Goal: Information Seeking & Learning: Check status

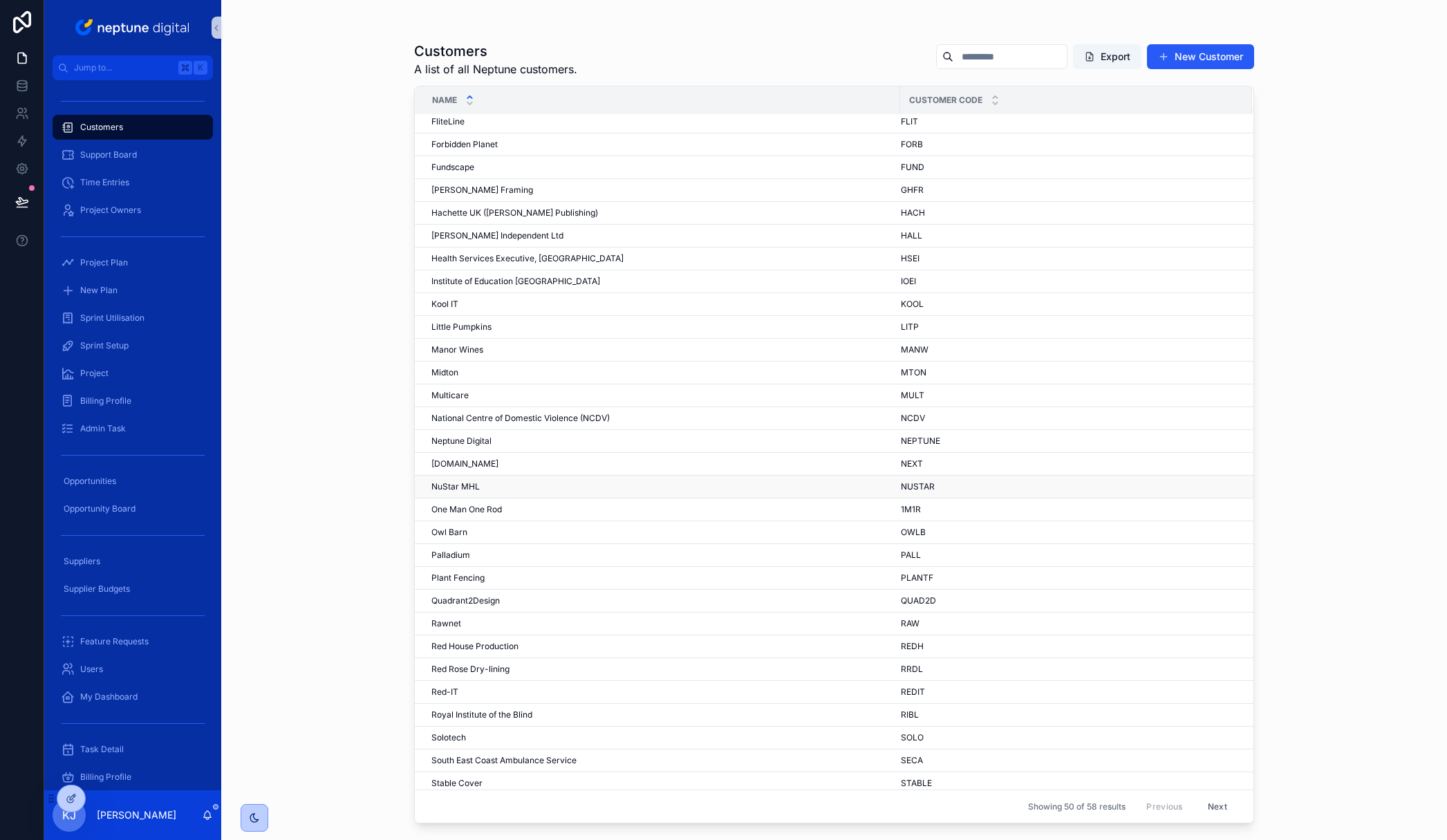
scroll to position [396, 0]
click at [494, 275] on span "Institute of Education [GEOGRAPHIC_DATA]" at bounding box center [515, 277] width 169 height 11
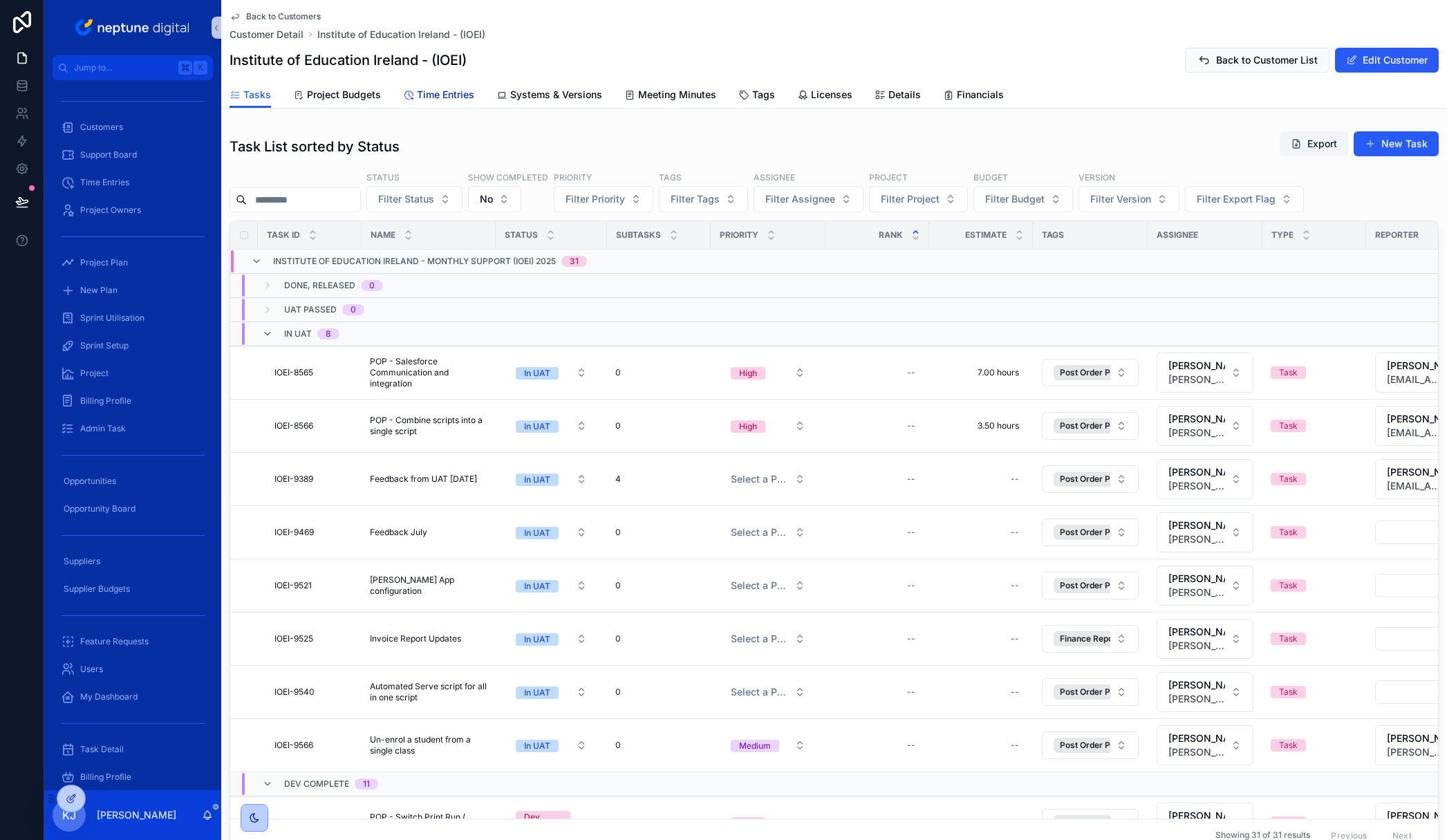
click at [450, 97] on span "Time Entries" at bounding box center [445, 94] width 57 height 14
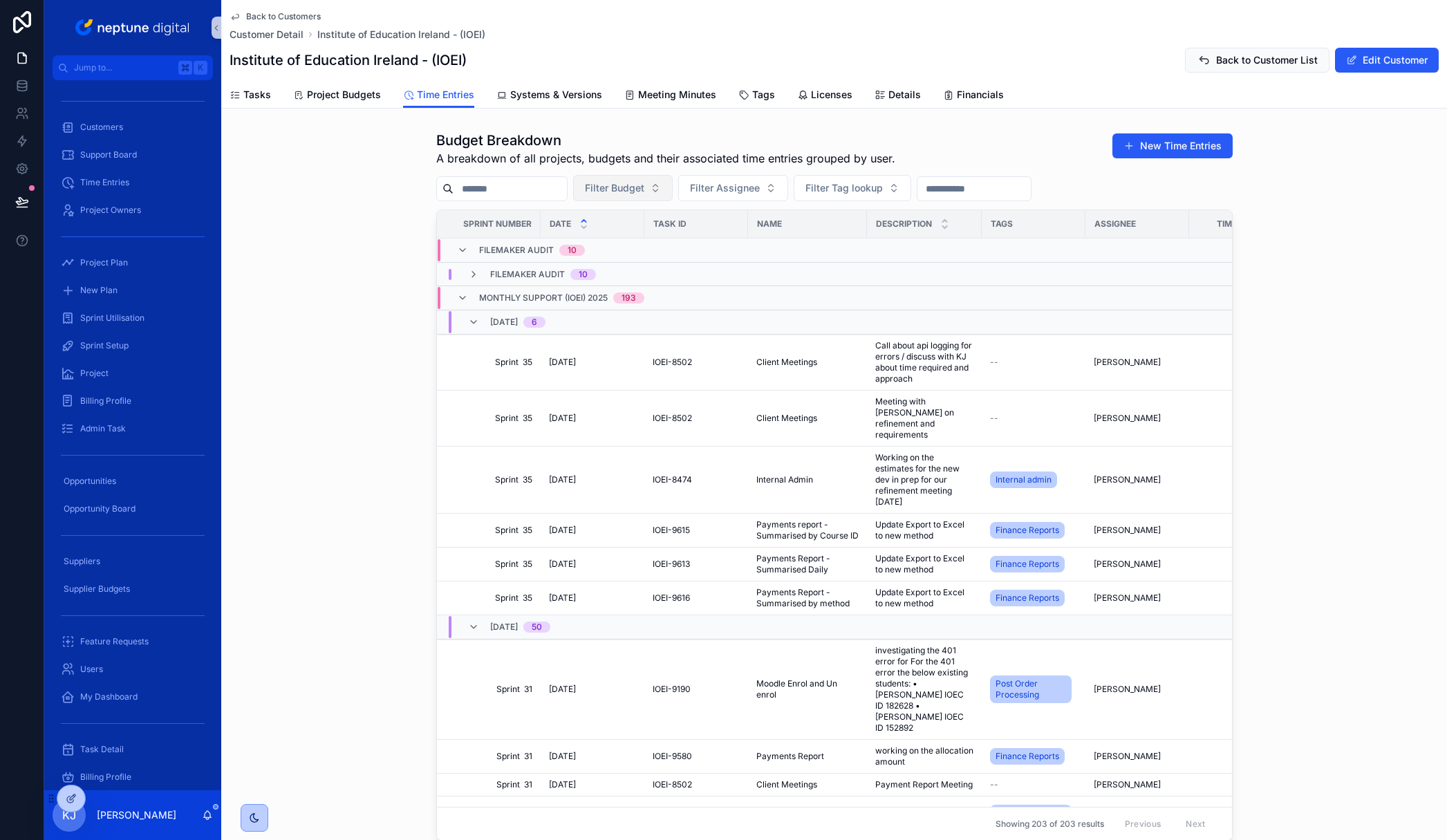
click at [643, 187] on span "Filter Budget" at bounding box center [614, 187] width 59 height 14
click at [1105, 186] on div "Filter Budget Filter Assignee Filter Tag lookup" at bounding box center [834, 188] width 796 height 26
click at [458, 250] on icon "scrollable content" at bounding box center [463, 250] width 11 height 11
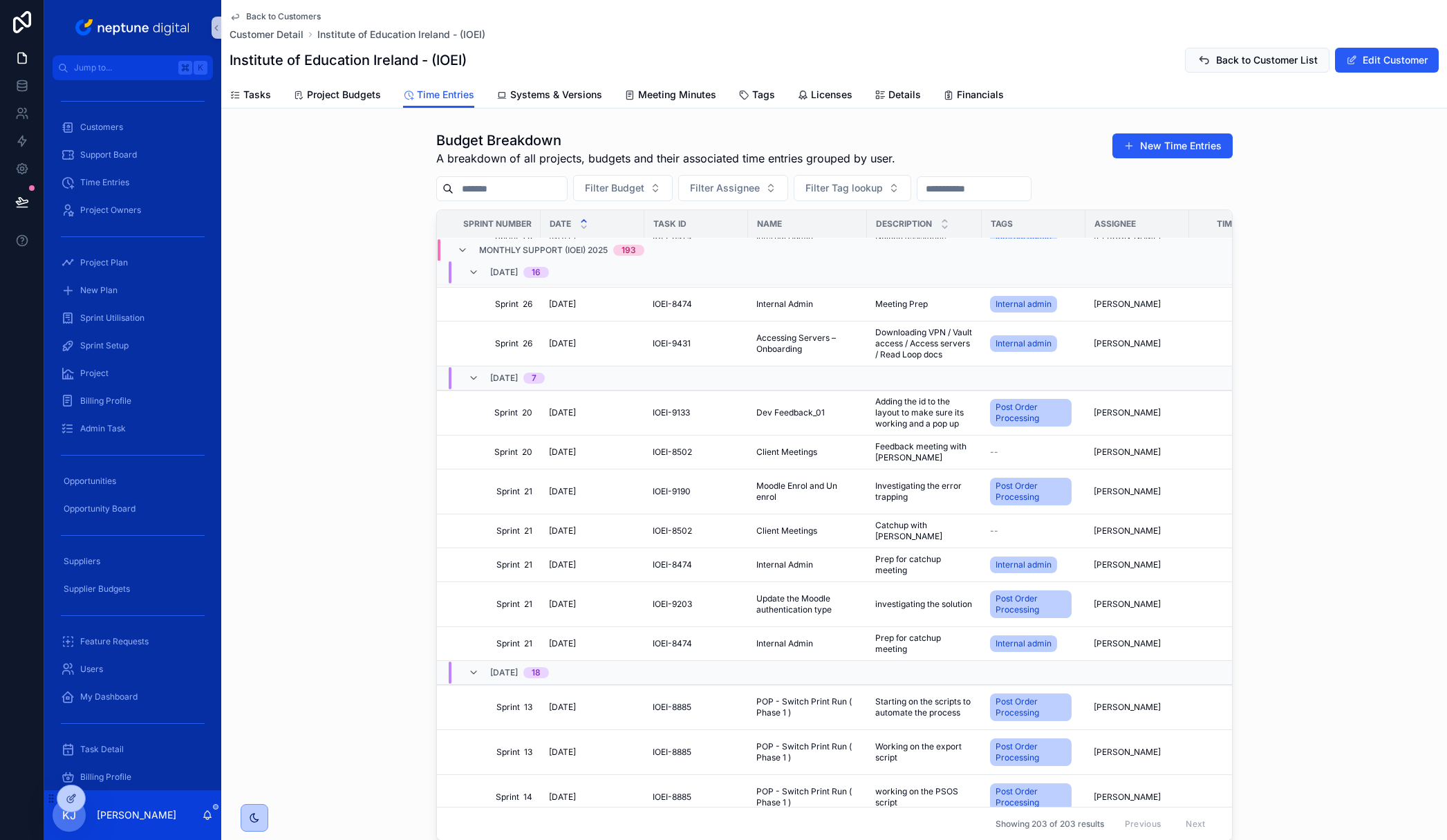
scroll to position [4411, 0]
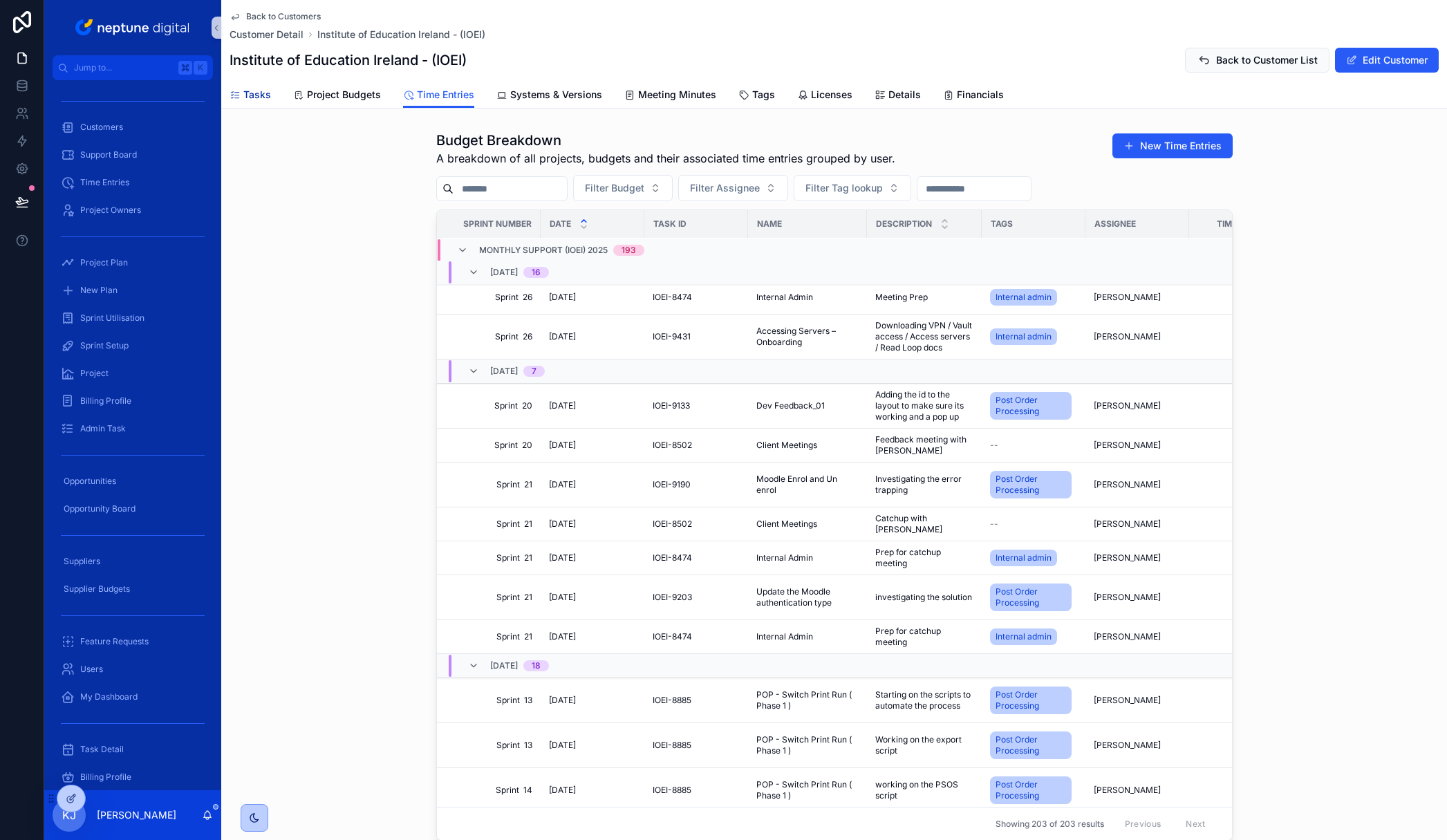
click at [245, 96] on span "Tasks" at bounding box center [256, 94] width 27 height 14
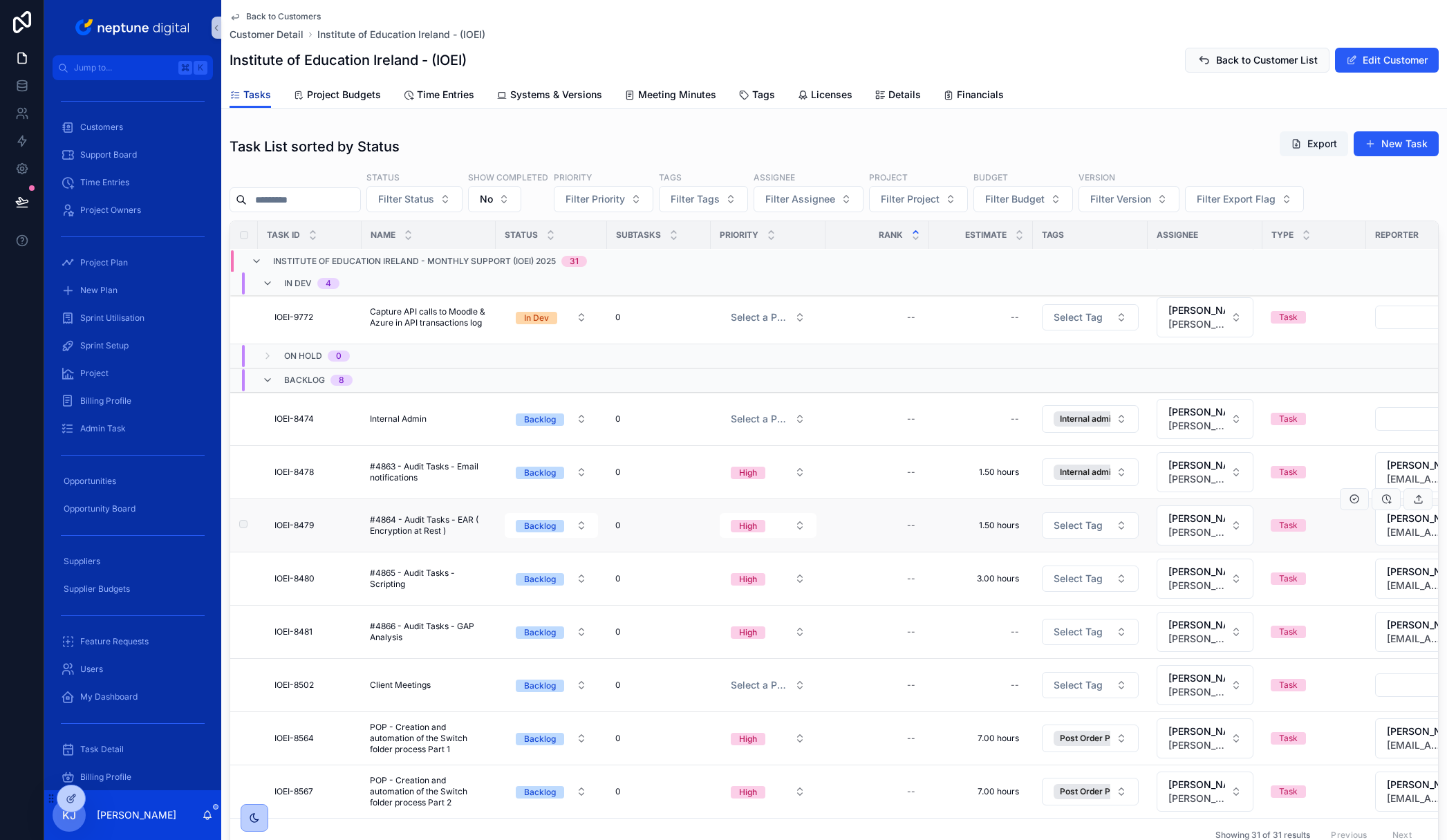
scroll to position [1295, 0]
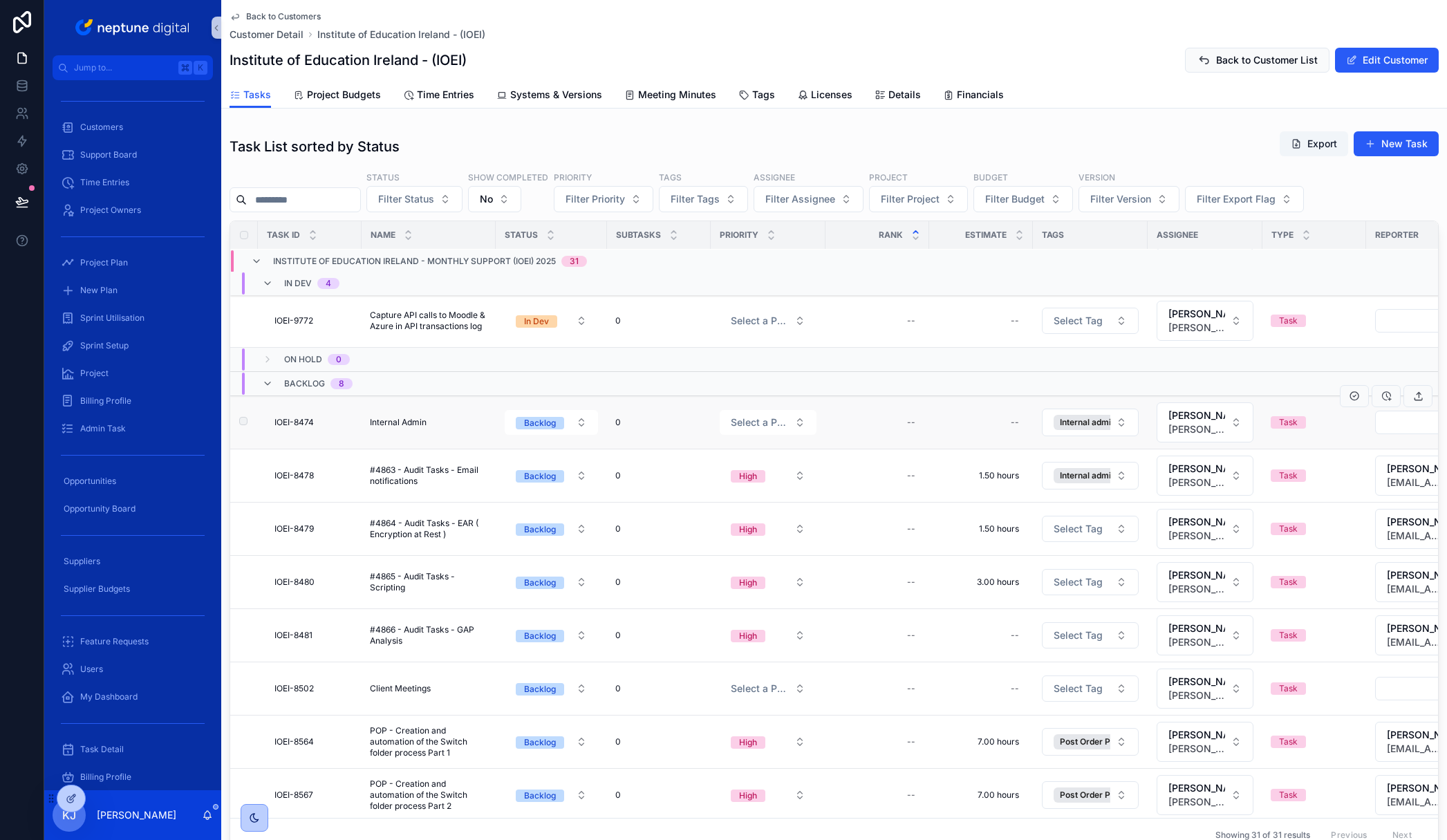
click at [406, 425] on span "Internal Admin" at bounding box center [398, 422] width 57 height 11
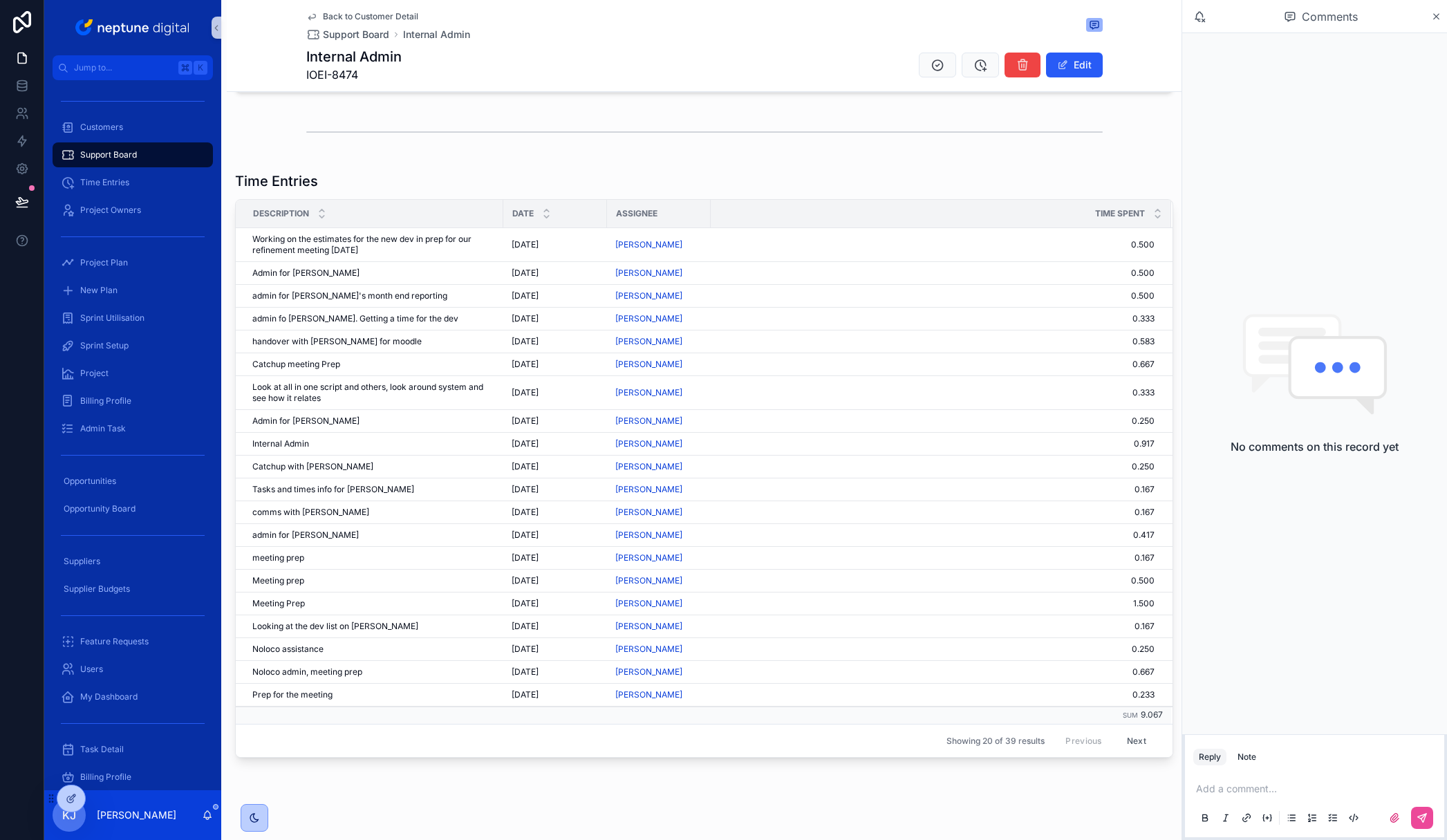
scroll to position [1331, 0]
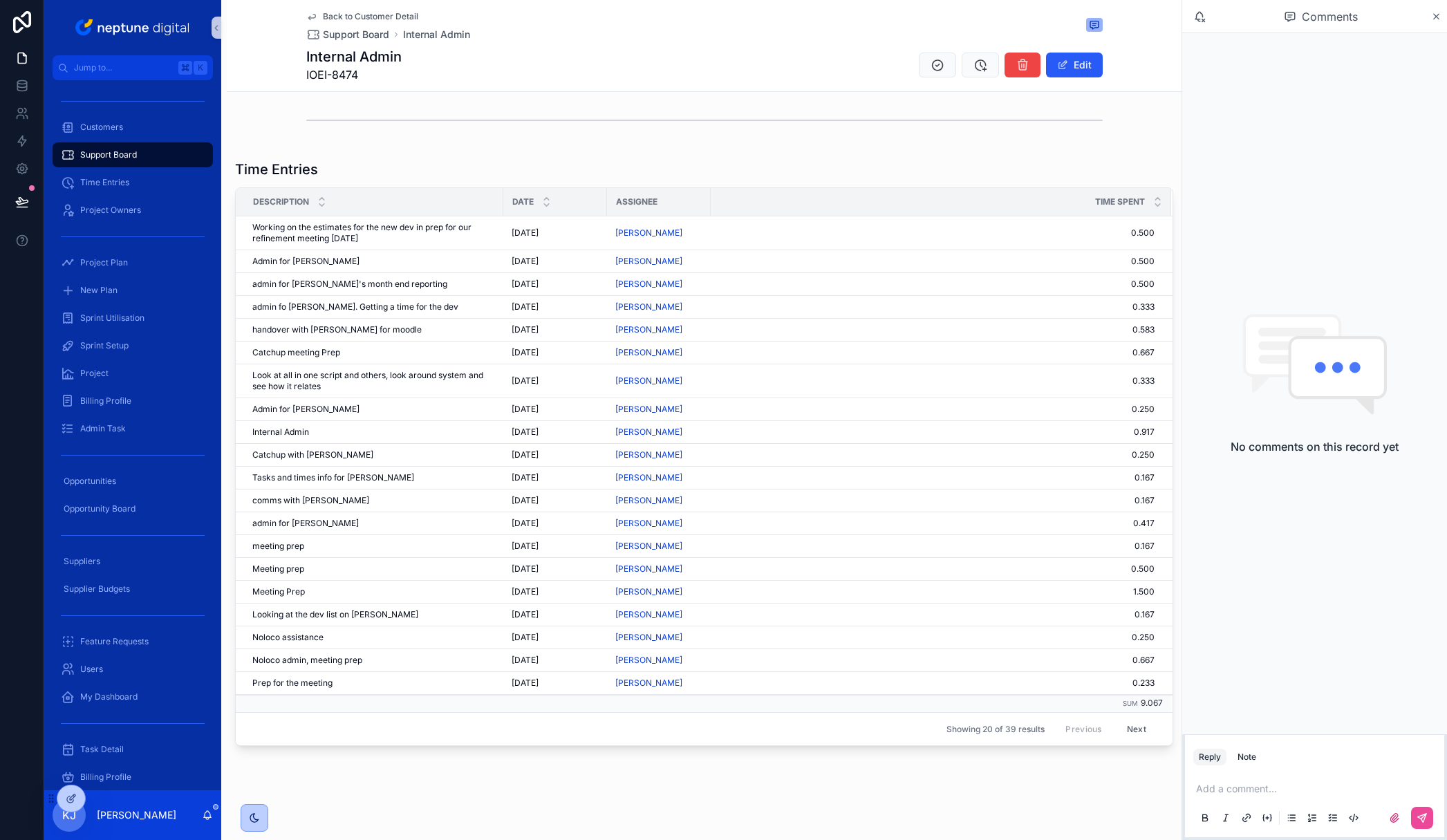
click at [1126, 731] on button "Next" at bounding box center [1136, 728] width 39 height 22
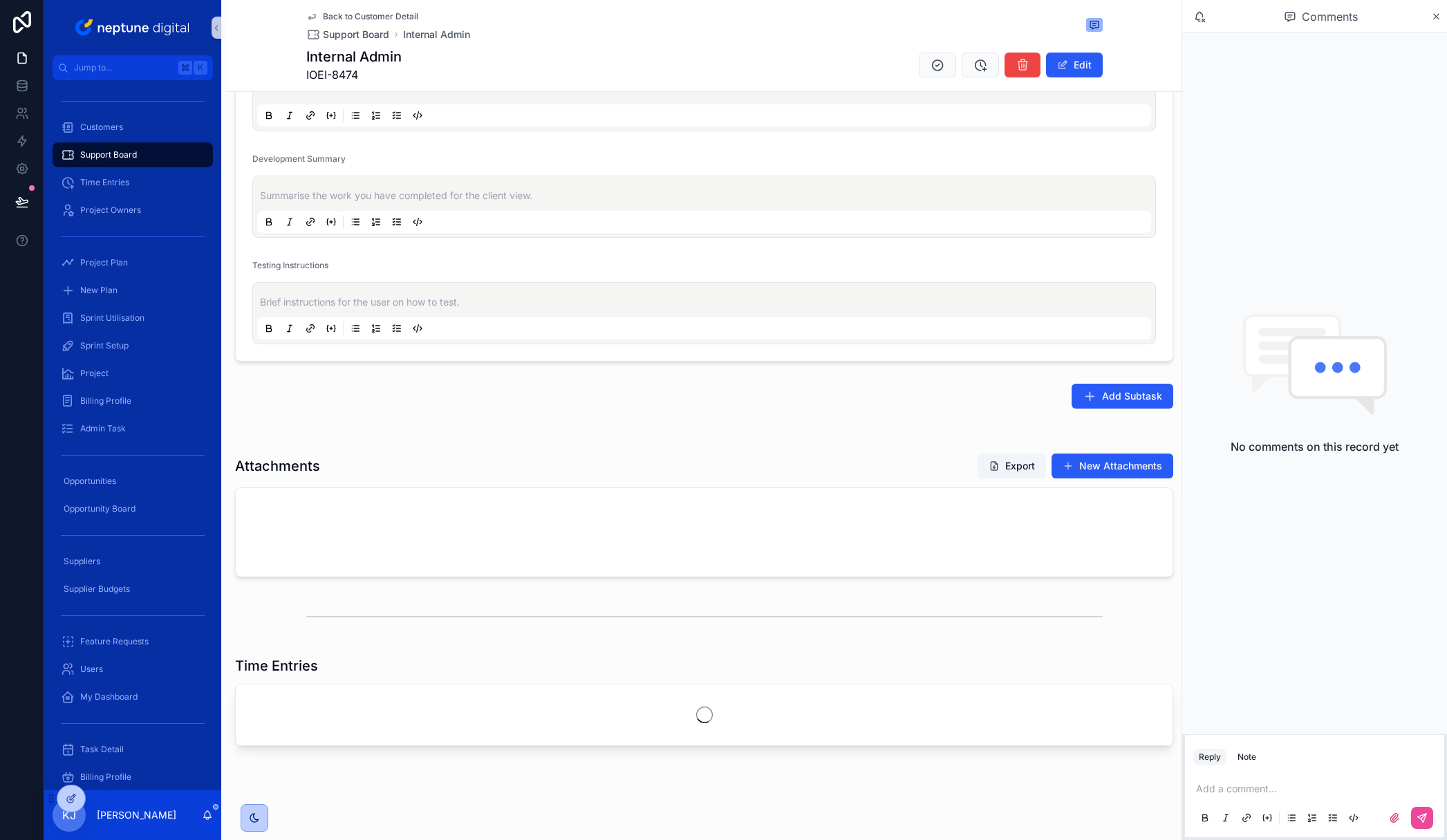
scroll to position [1297, 0]
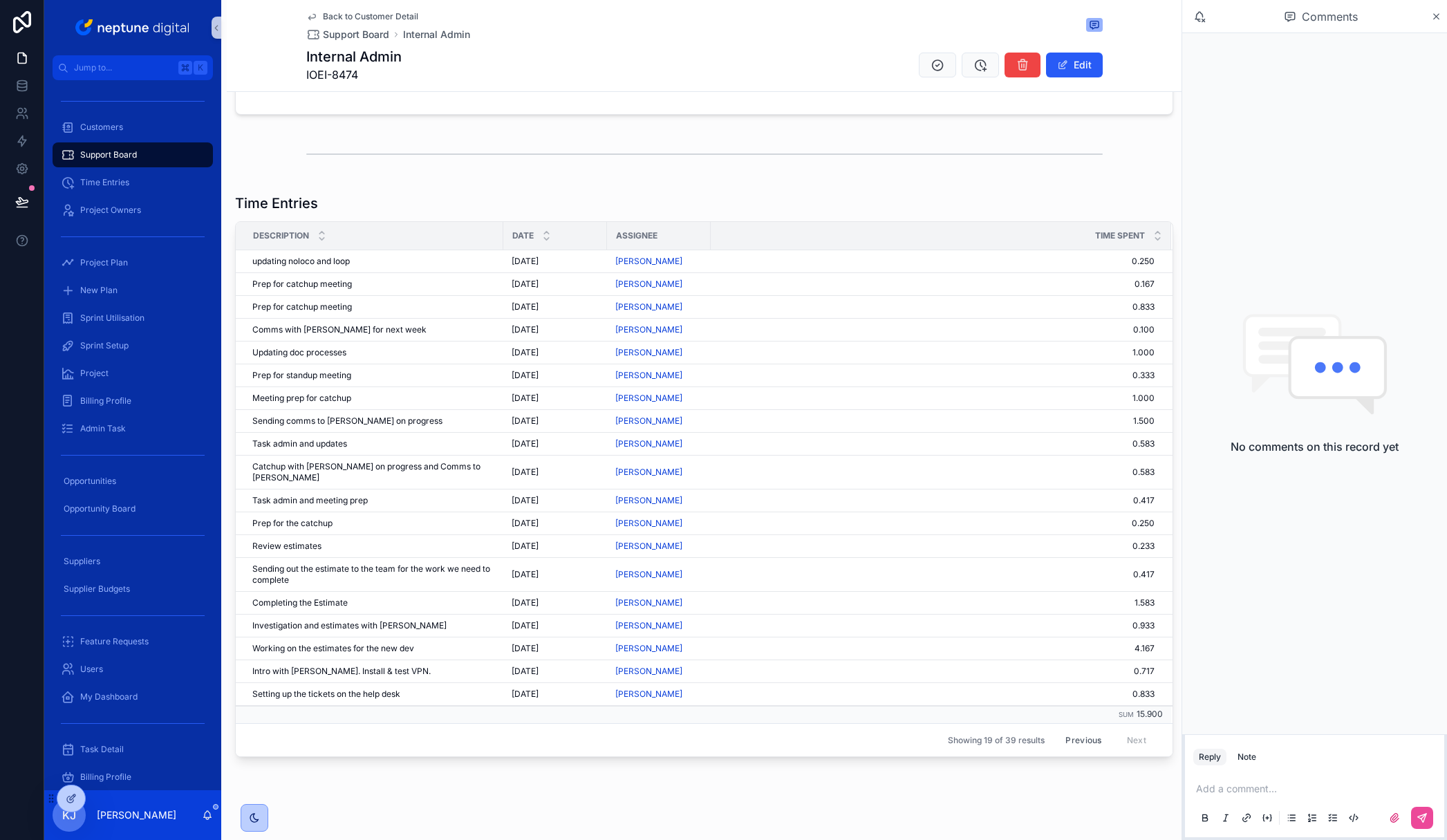
click at [1080, 731] on button "Previous" at bounding box center [1082, 739] width 56 height 22
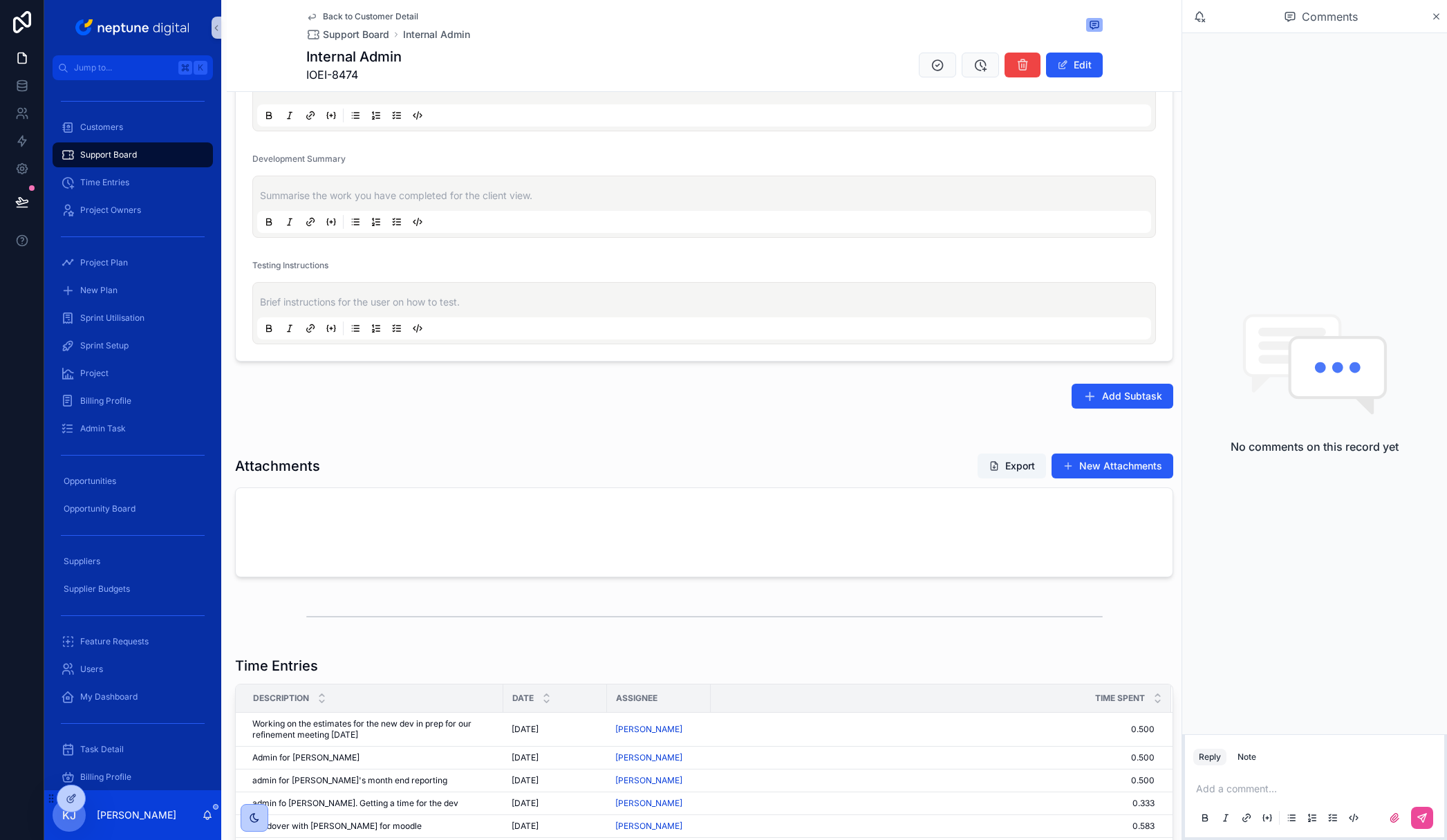
scroll to position [1297, 0]
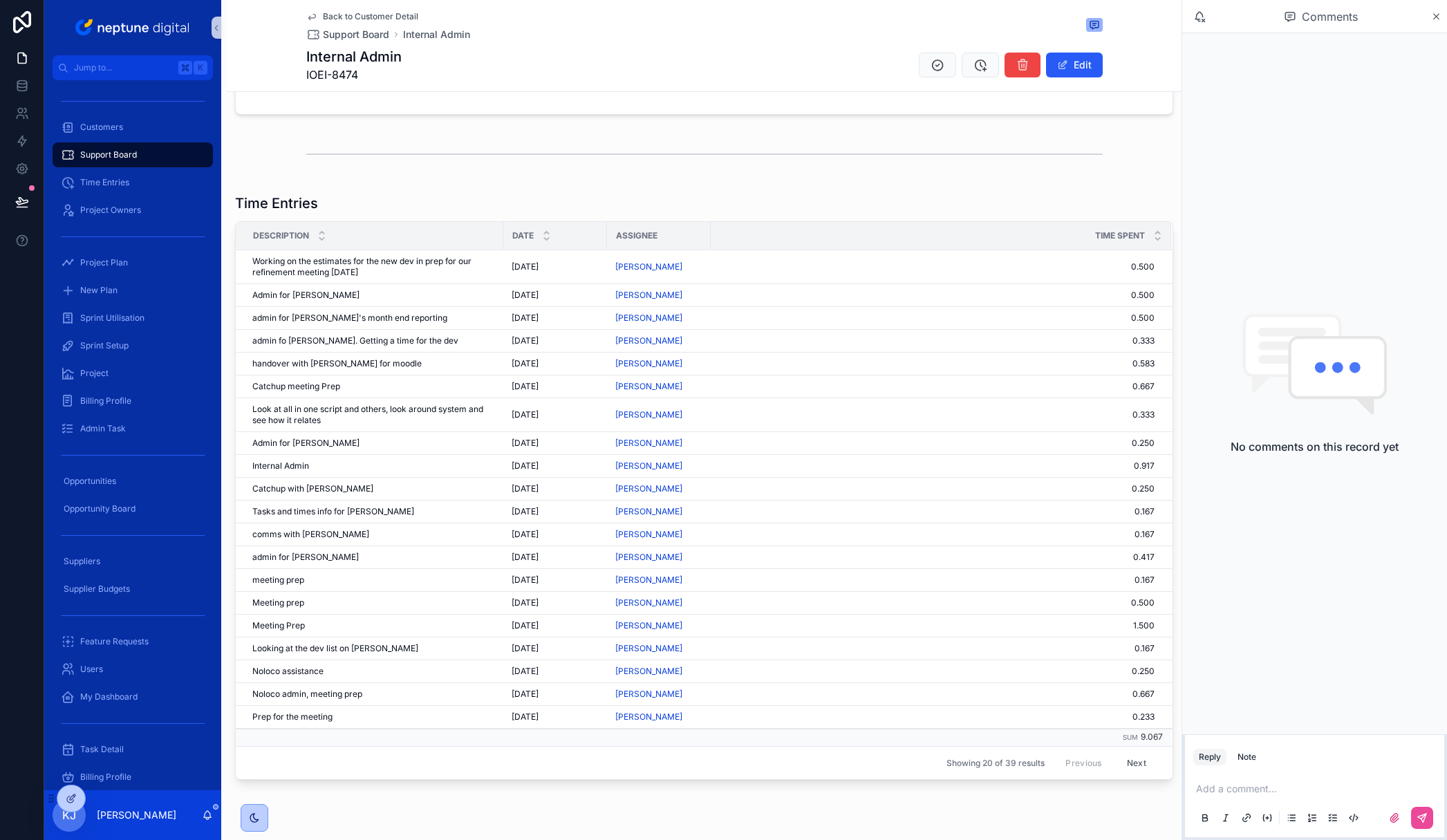
click at [1124, 765] on button "Next" at bounding box center [1136, 762] width 39 height 22
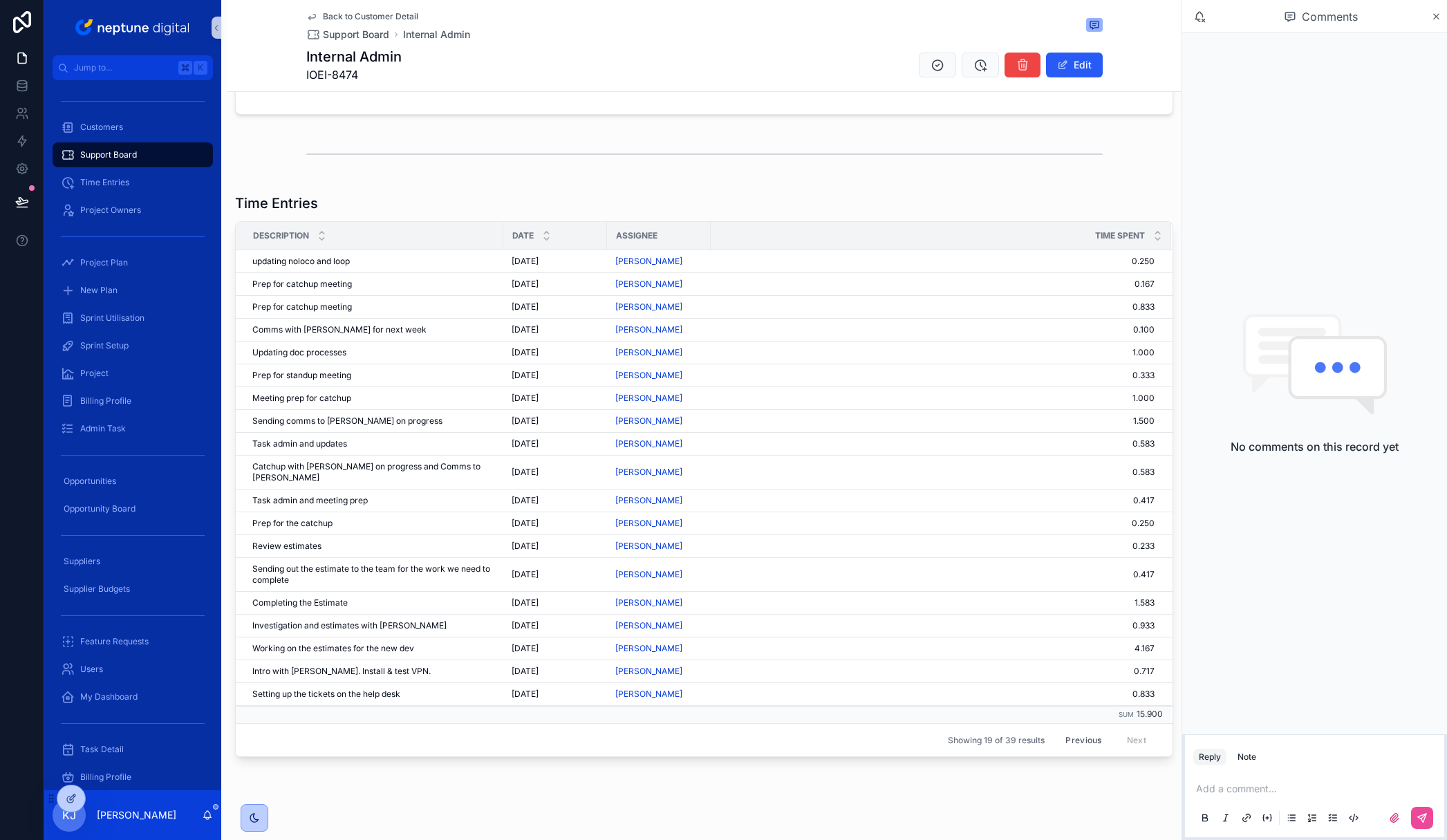
click at [1070, 729] on button "Previous" at bounding box center [1082, 739] width 56 height 22
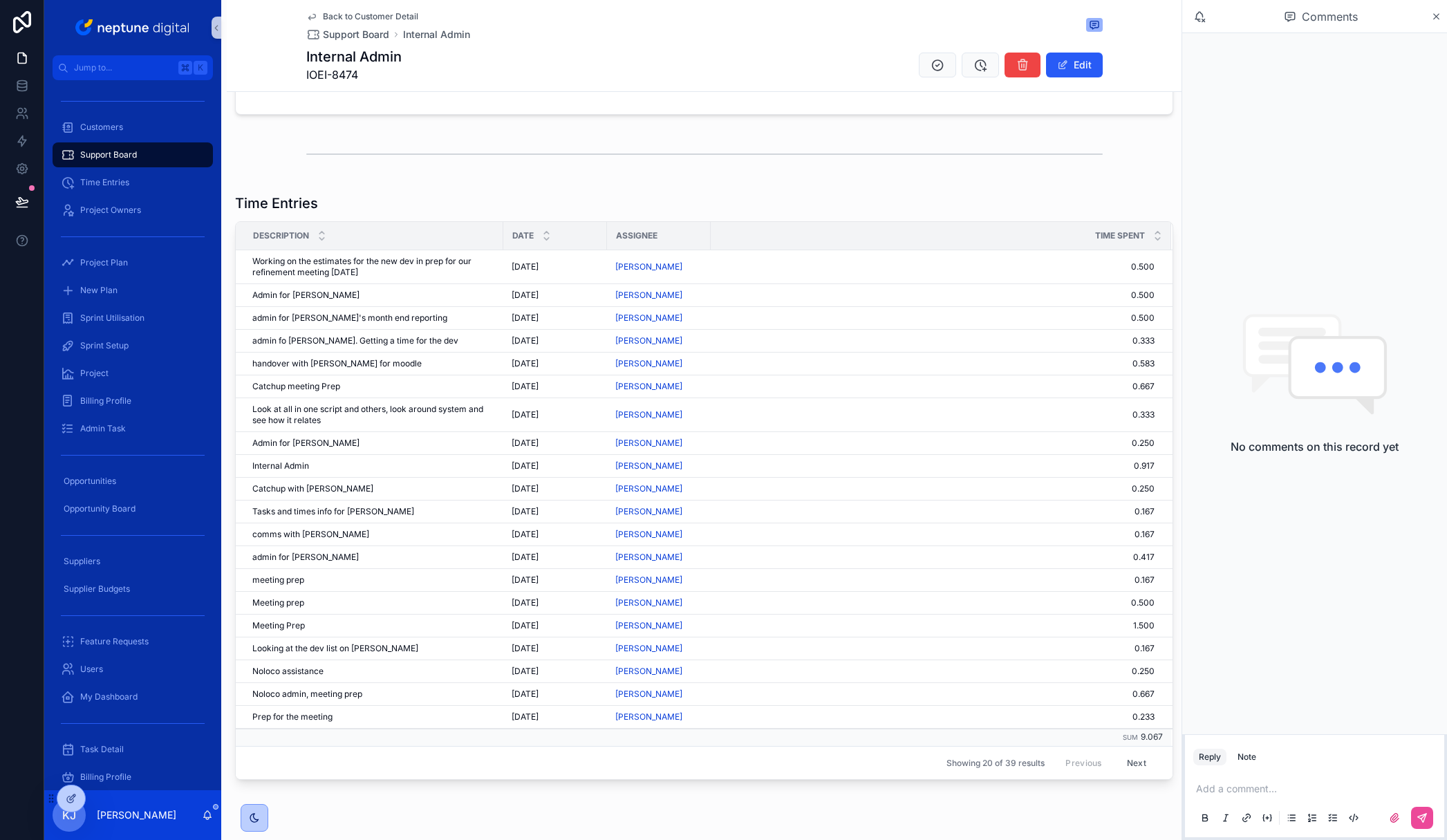
scroll to position [906, 0]
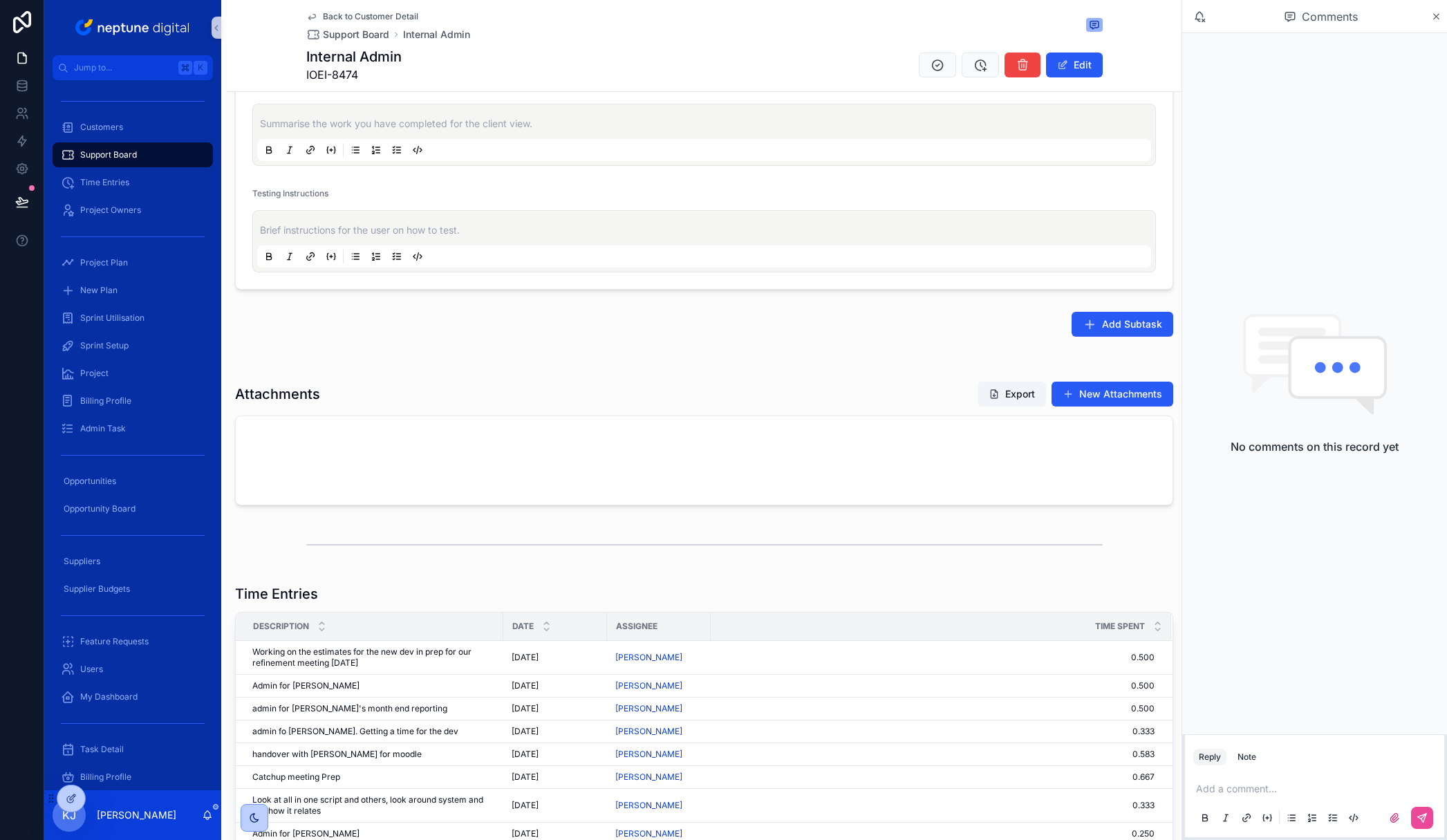
click at [370, 17] on span "Back to Customer Detail" at bounding box center [370, 17] width 95 height 11
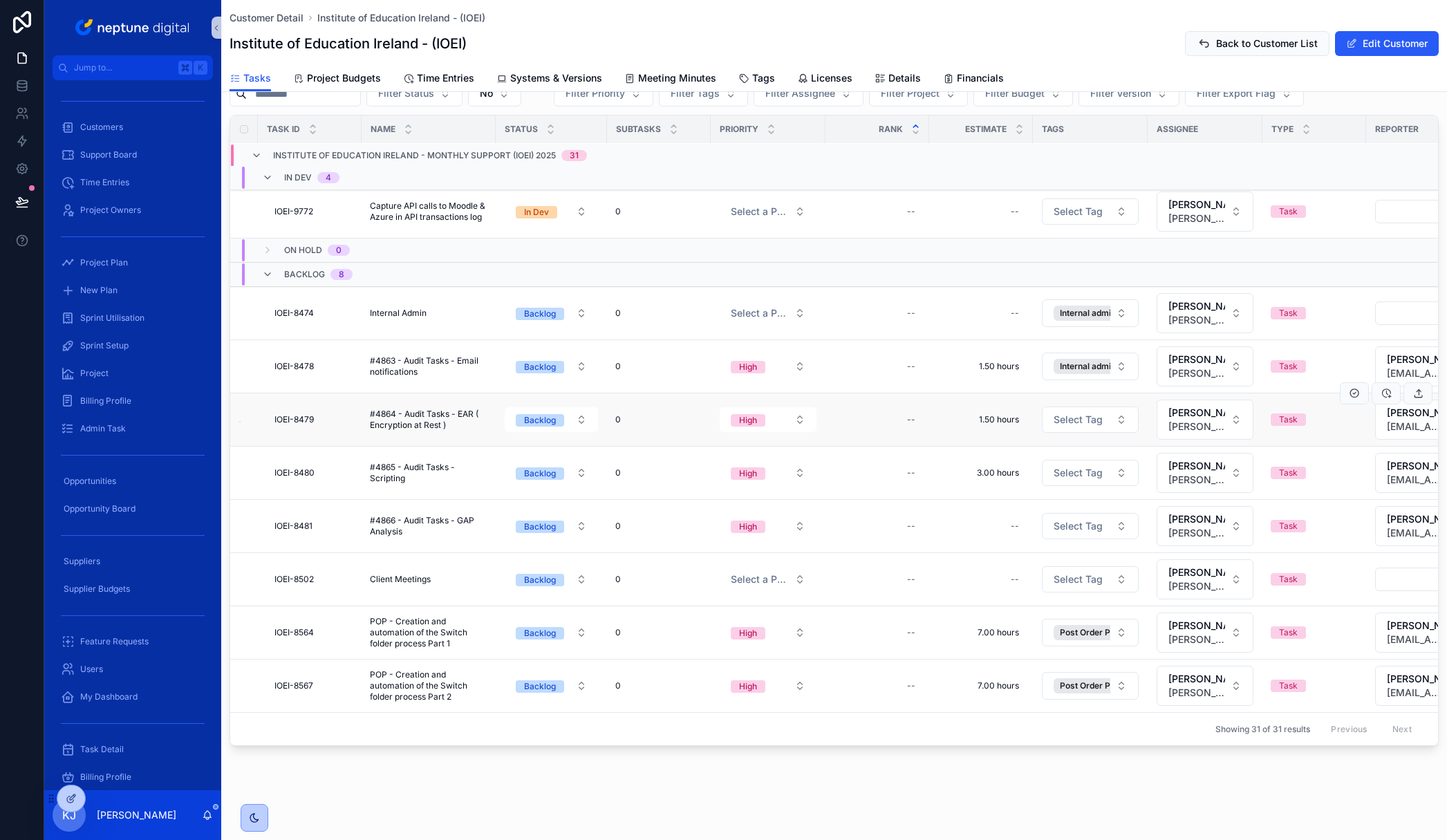
scroll to position [1309, 0]
click at [402, 573] on span "Client Meetings" at bounding box center [400, 579] width 61 height 11
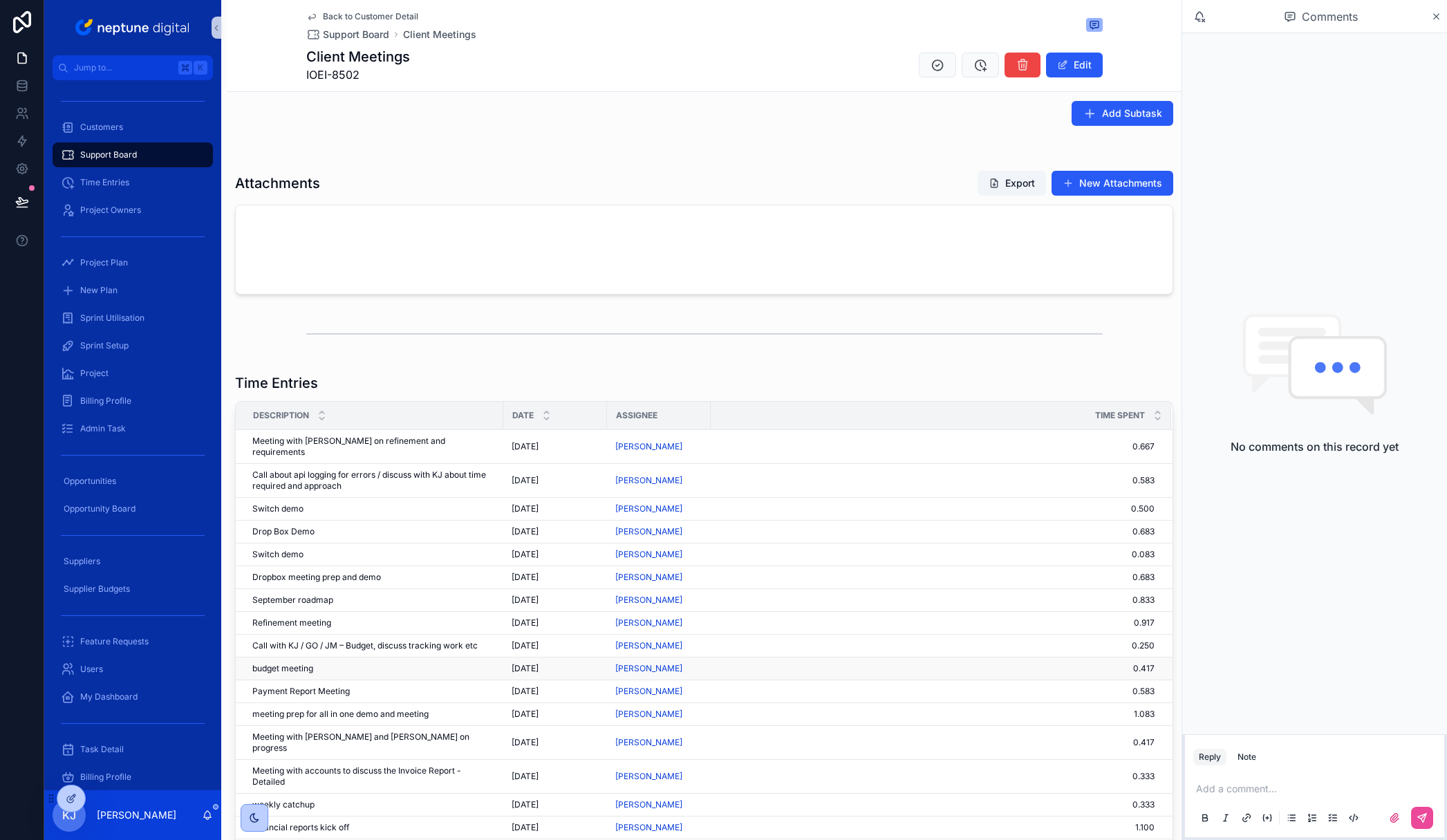
scroll to position [1327, 0]
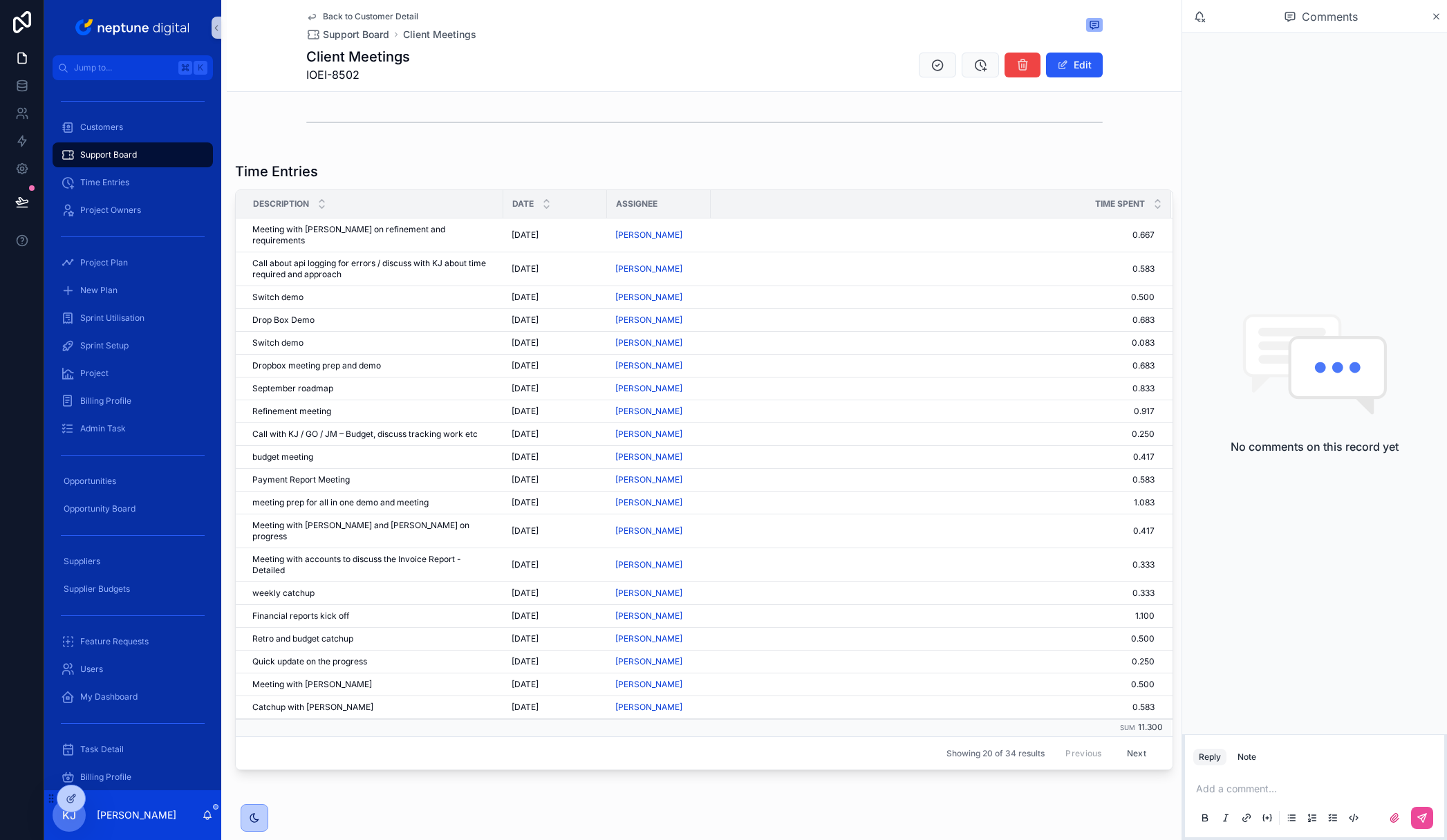
click at [1127, 742] on button "Next" at bounding box center [1136, 752] width 39 height 22
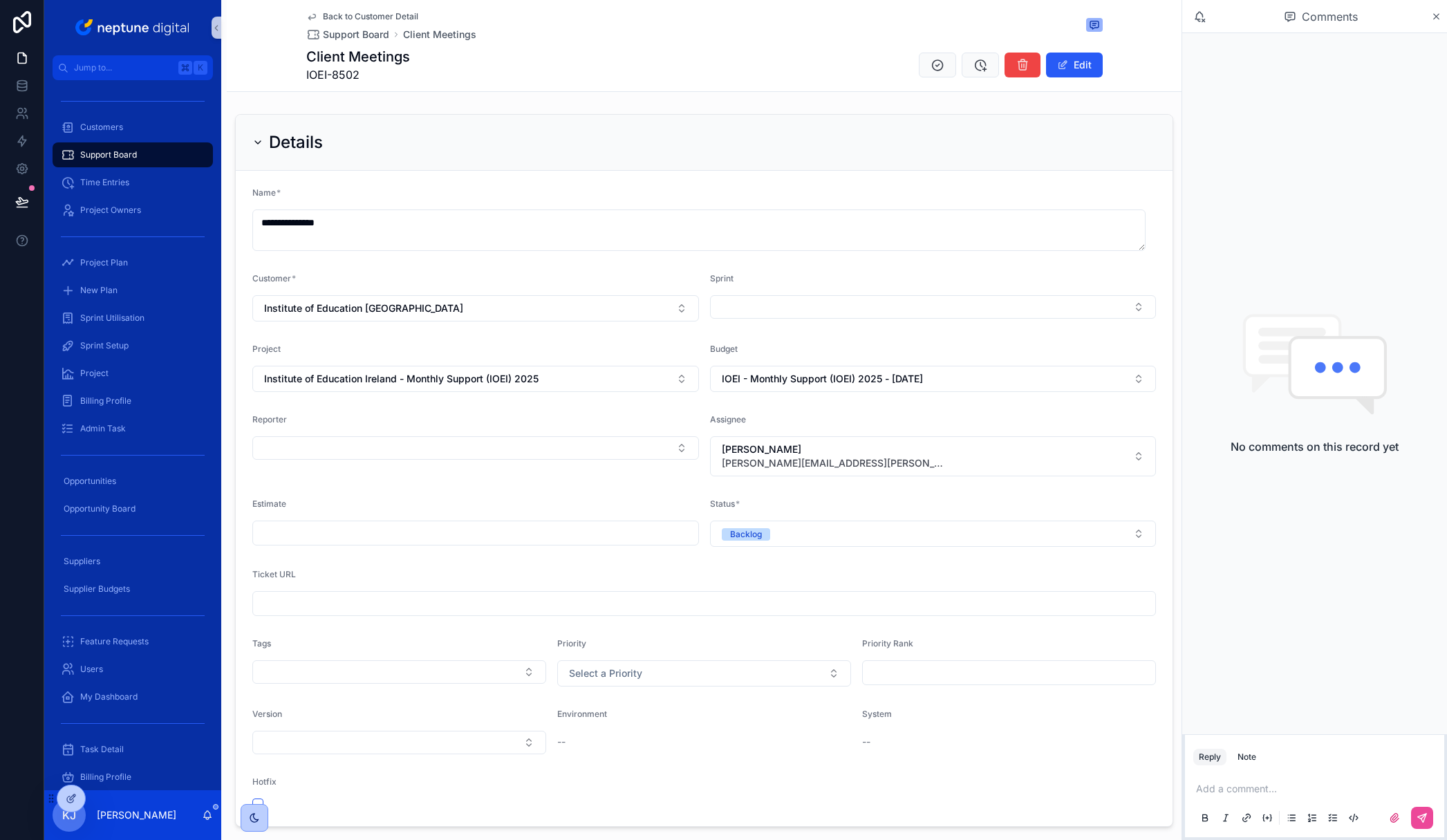
click at [350, 15] on span "Back to Customer Detail" at bounding box center [370, 17] width 95 height 11
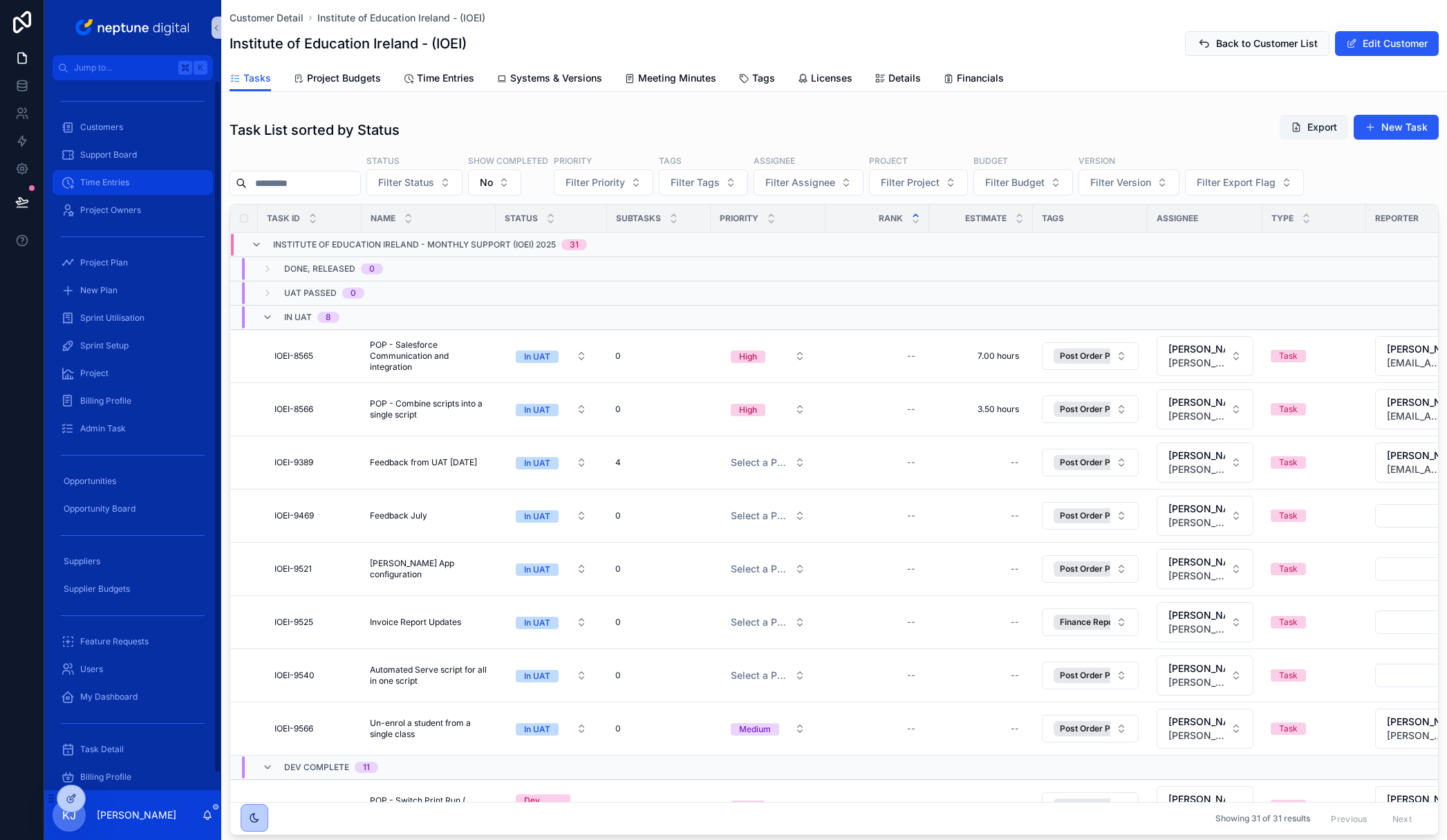
click at [108, 186] on span "Time Entries" at bounding box center [105, 183] width 49 height 11
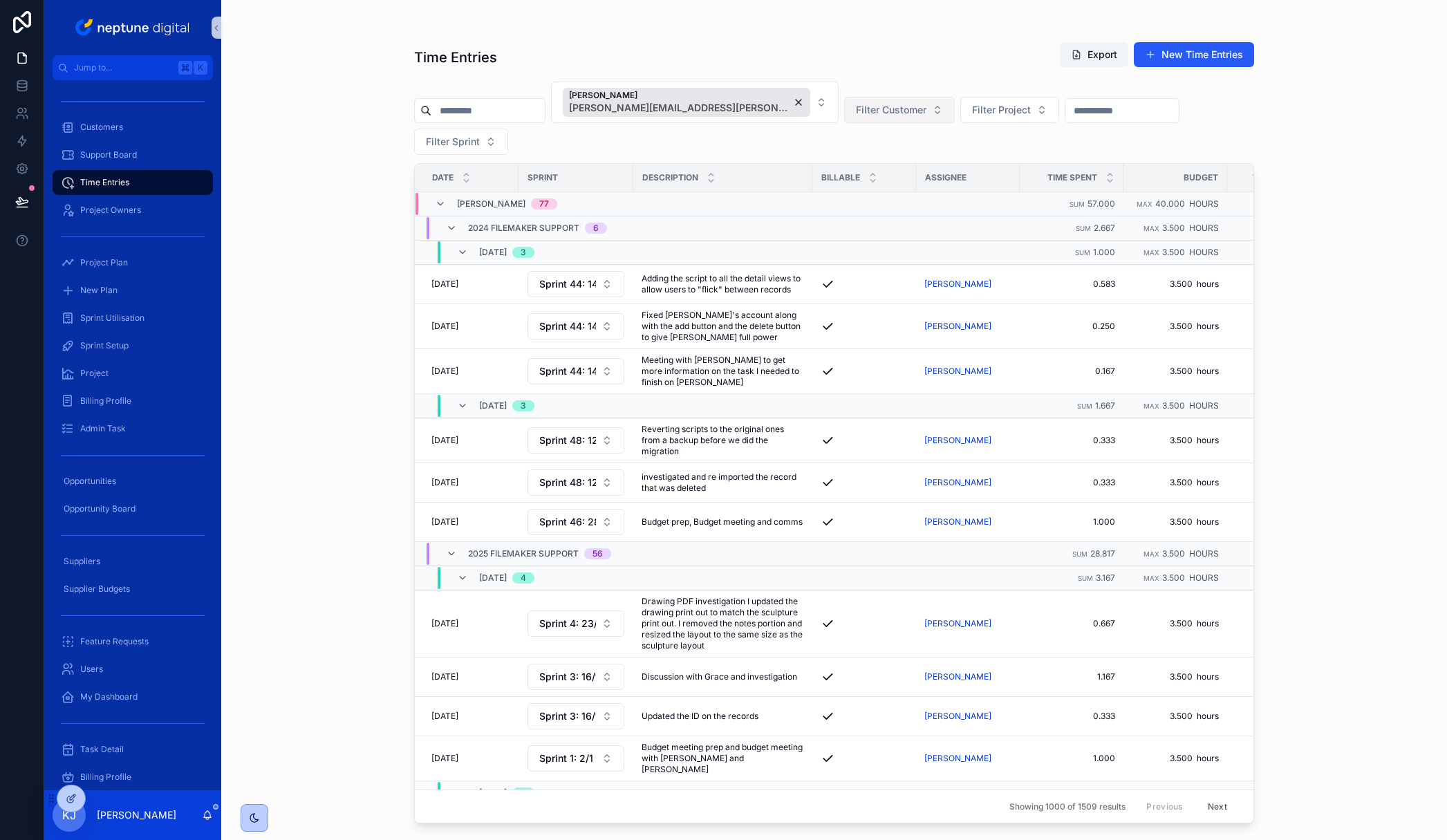
click at [884, 103] on button "Filter Customer" at bounding box center [899, 110] width 110 height 26
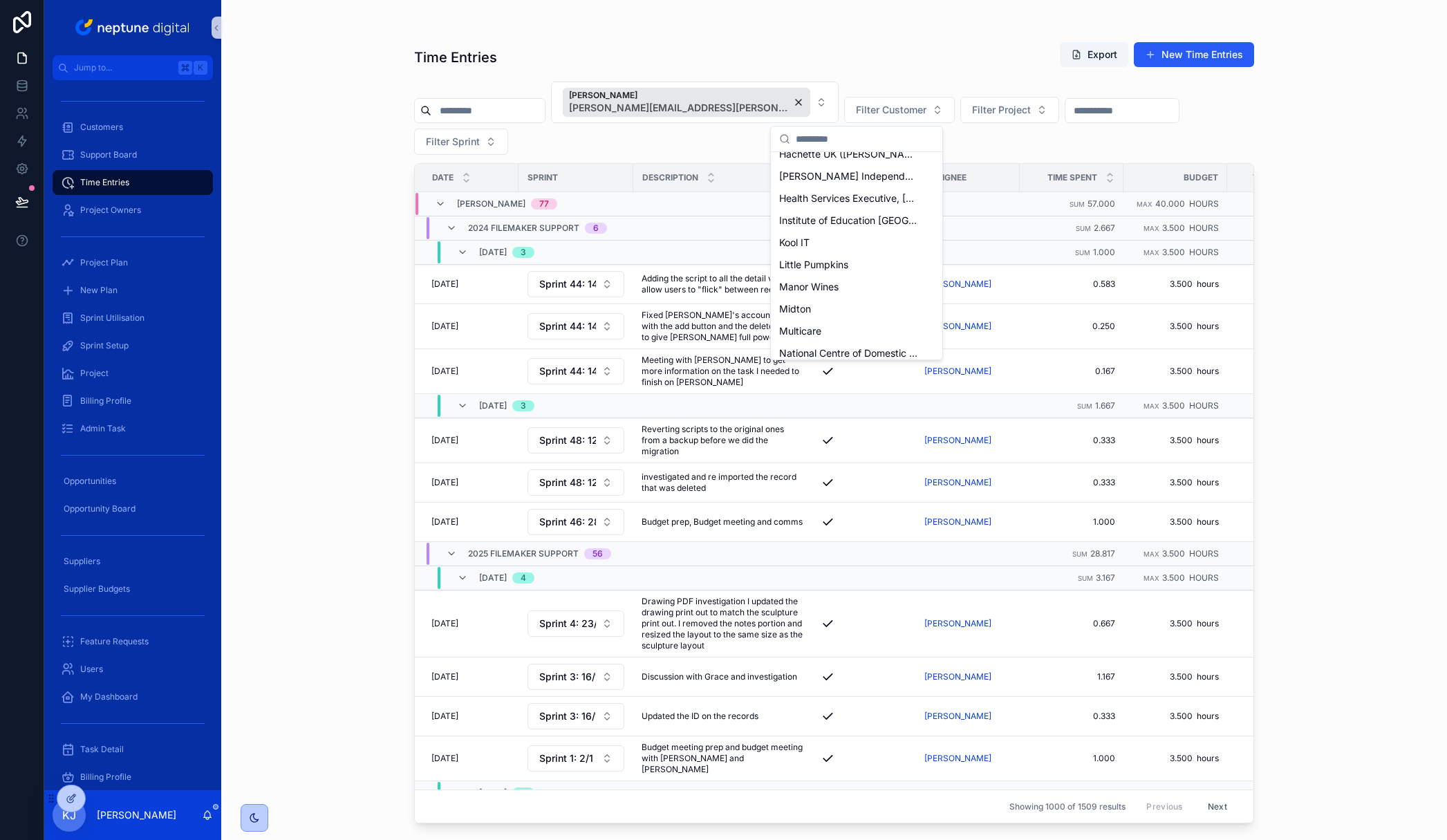
scroll to position [447, 0]
click at [863, 247] on span "Institute of Education [GEOGRAPHIC_DATA]" at bounding box center [848, 249] width 138 height 14
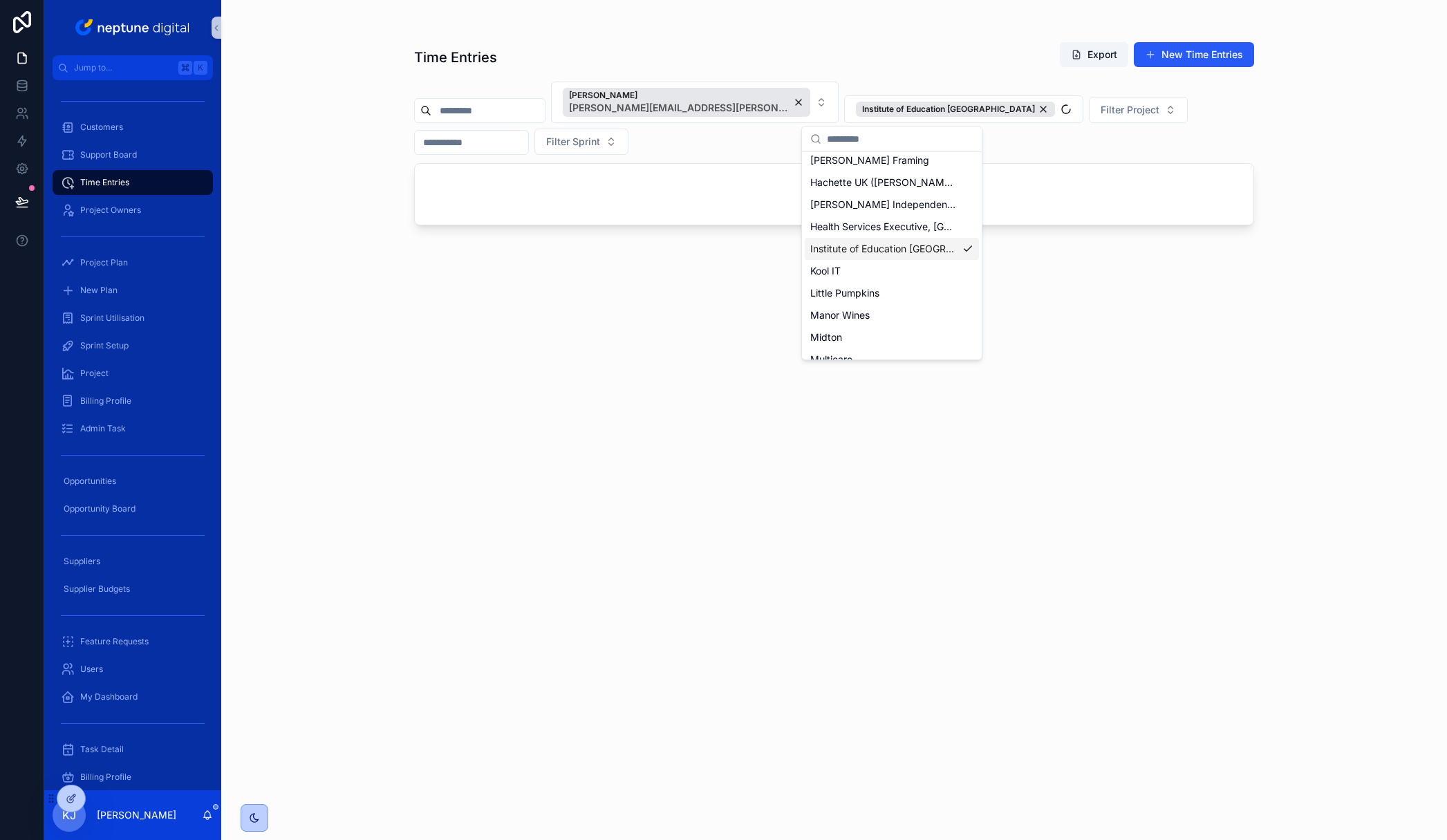
click at [1302, 91] on div "Time Entries Export New Time Entries [PERSON_NAME] [PERSON_NAME][EMAIL_ADDRESS]…" at bounding box center [834, 420] width 1226 height 840
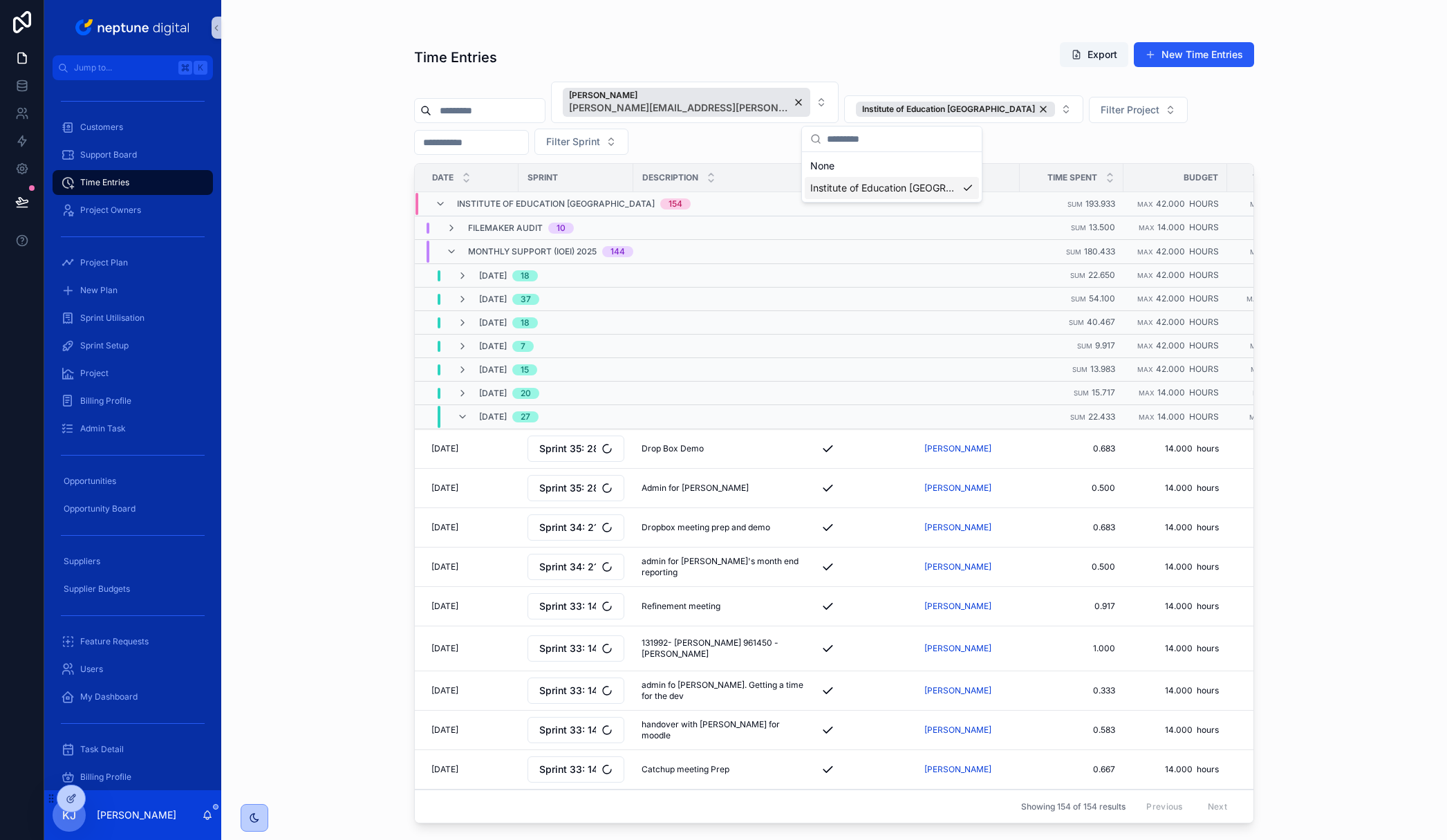
scroll to position [0, 0]
click at [1100, 113] on span "Filter Project" at bounding box center [1130, 109] width 58 height 14
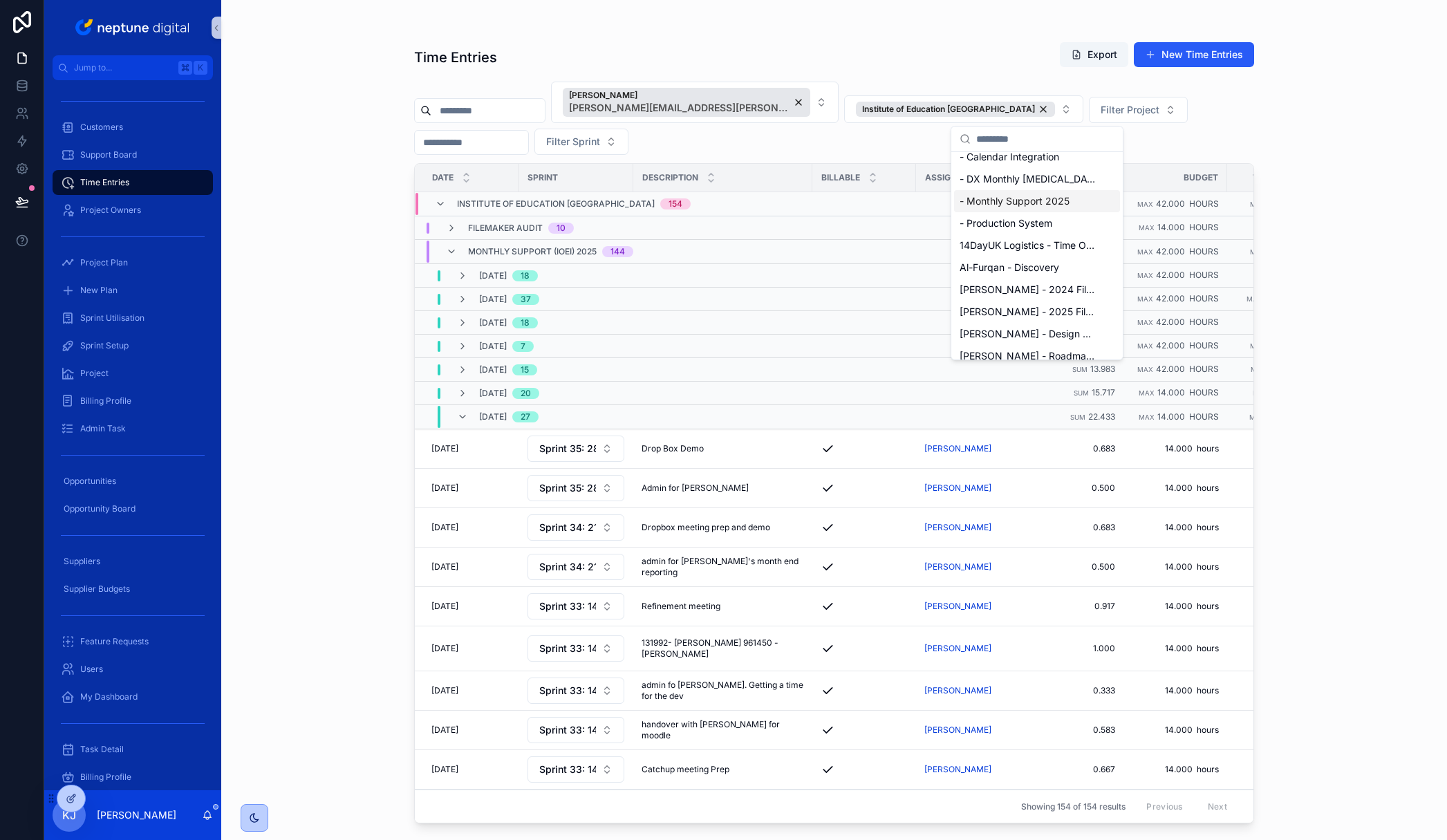
click at [1069, 203] on div "- Monthly Support 2025" at bounding box center [1037, 201] width 166 height 22
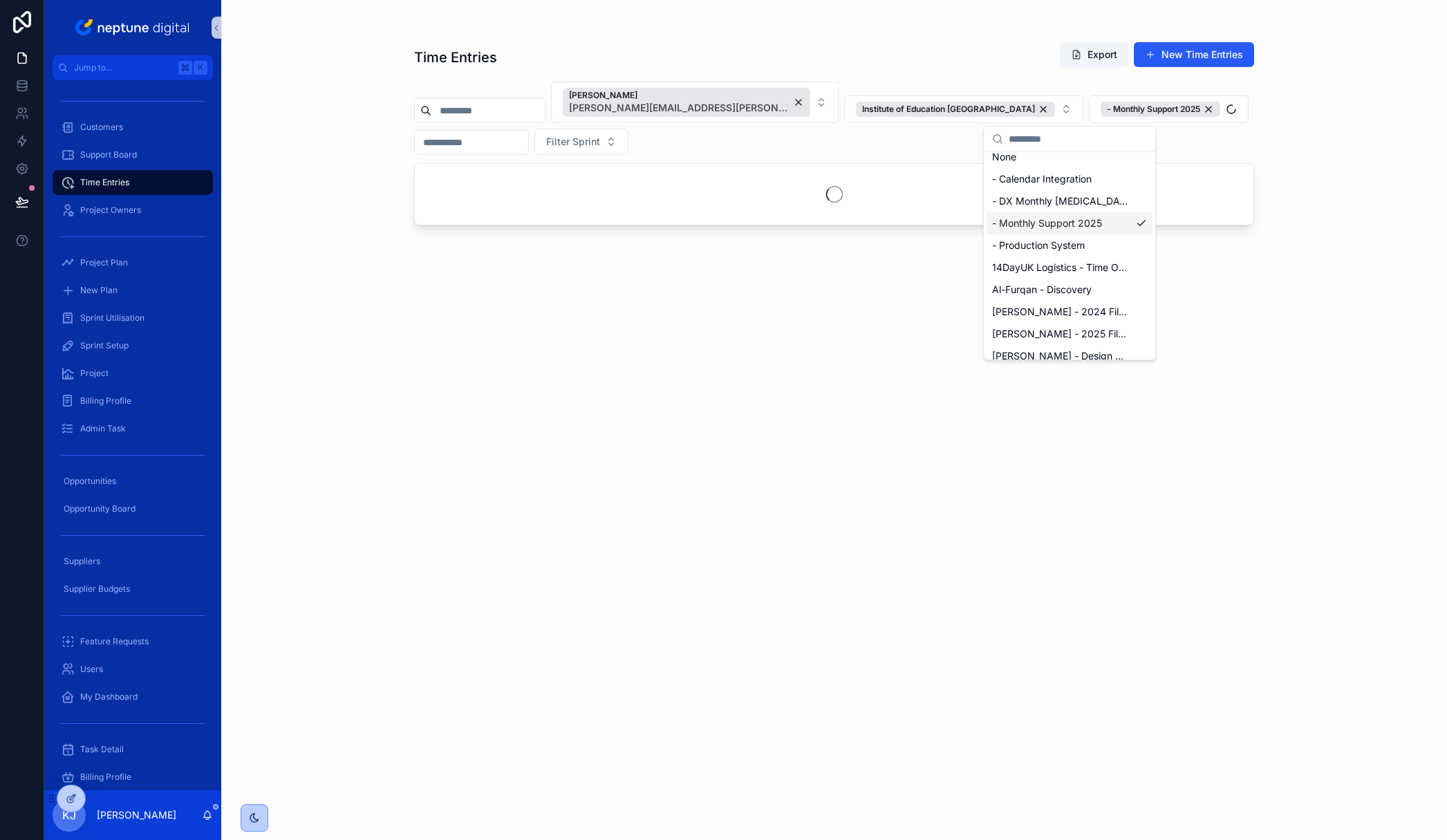
scroll to position [31, 0]
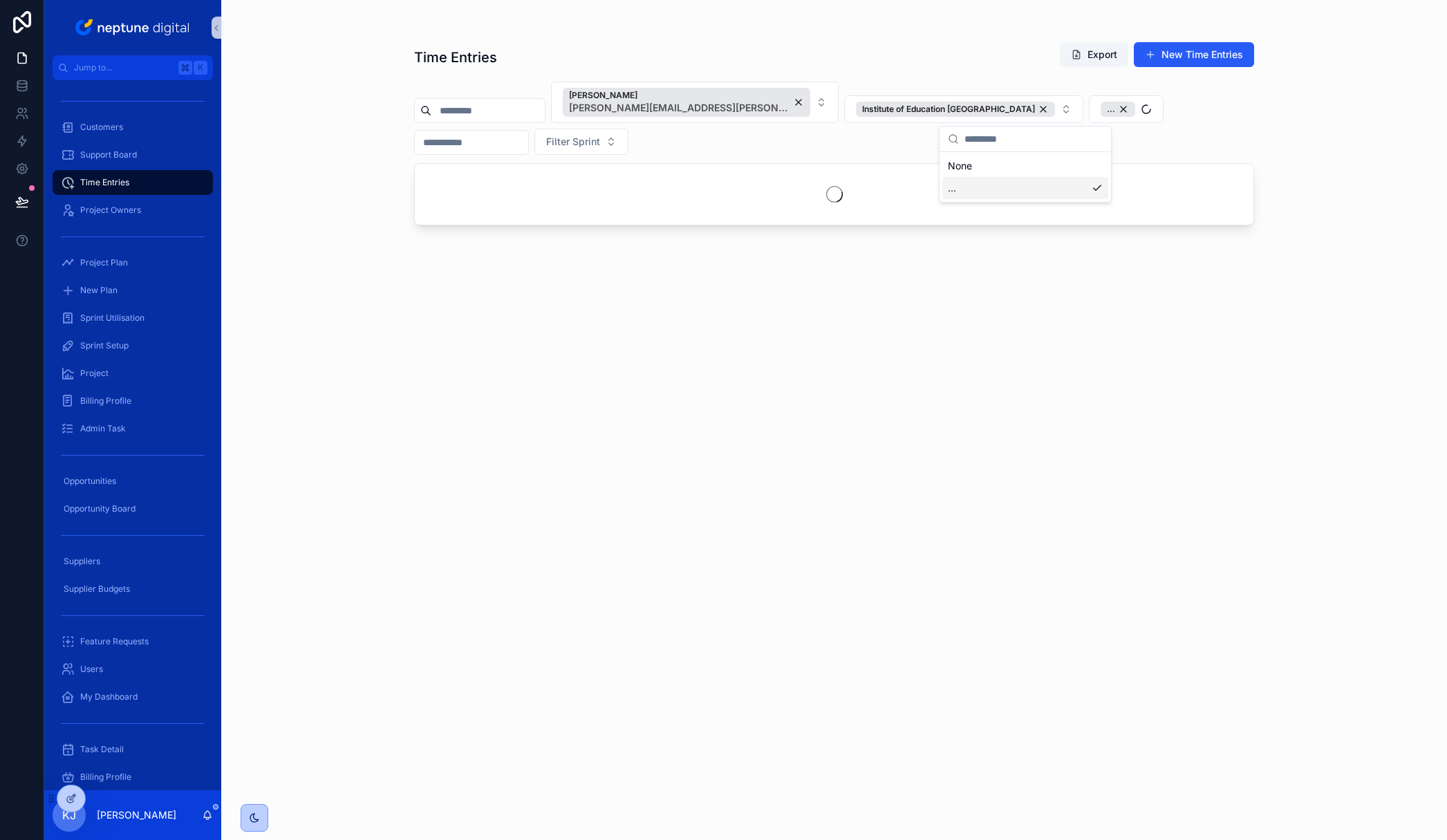
click at [1302, 170] on div "Time Entries Export New Time Entries [PERSON_NAME] [PERSON_NAME][EMAIL_ADDRESS]…" at bounding box center [834, 420] width 1226 height 840
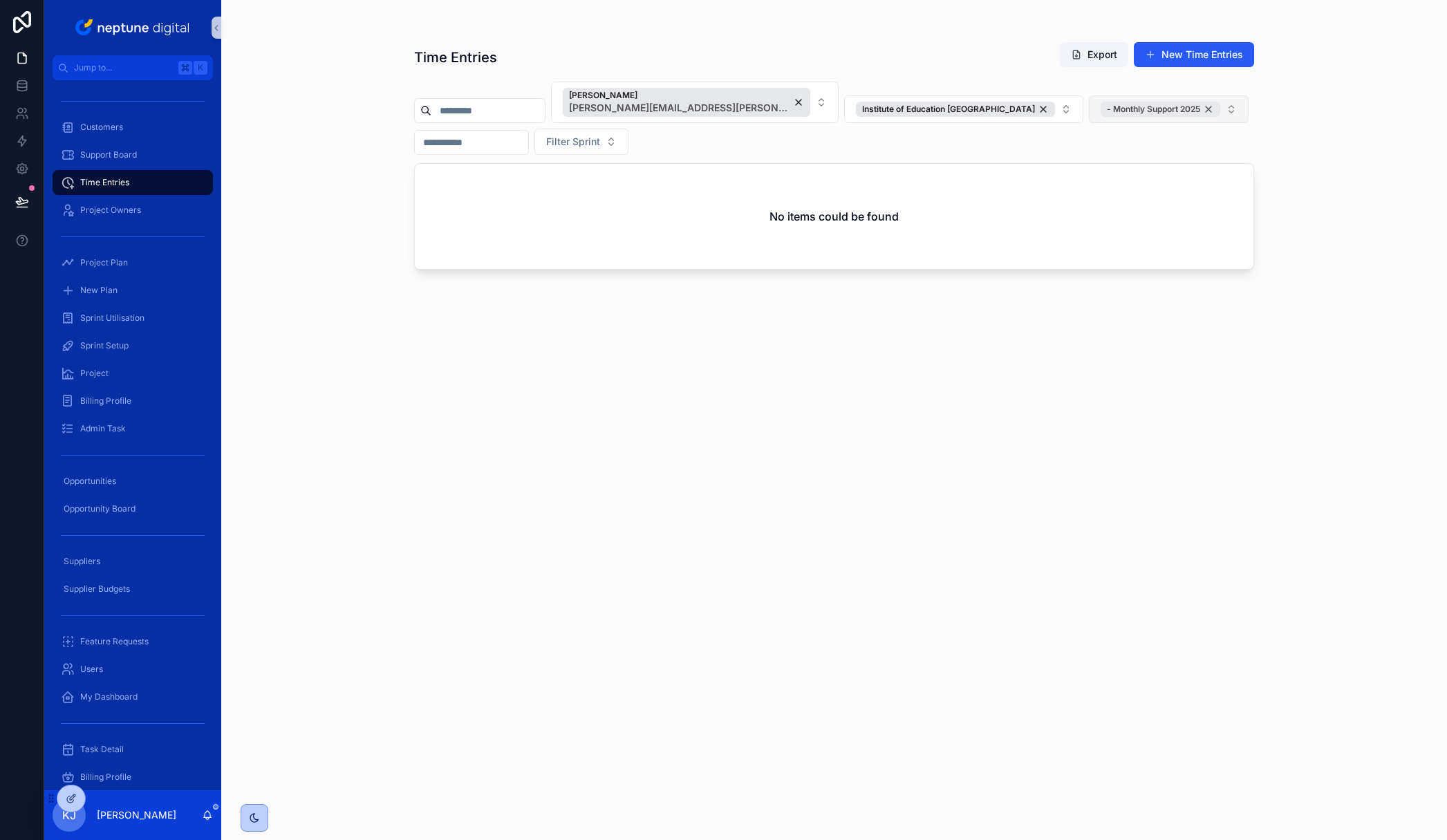
click at [1113, 108] on div "- Monthly Support 2025" at bounding box center [1160, 109] width 120 height 15
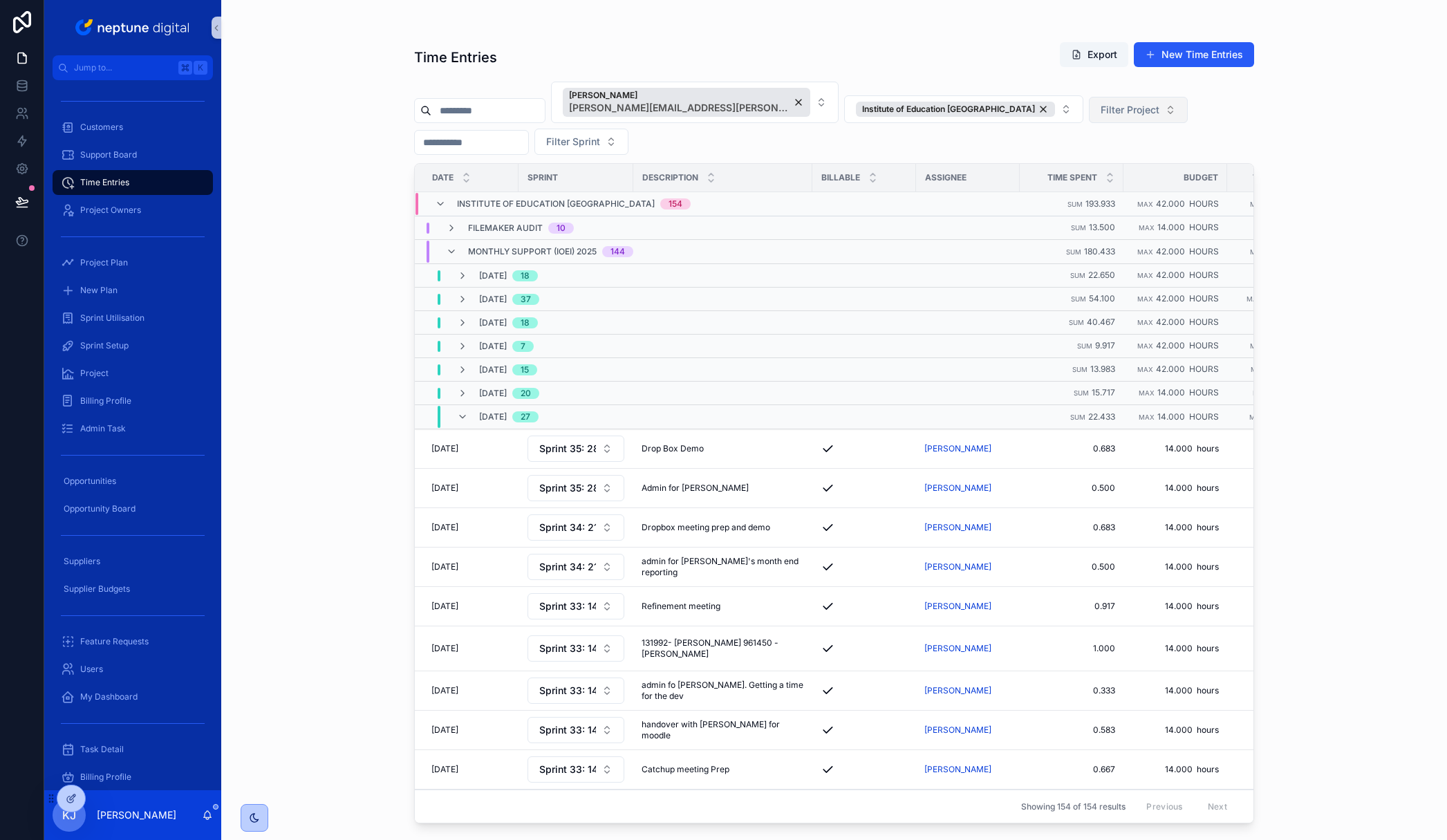
click at [1089, 105] on button "Filter Project" at bounding box center [1138, 110] width 99 height 26
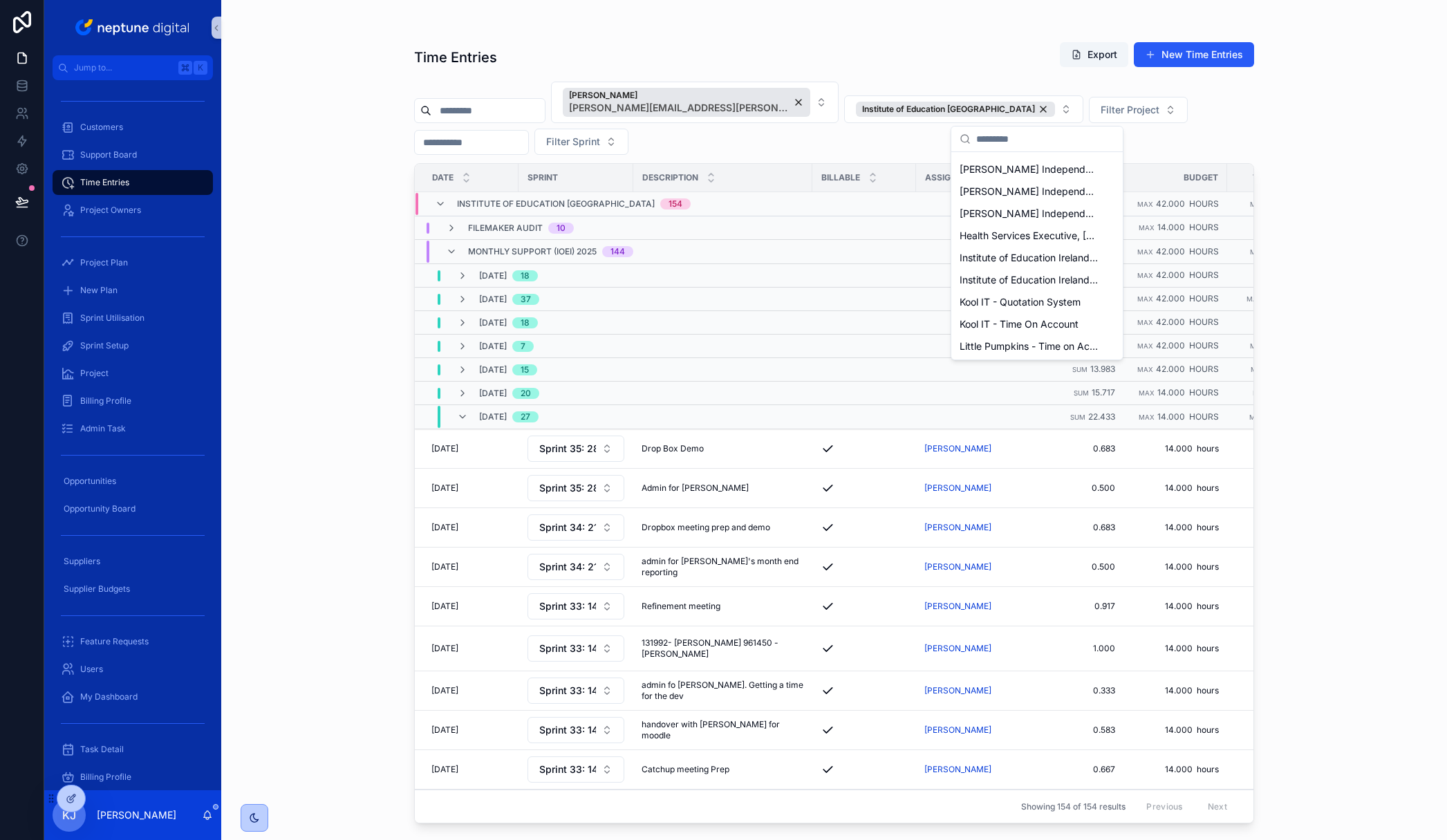
scroll to position [1102, 0]
click at [1032, 237] on span "Institute of Education Ireland - FileMaker Audit" at bounding box center [1028, 235] width 138 height 14
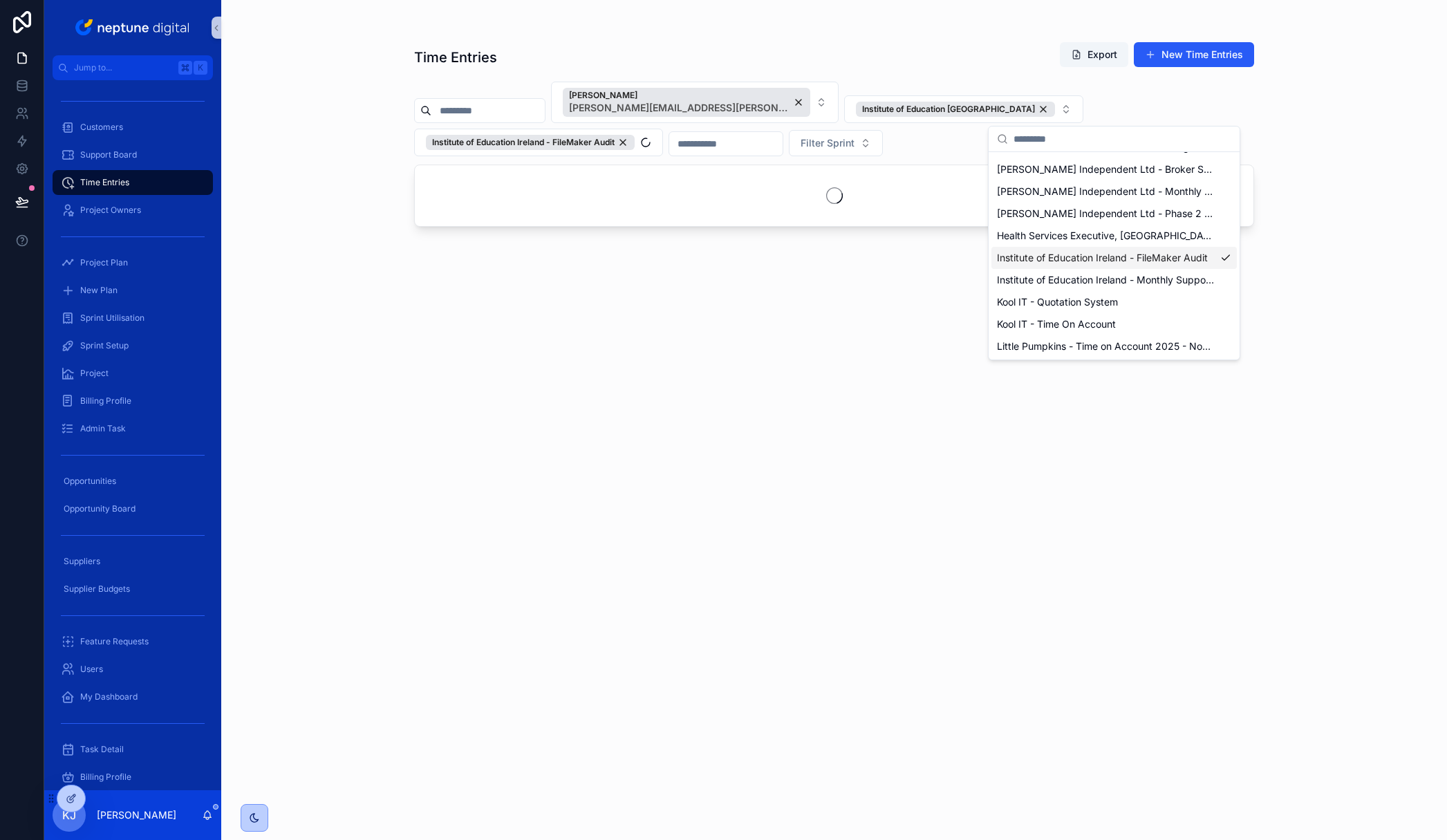
scroll to position [1124, 0]
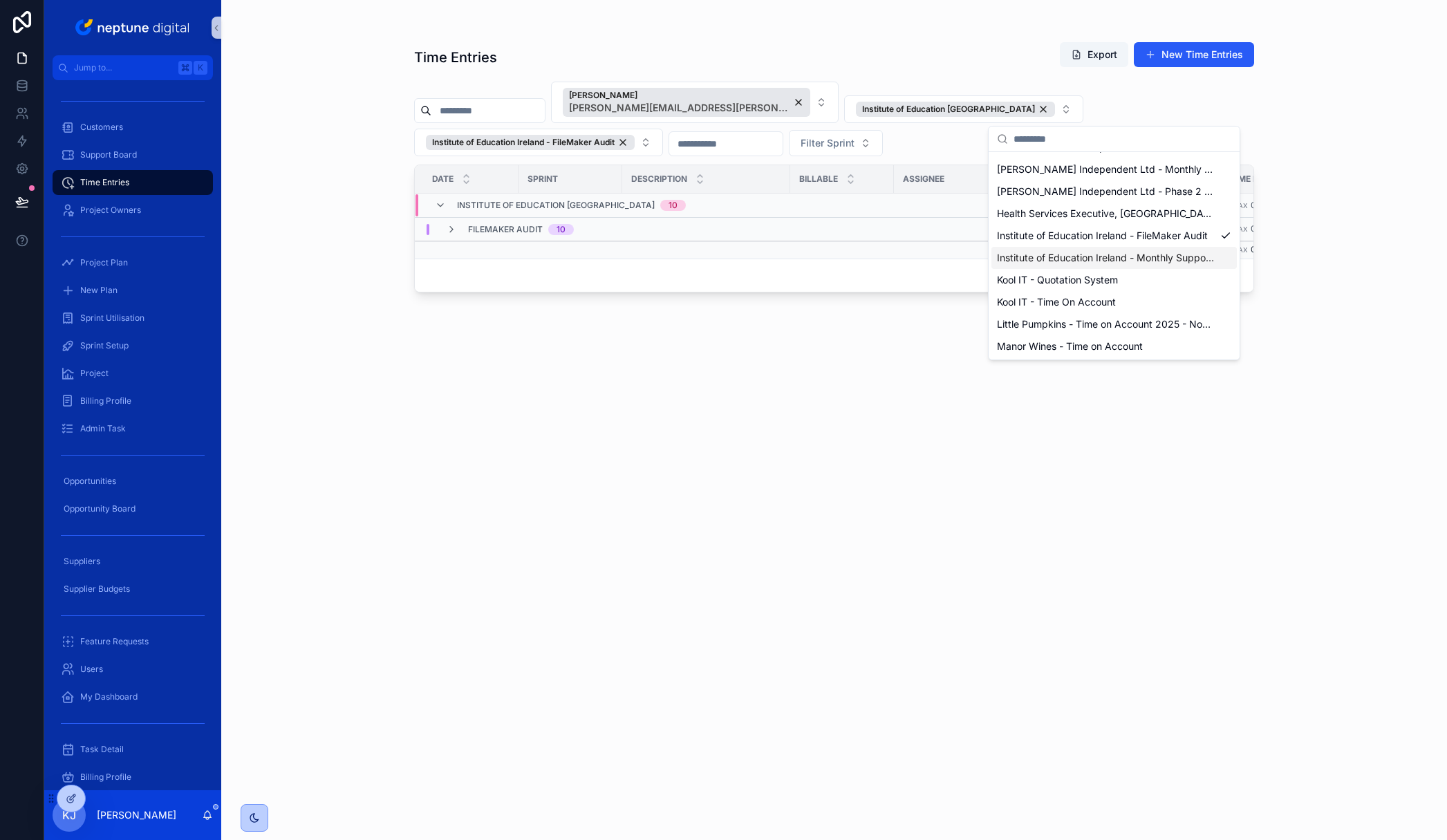
click at [1149, 260] on span "Institute of Education Ireland - Monthly Support (IOEI) 2025" at bounding box center [1105, 257] width 218 height 14
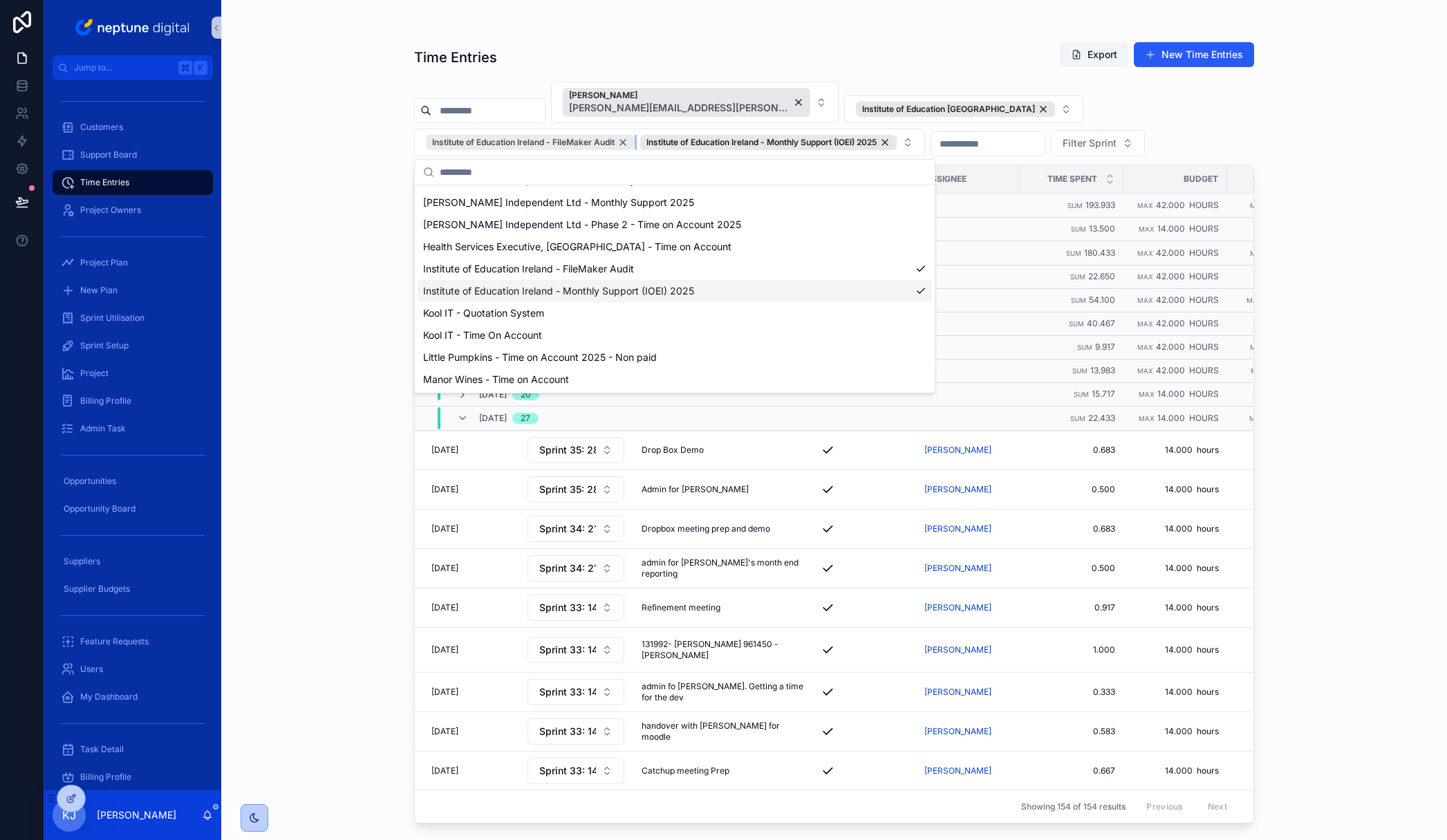
click at [625, 142] on div "Institute of Education Ireland - FileMaker Audit" at bounding box center [530, 142] width 209 height 15
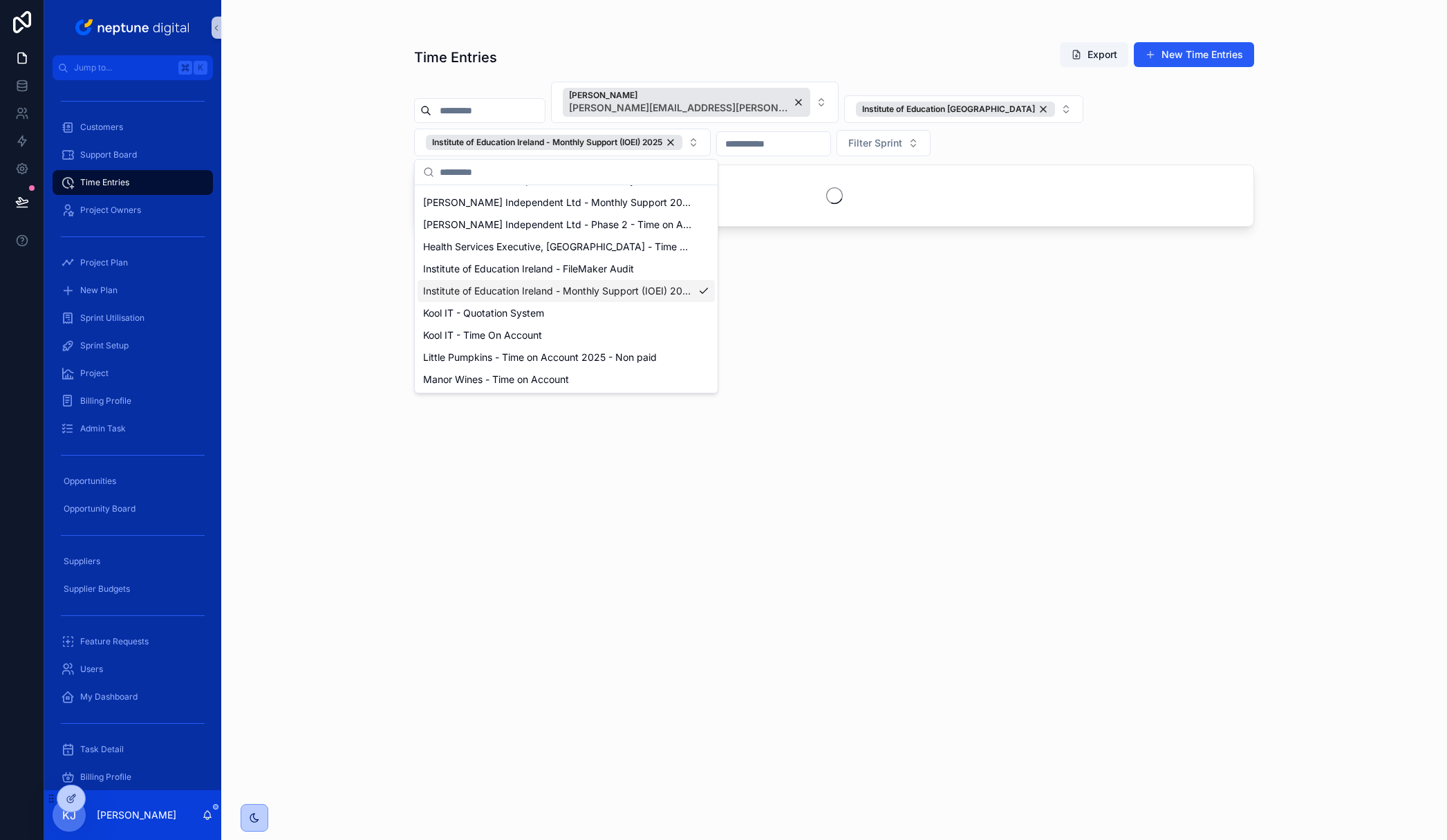
click at [1206, 119] on div "[PERSON_NAME] [PERSON_NAME][EMAIL_ADDRESS][PERSON_NAME][DOMAIN_NAME] Institute …" at bounding box center [835, 119] width 840 height 74
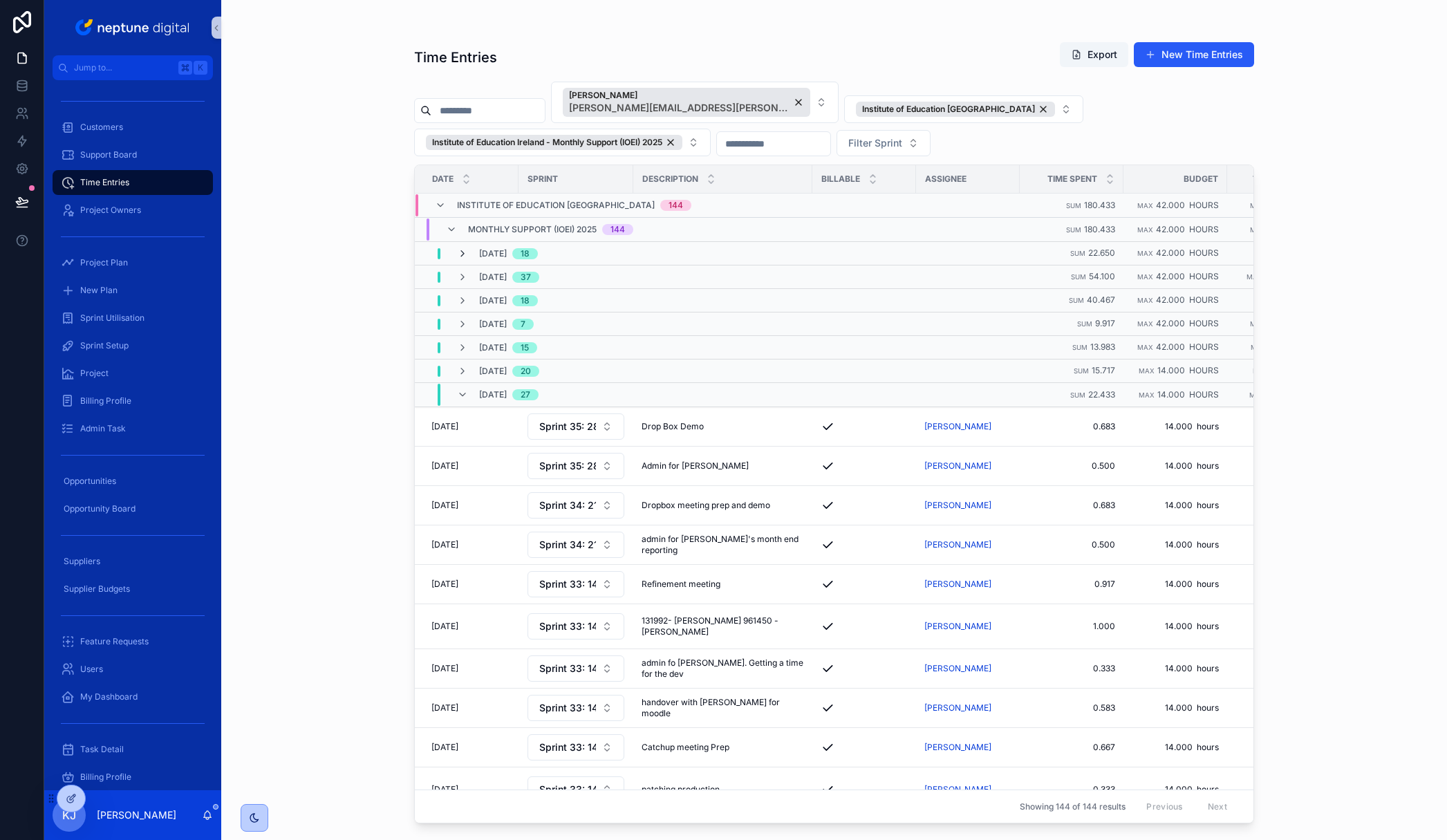
click at [465, 252] on icon "scrollable content" at bounding box center [463, 253] width 11 height 11
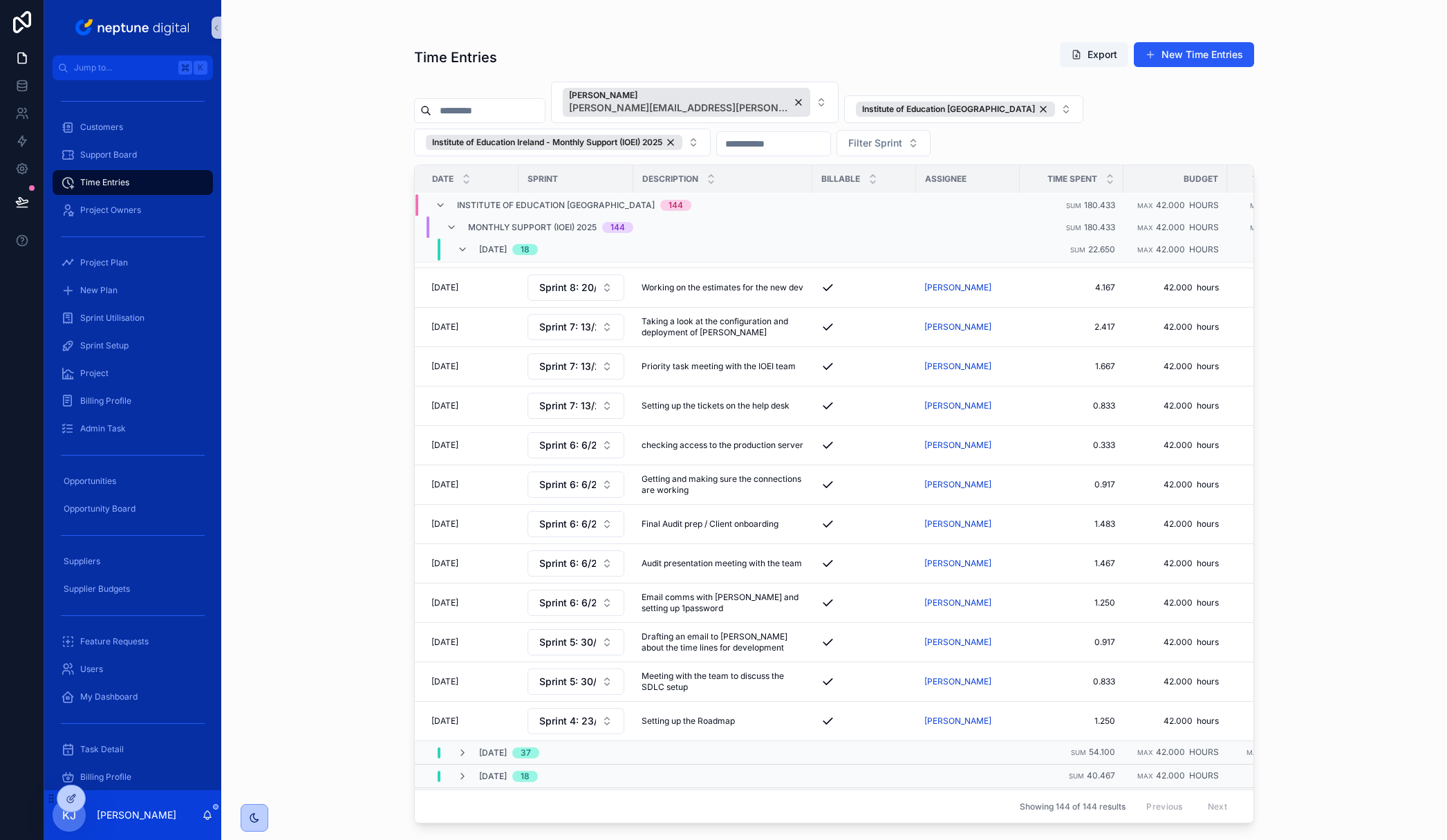
scroll to position [537, 0]
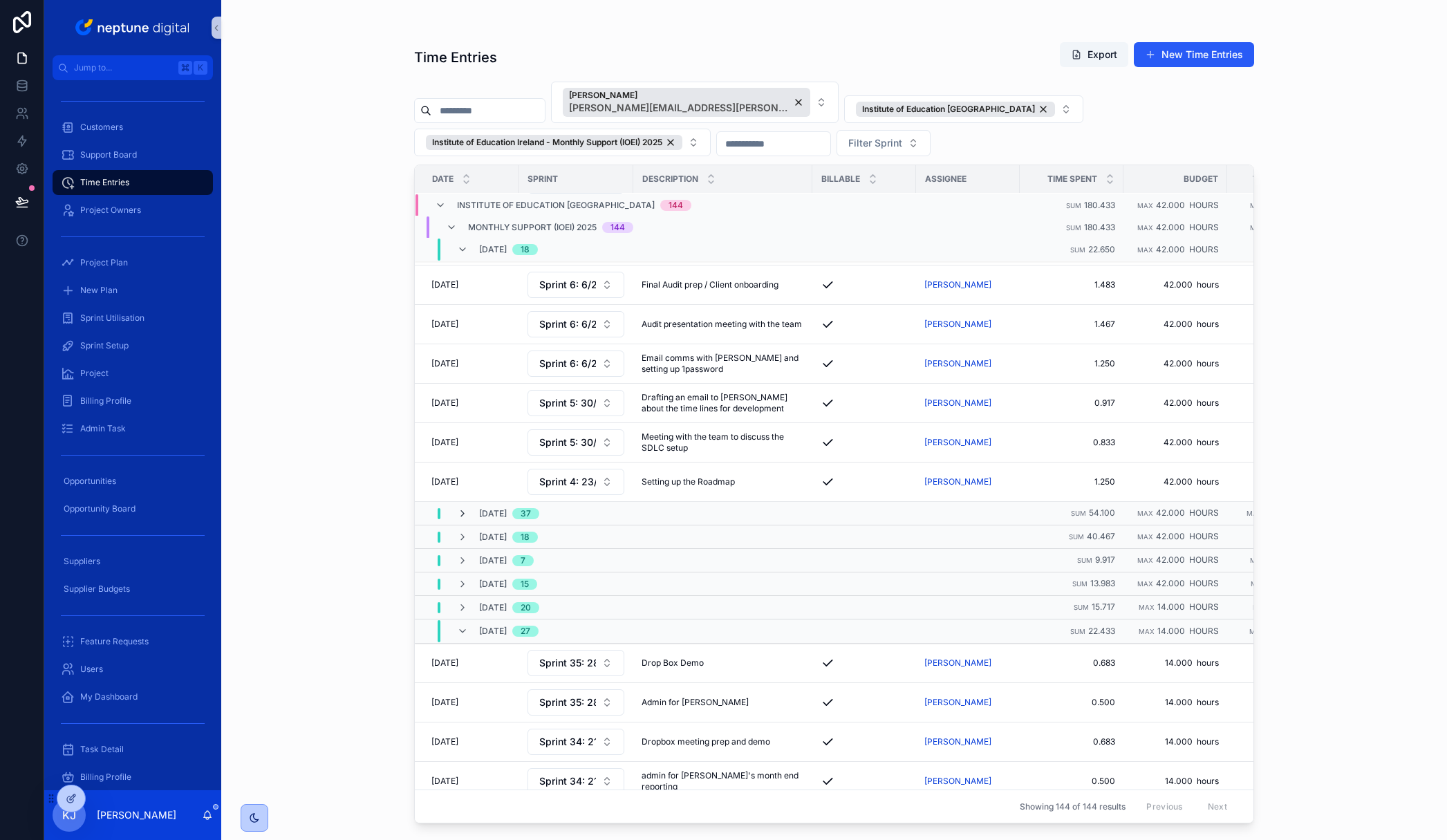
click at [462, 509] on icon "scrollable content" at bounding box center [463, 513] width 11 height 11
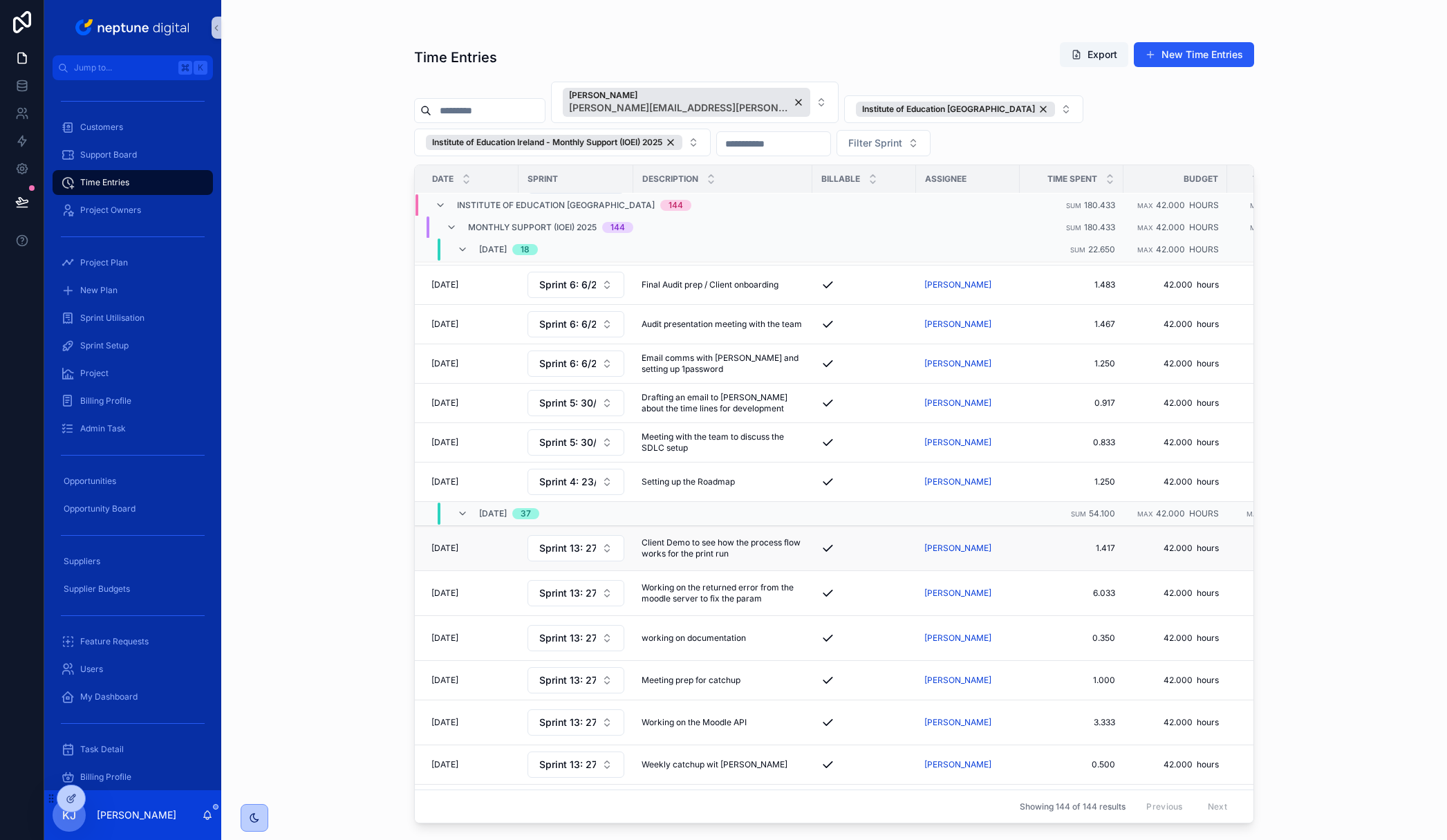
click at [729, 537] on span "Client Demo to see how the process flow works for the print run" at bounding box center [723, 547] width 162 height 22
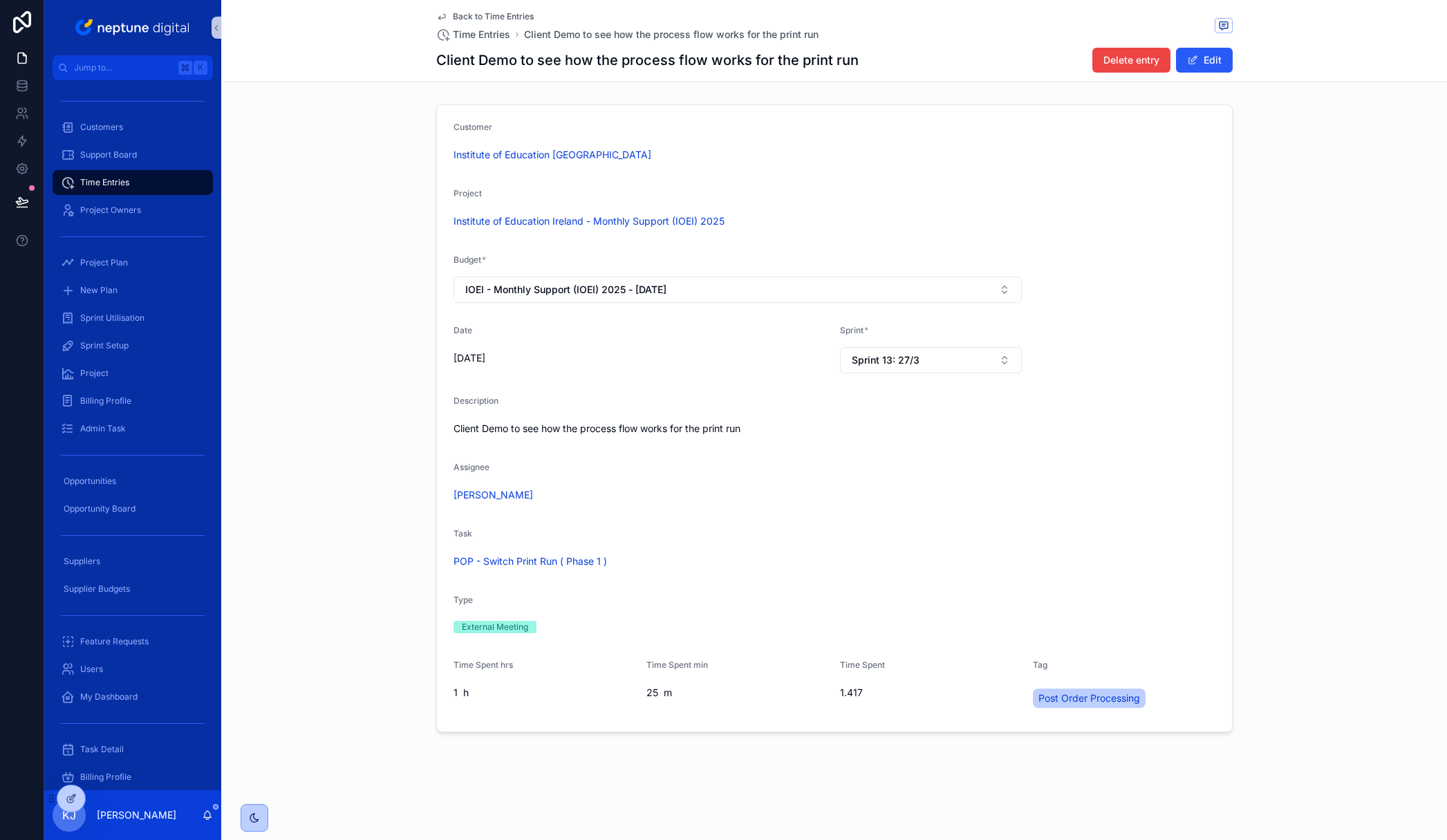
click at [484, 15] on span "Back to Time Entries" at bounding box center [494, 17] width 81 height 11
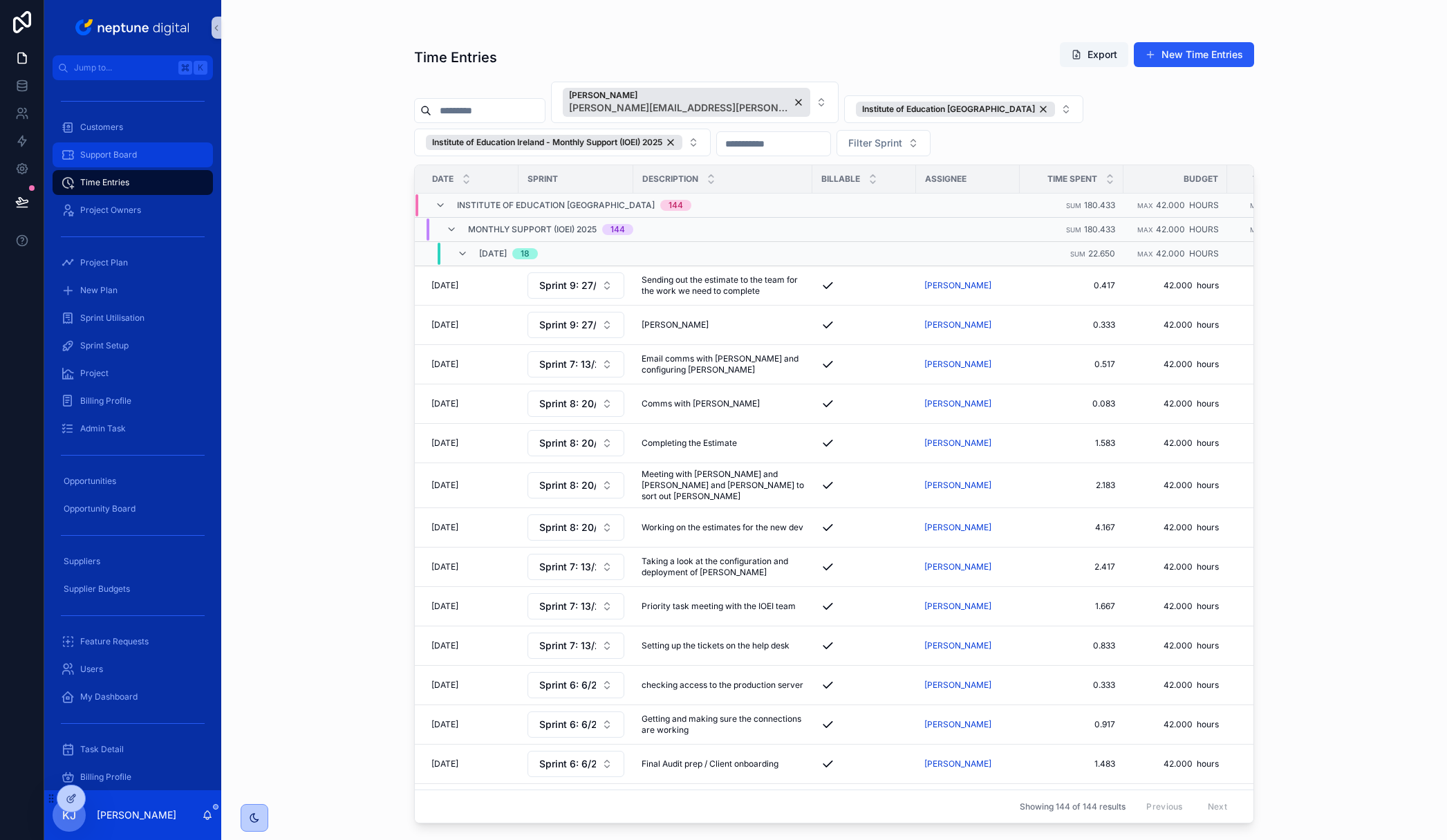
click at [116, 156] on span "Support Board" at bounding box center [108, 154] width 57 height 11
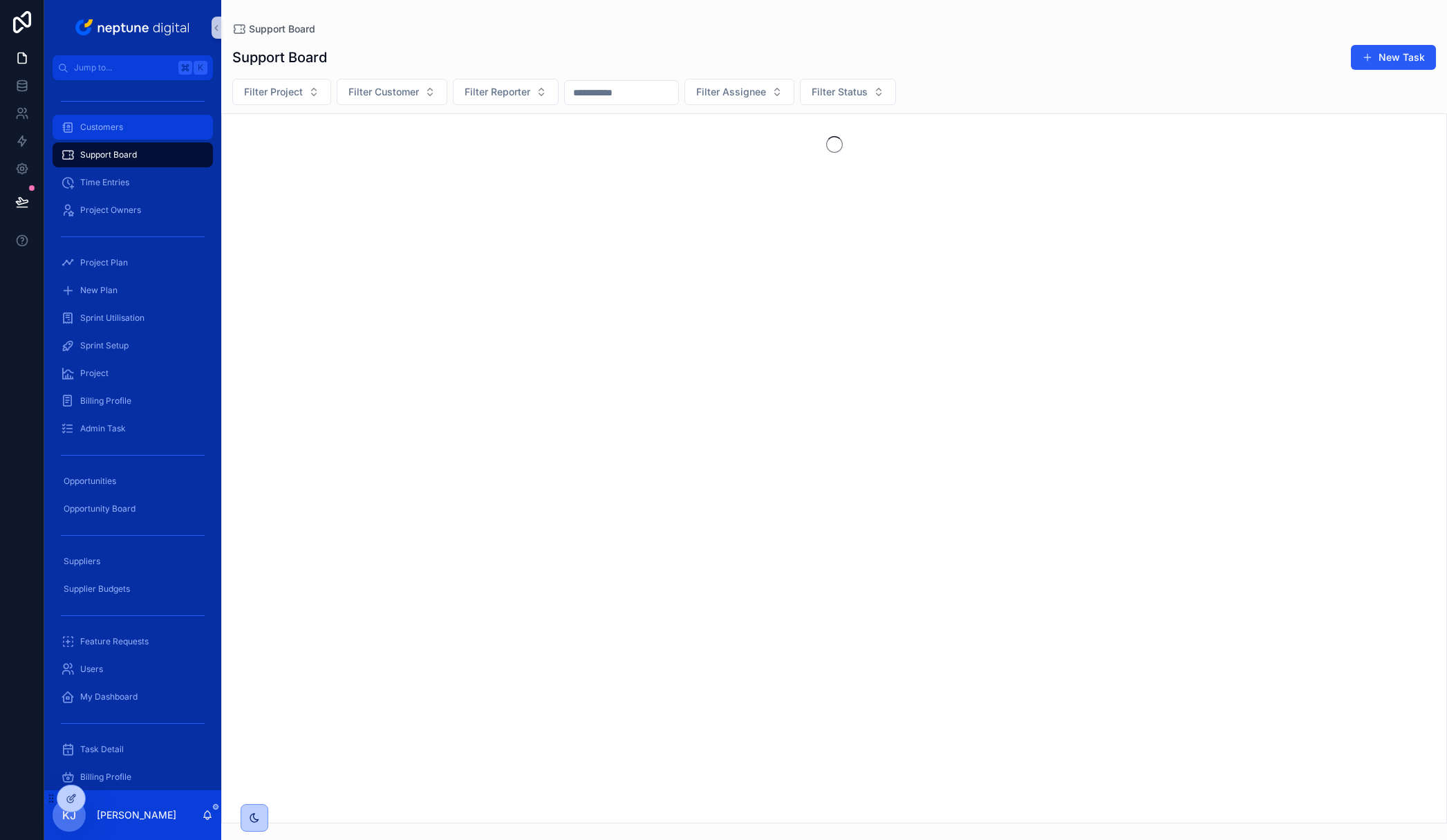
click at [104, 134] on div "Customers" at bounding box center [133, 126] width 144 height 22
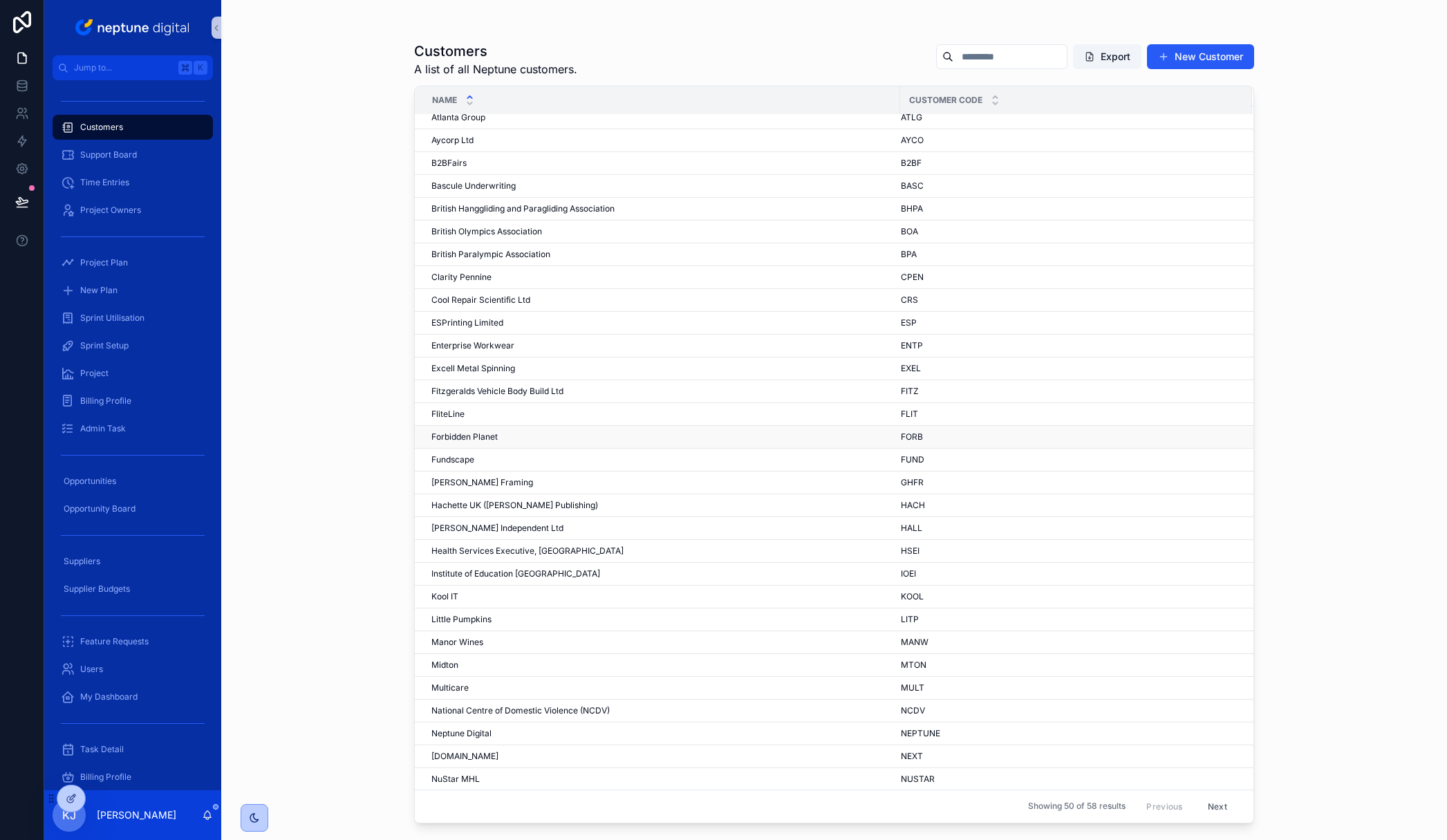
scroll to position [156, 0]
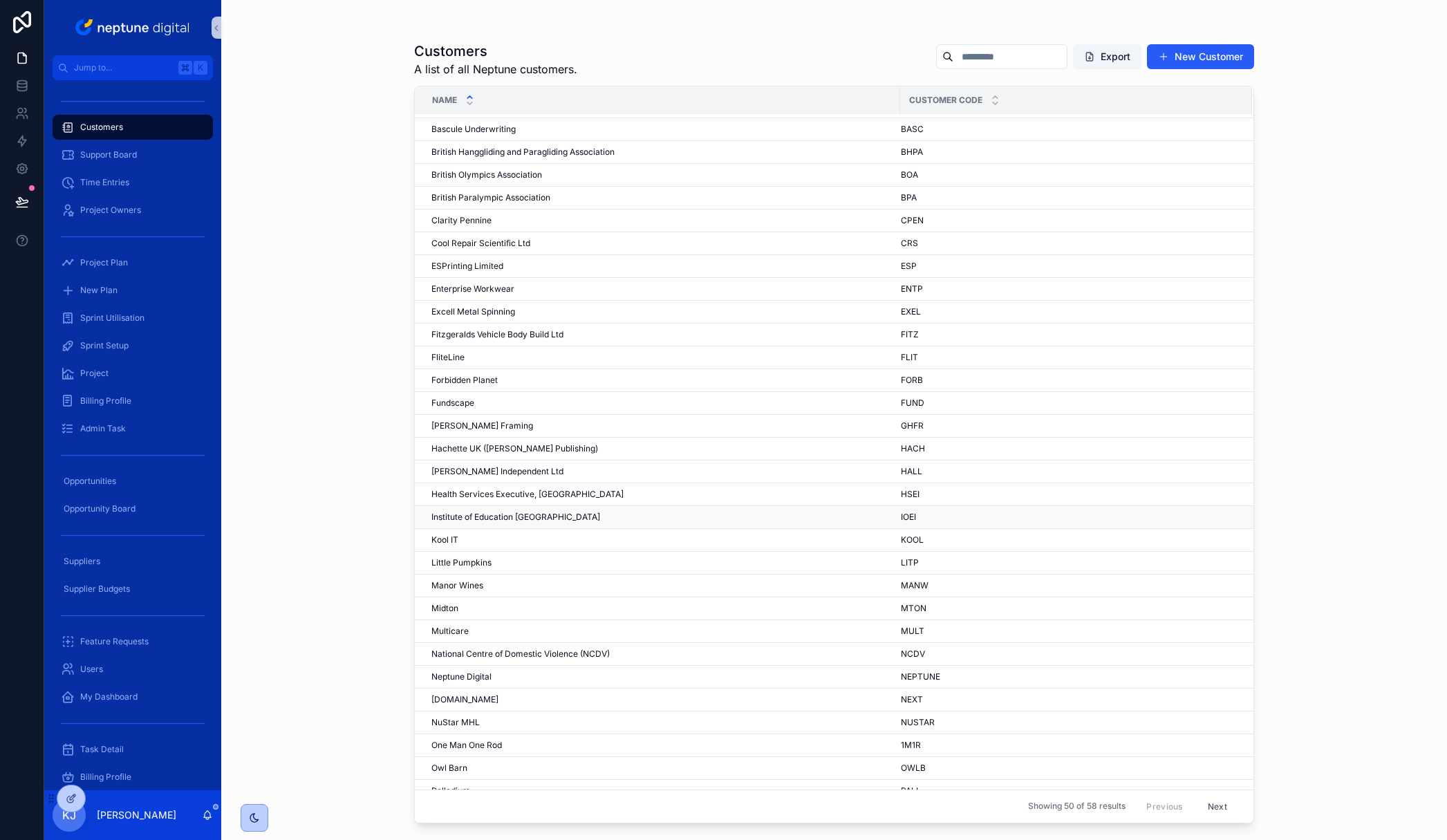
click at [531, 518] on span "Institute of Education [GEOGRAPHIC_DATA]" at bounding box center [515, 517] width 169 height 11
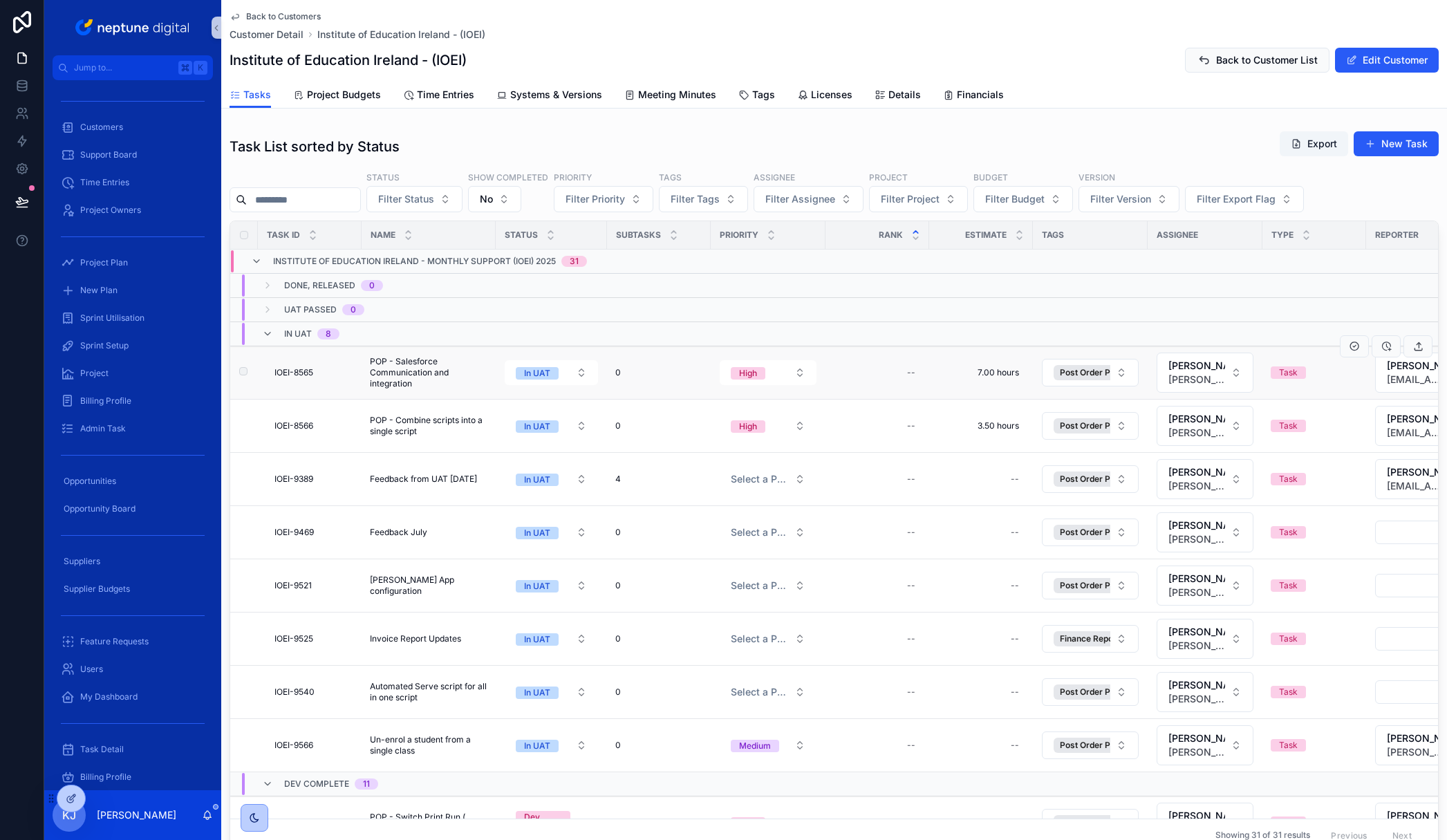
click at [408, 370] on span "POP - Salesforce Communication and integration" at bounding box center [429, 372] width 118 height 33
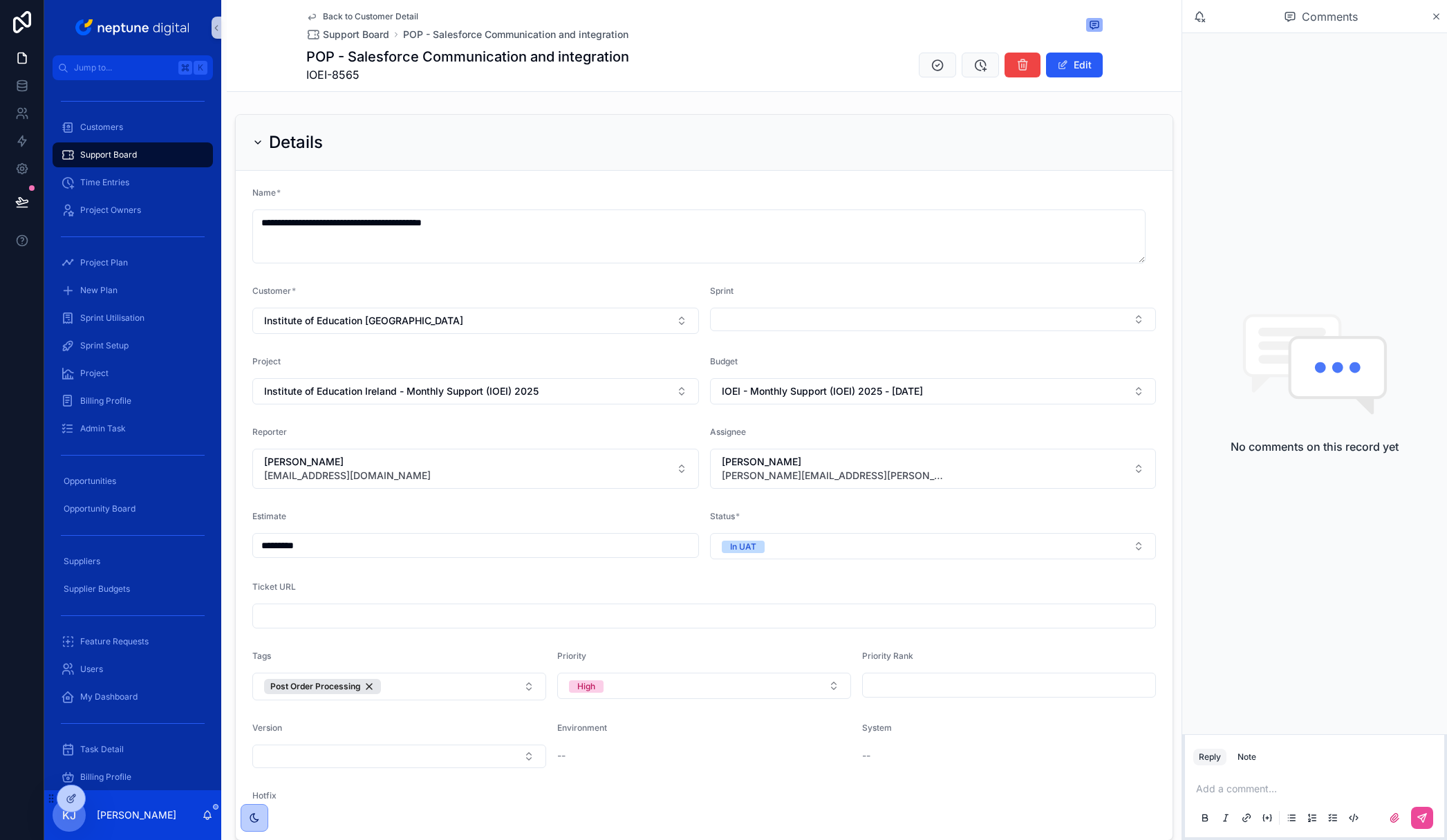
click at [363, 13] on span "Back to Customer Detail" at bounding box center [370, 17] width 95 height 11
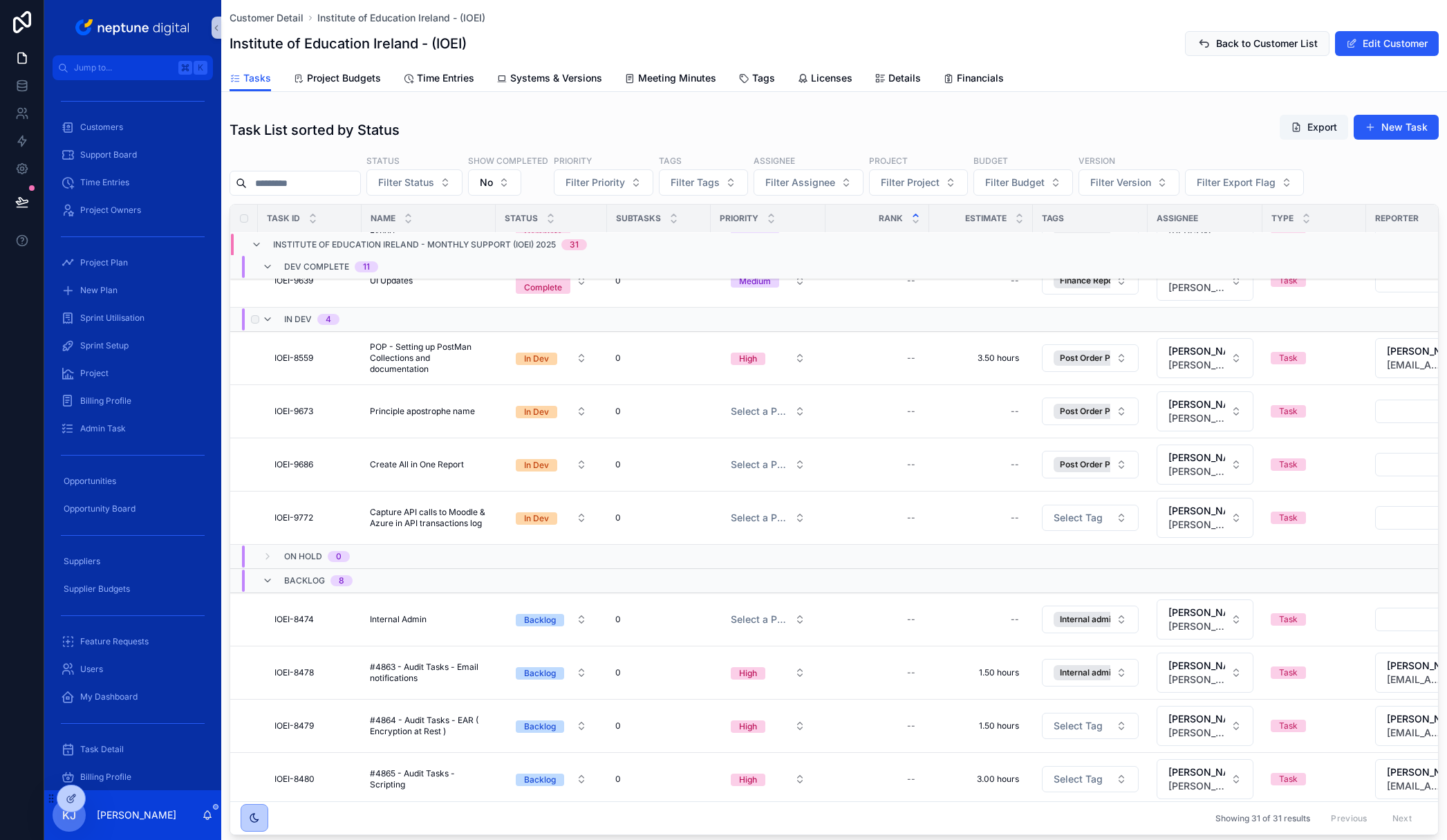
scroll to position [882, 0]
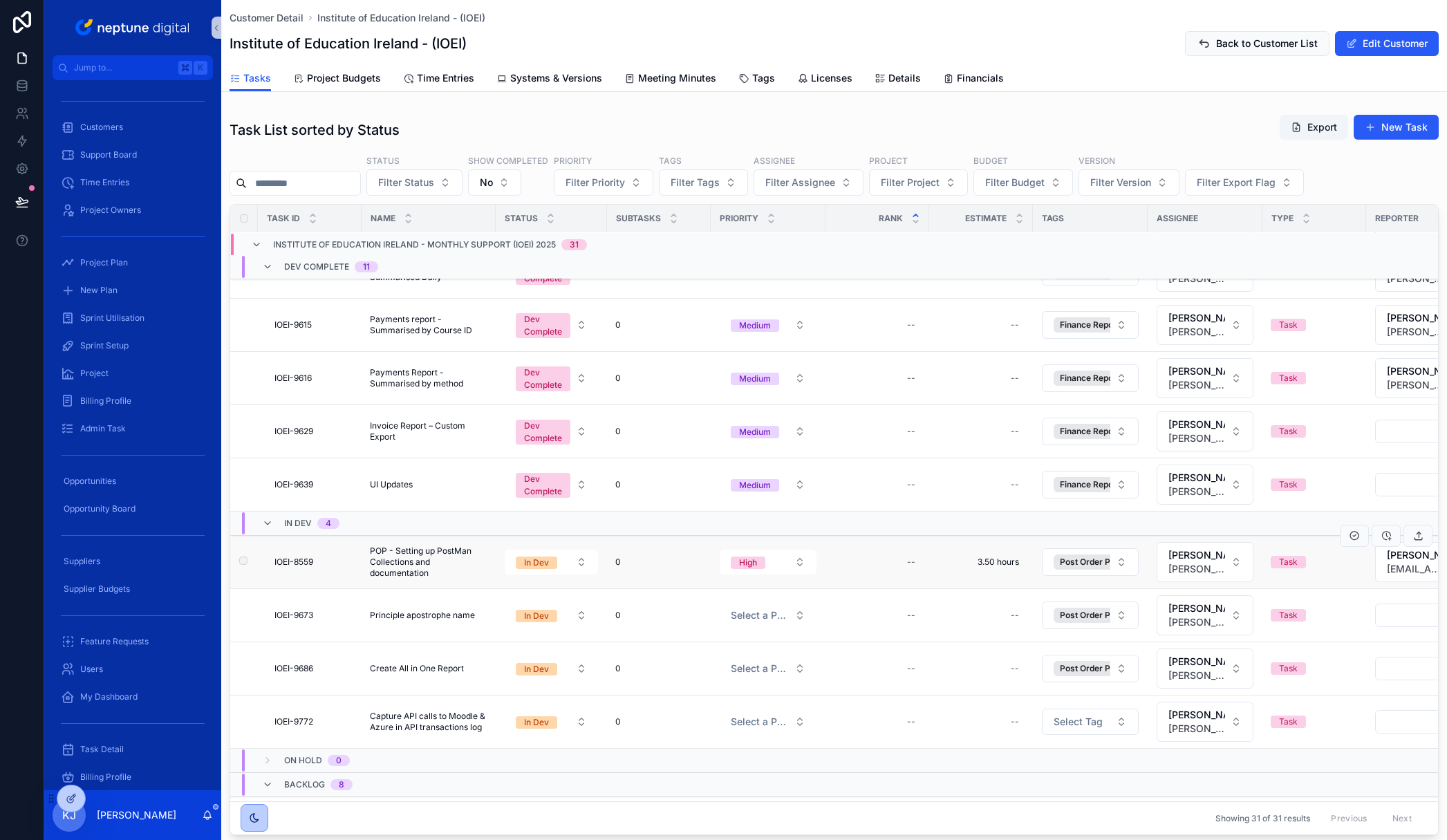
click at [431, 551] on span "POP - Setting up PostMan Collections and documentation" at bounding box center [429, 561] width 118 height 33
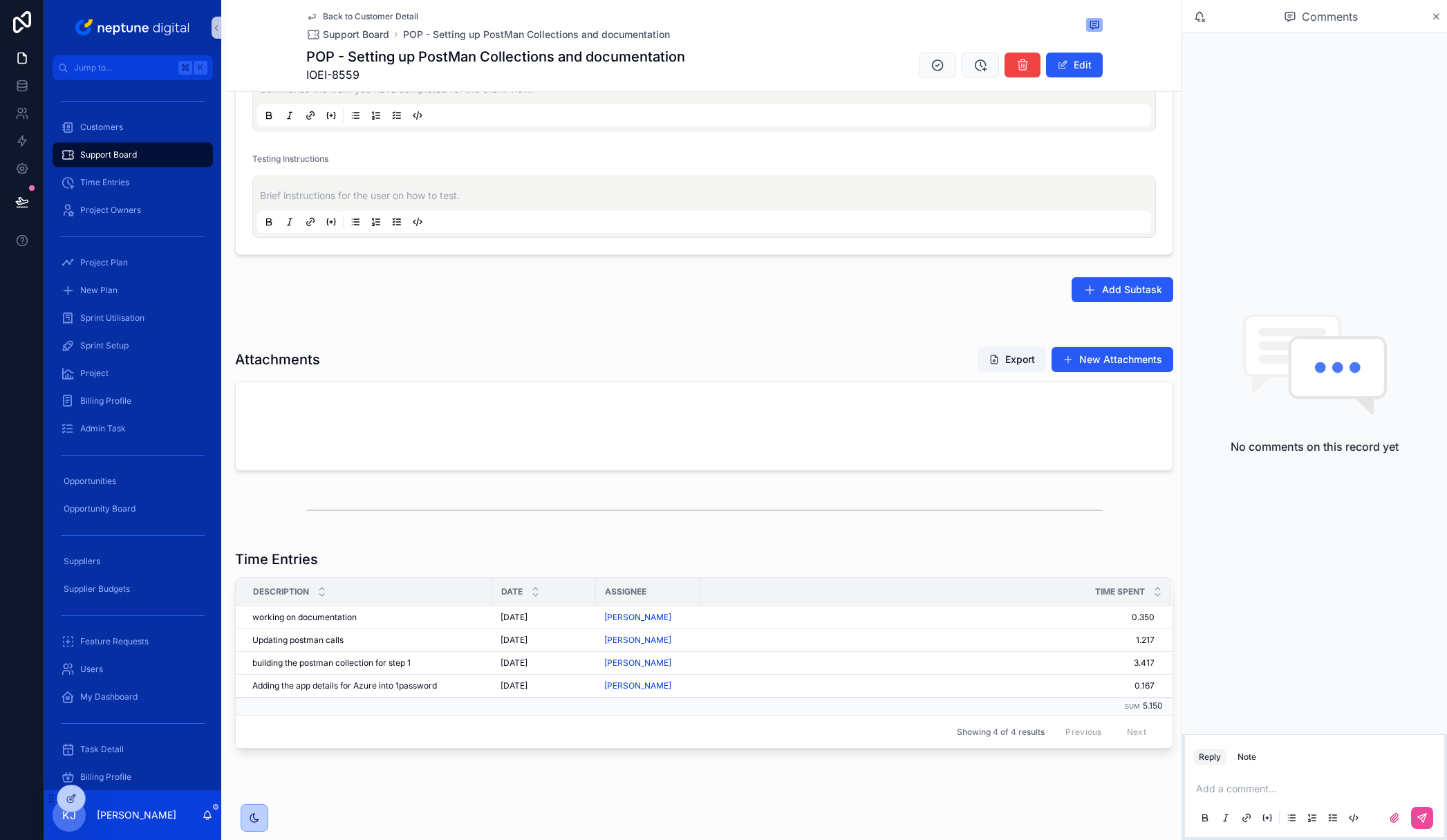
scroll to position [956, 0]
click at [362, 16] on span "Back to Customer Detail" at bounding box center [370, 17] width 95 height 11
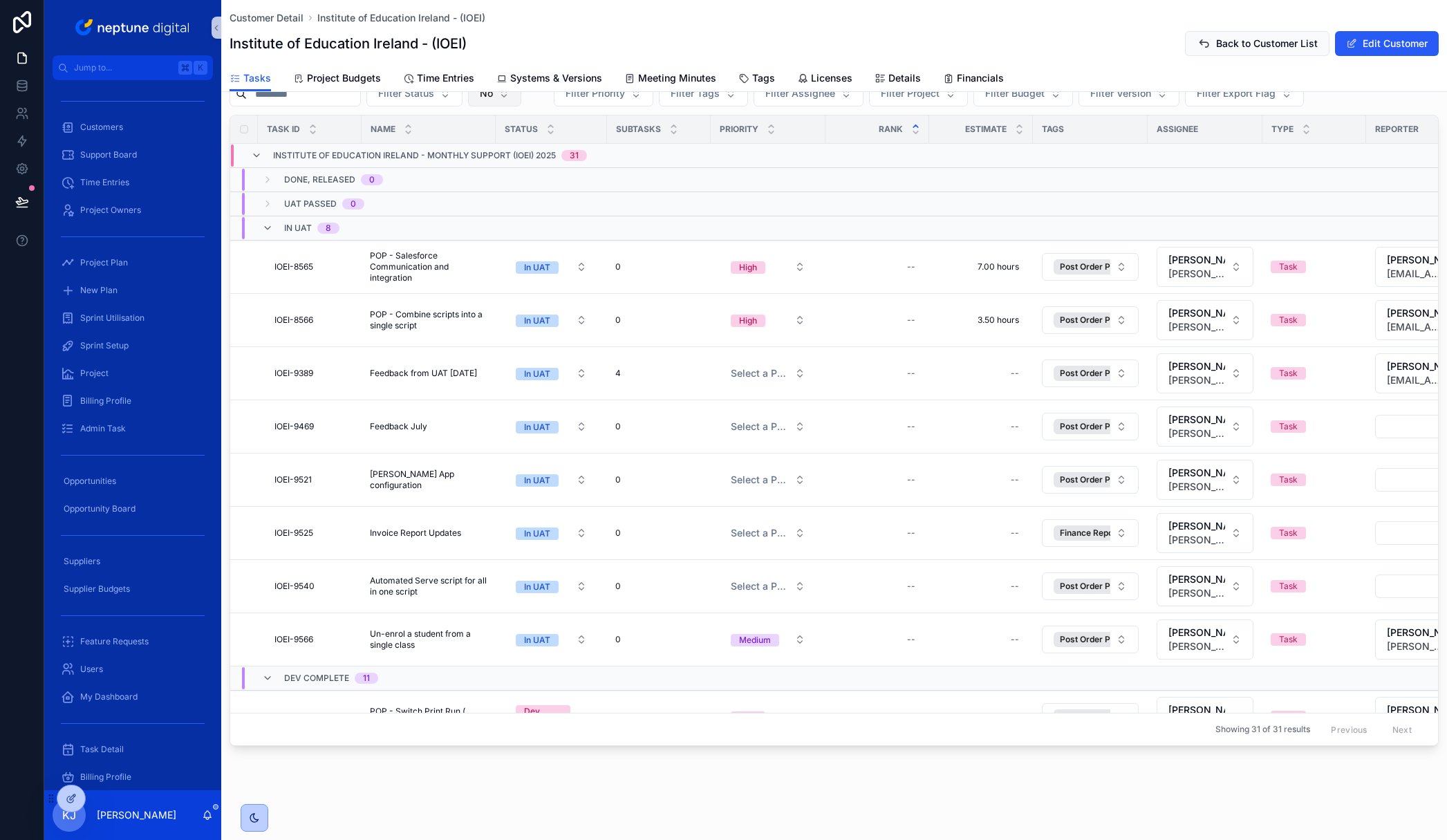
click at [521, 98] on button "No" at bounding box center [495, 93] width 54 height 26
click at [502, 193] on div "Yes" at bounding box center [512, 193] width 166 height 22
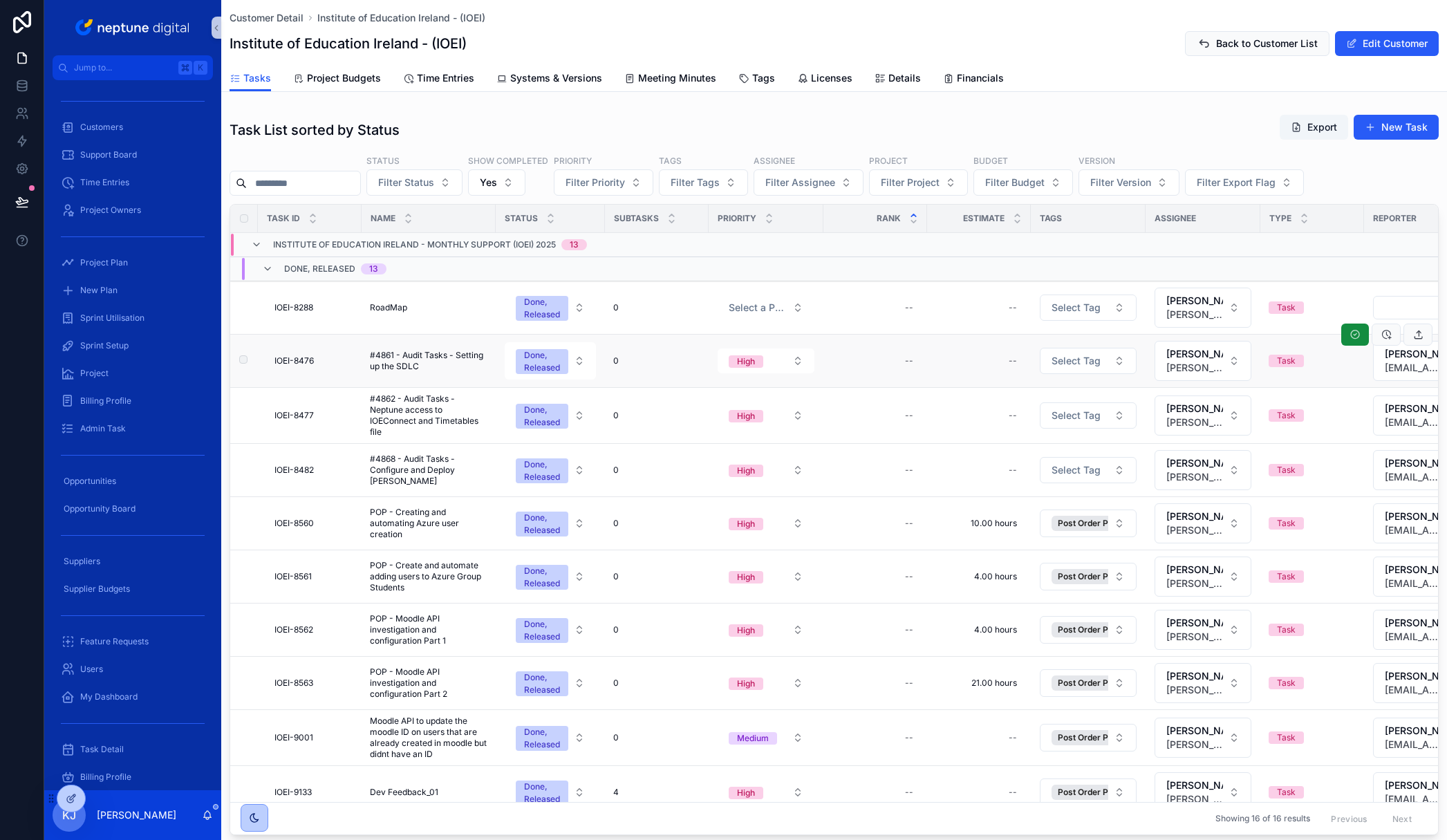
click at [430, 360] on span "#4861 - Audit Tasks - Setting up the SDLC" at bounding box center [429, 360] width 118 height 22
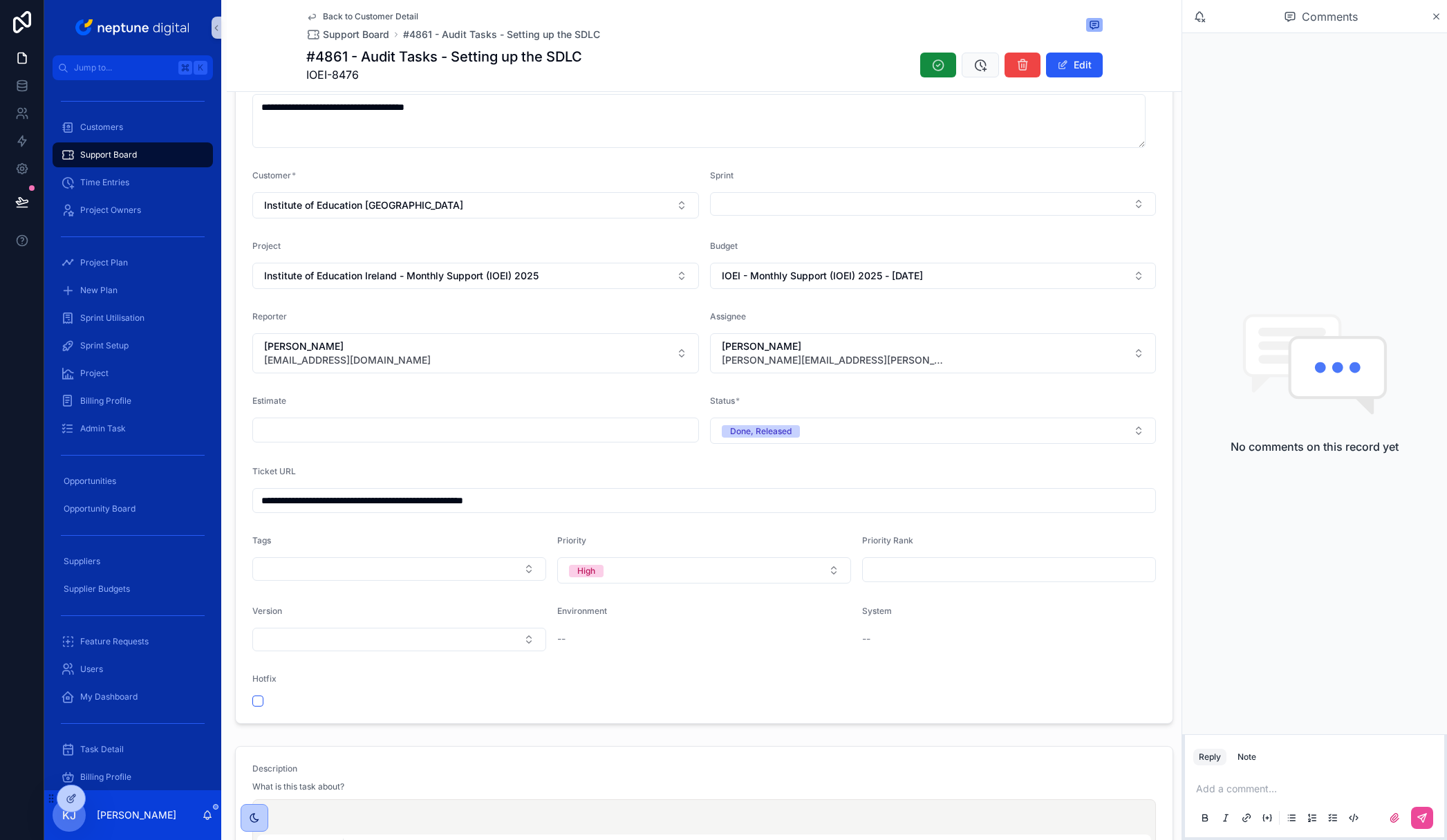
scroll to position [118, 0]
click at [341, 19] on span "Back to Customer Detail" at bounding box center [370, 17] width 95 height 11
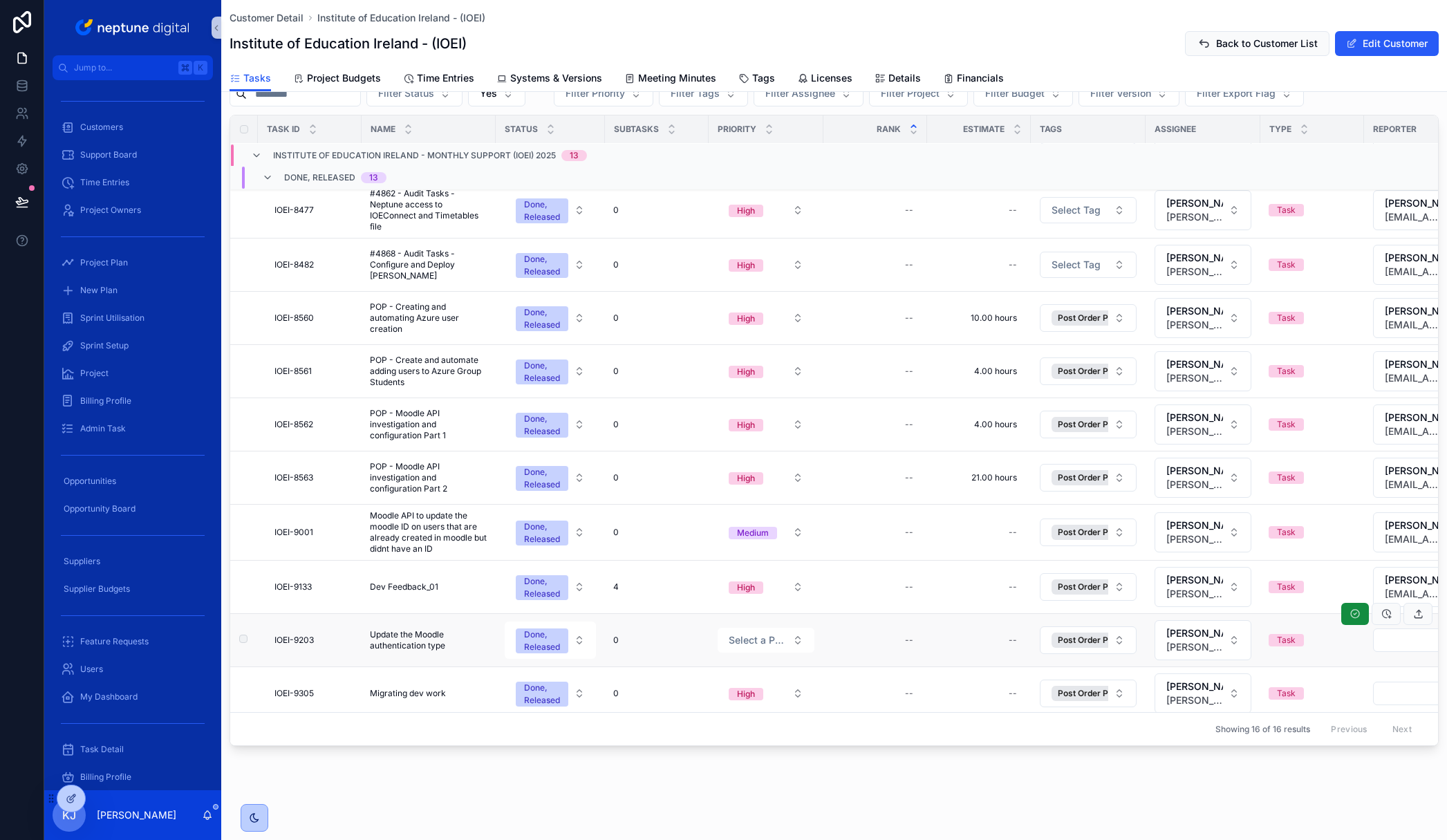
scroll to position [247, 0]
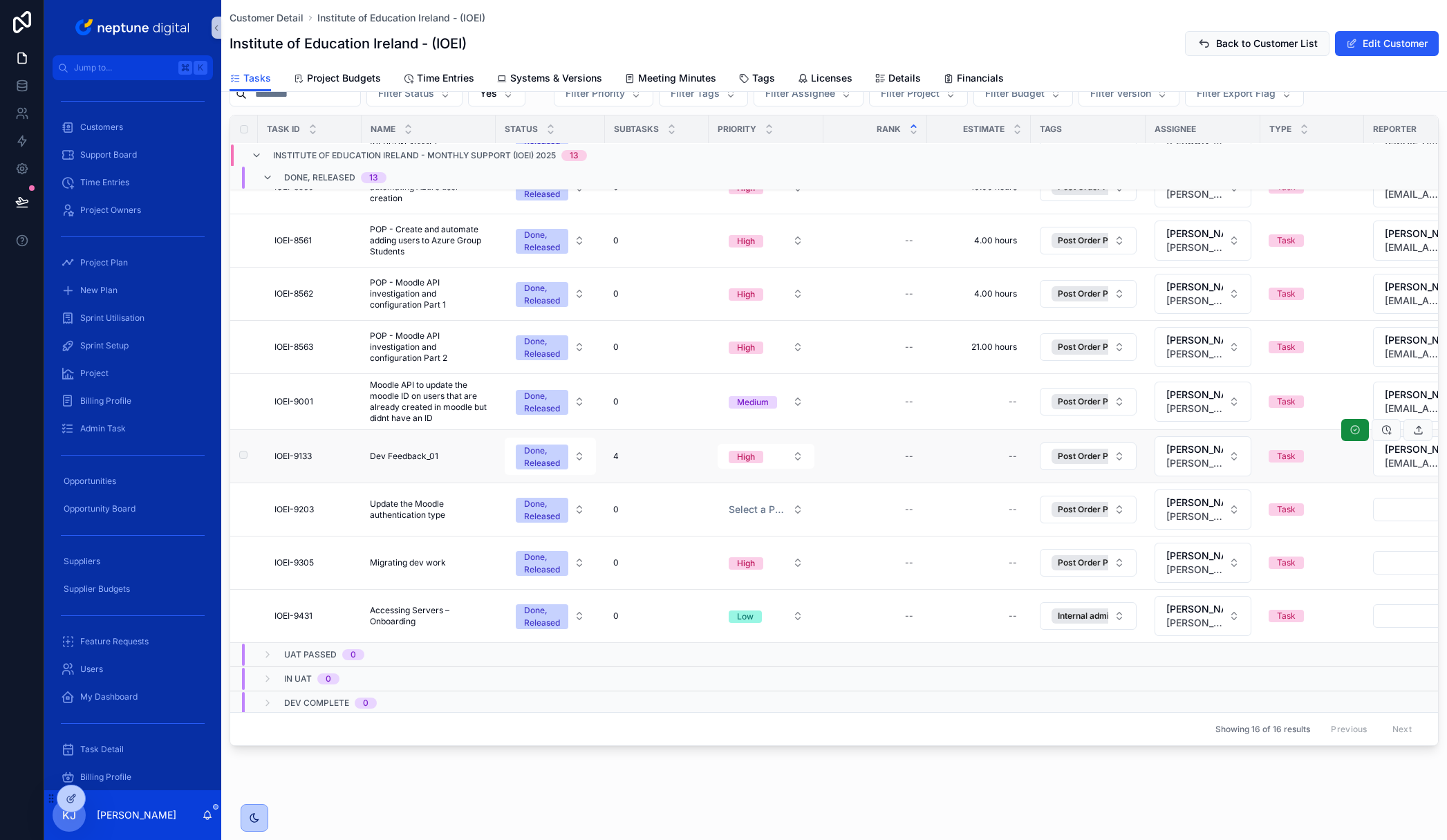
click at [412, 457] on span "Dev Feedback_01" at bounding box center [404, 456] width 69 height 11
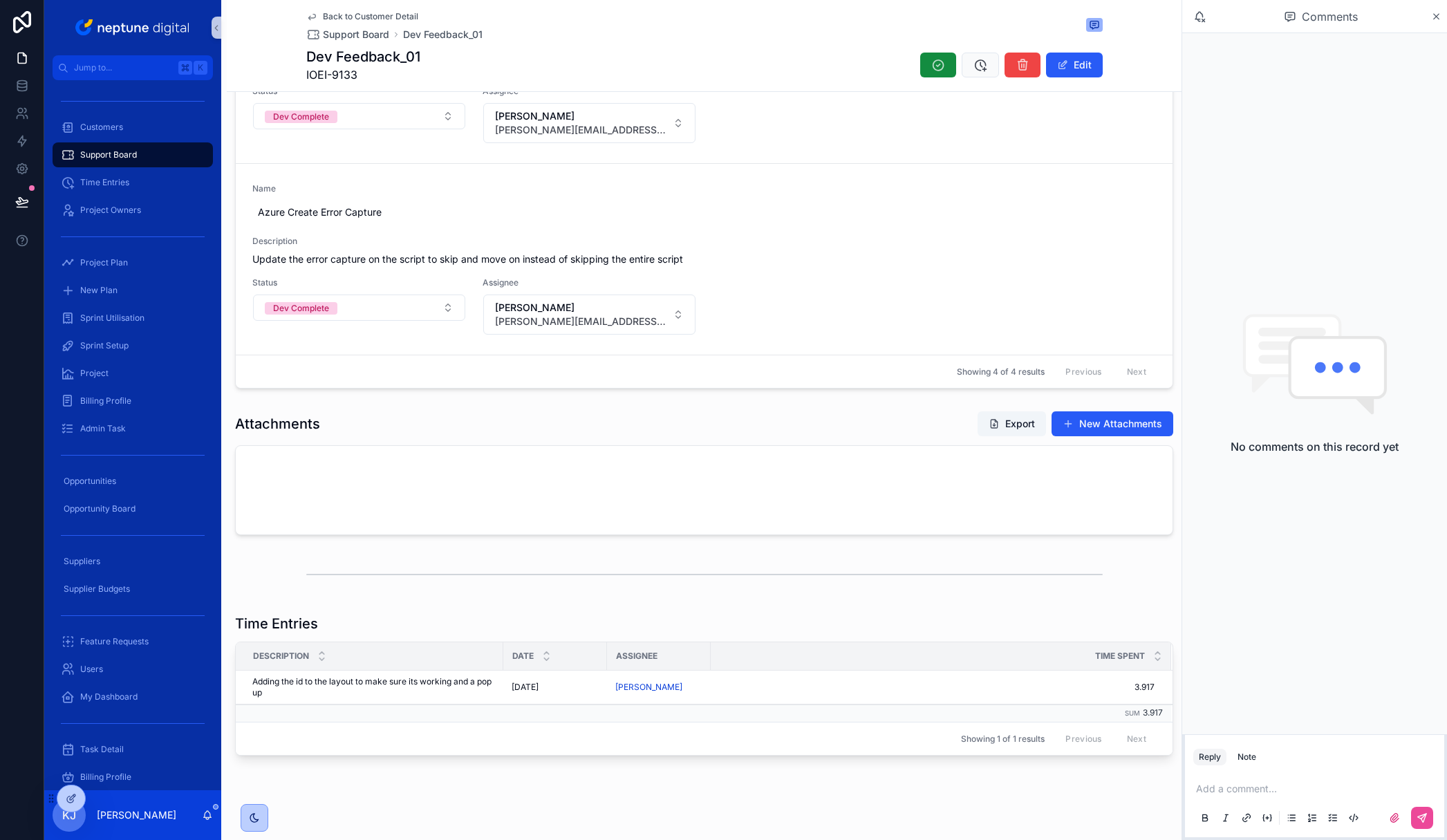
scroll to position [1654, 0]
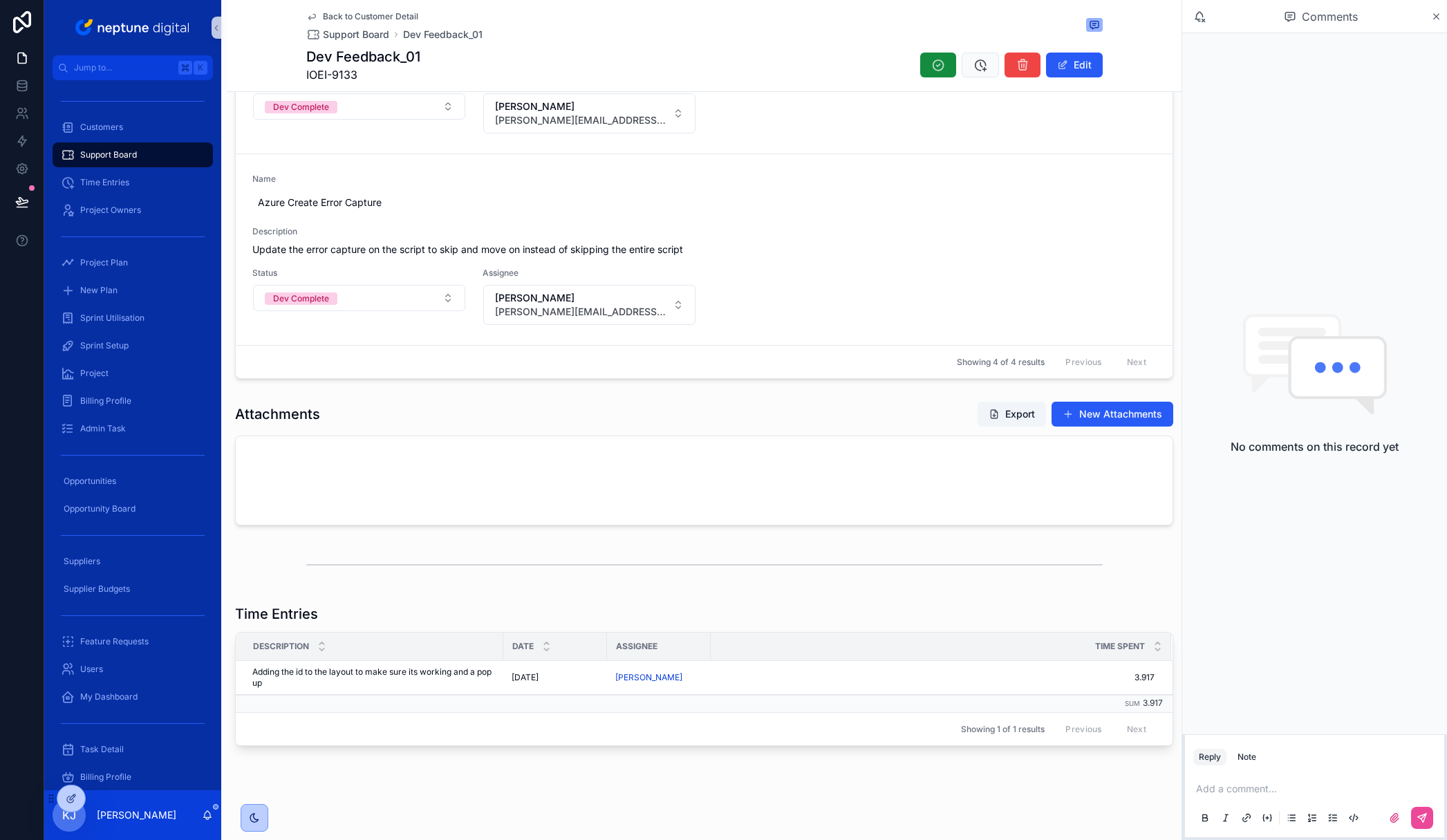
click at [366, 14] on span "Back to Customer Detail" at bounding box center [370, 17] width 95 height 11
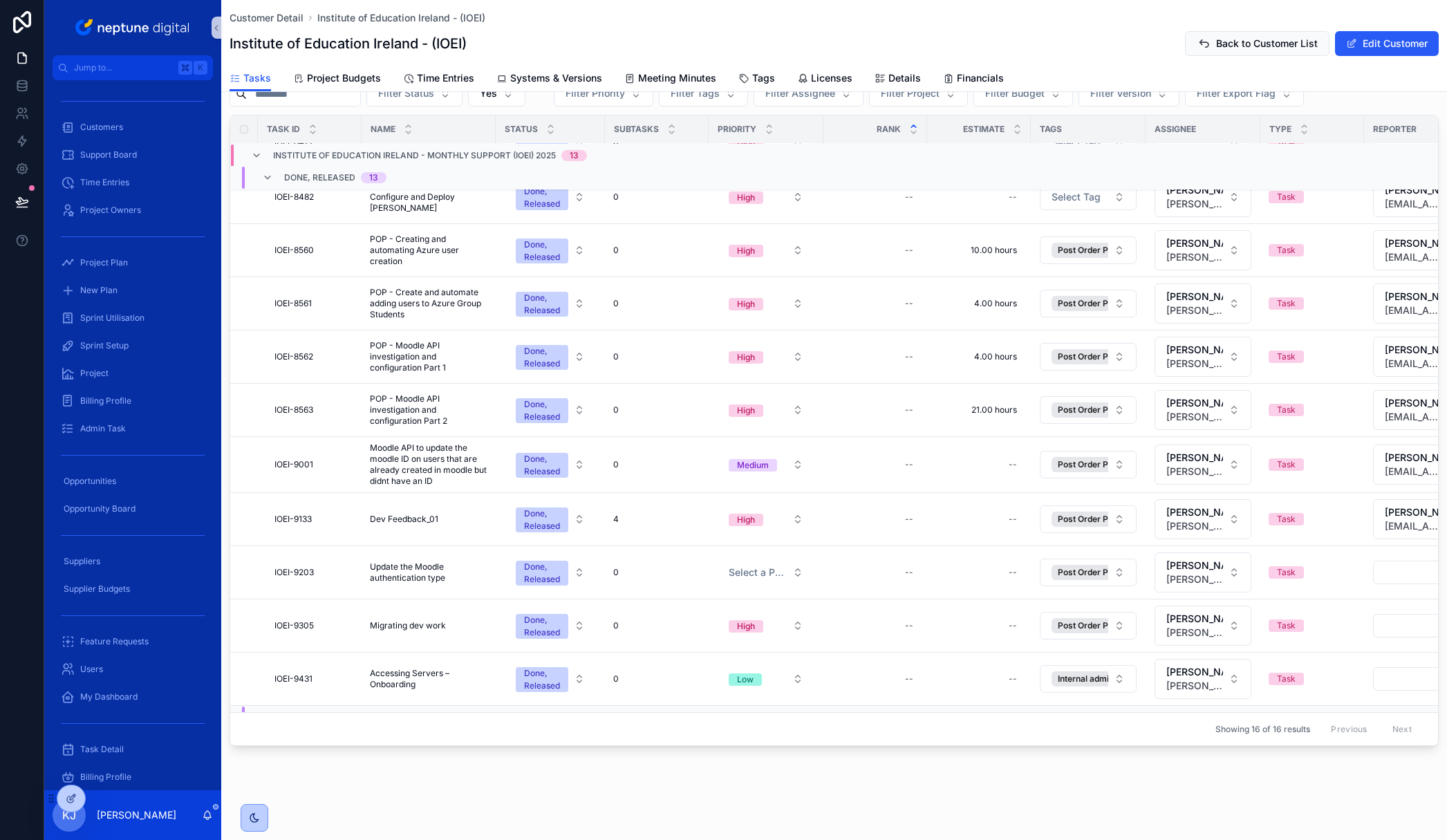
scroll to position [320, 0]
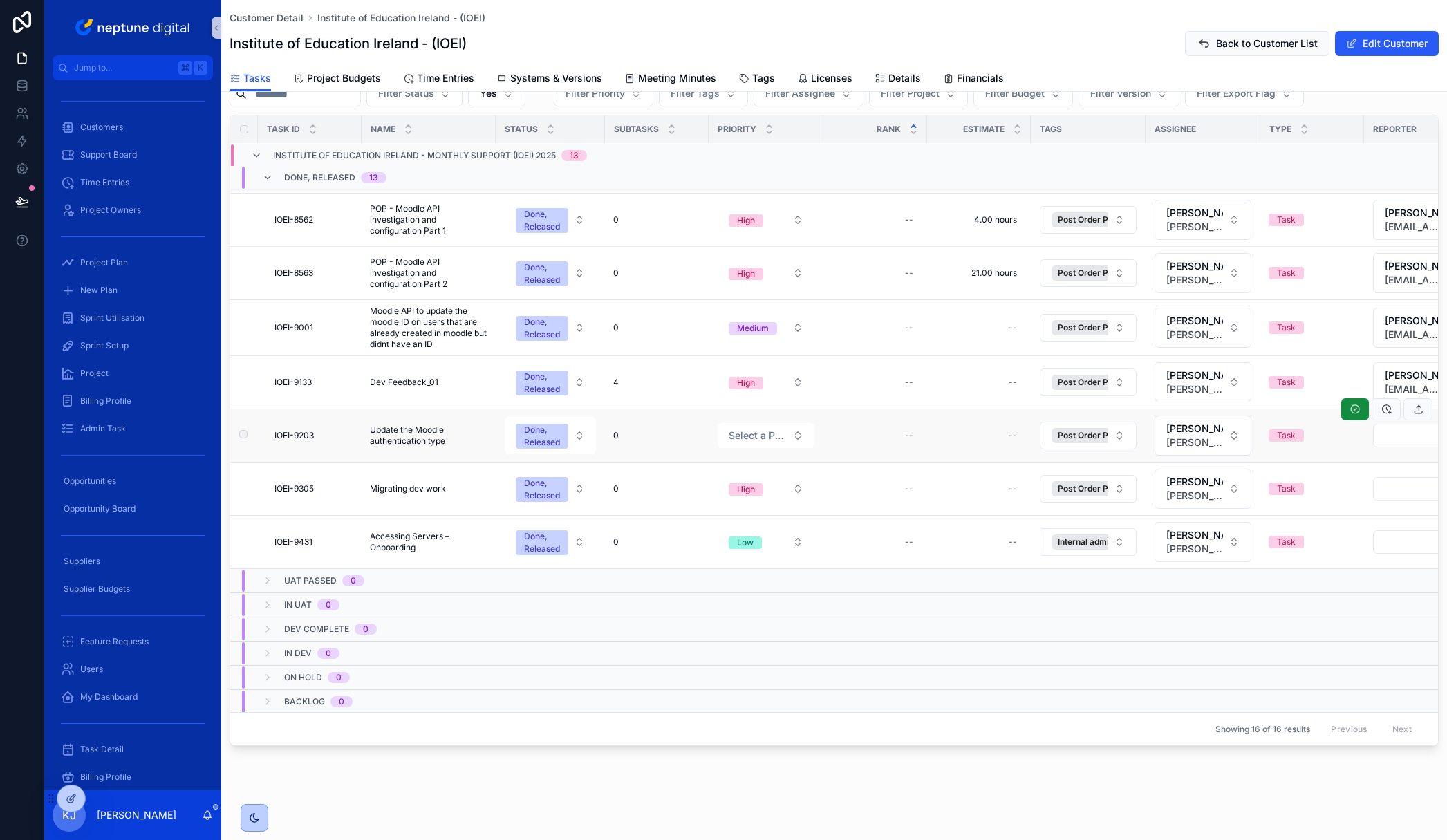
click at [420, 435] on span "Update the Moodle authentication type" at bounding box center [429, 435] width 118 height 22
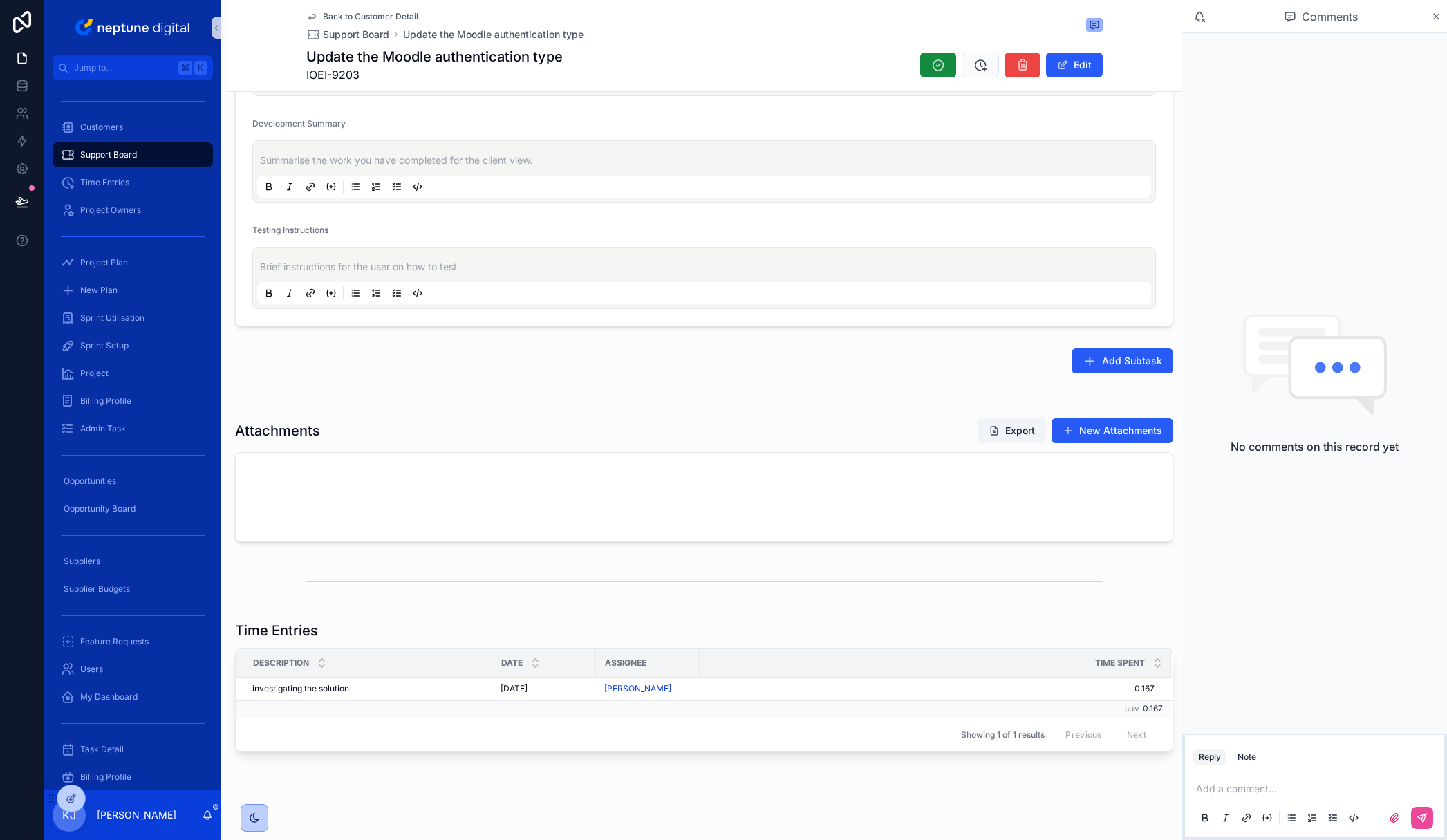
scroll to position [889, 0]
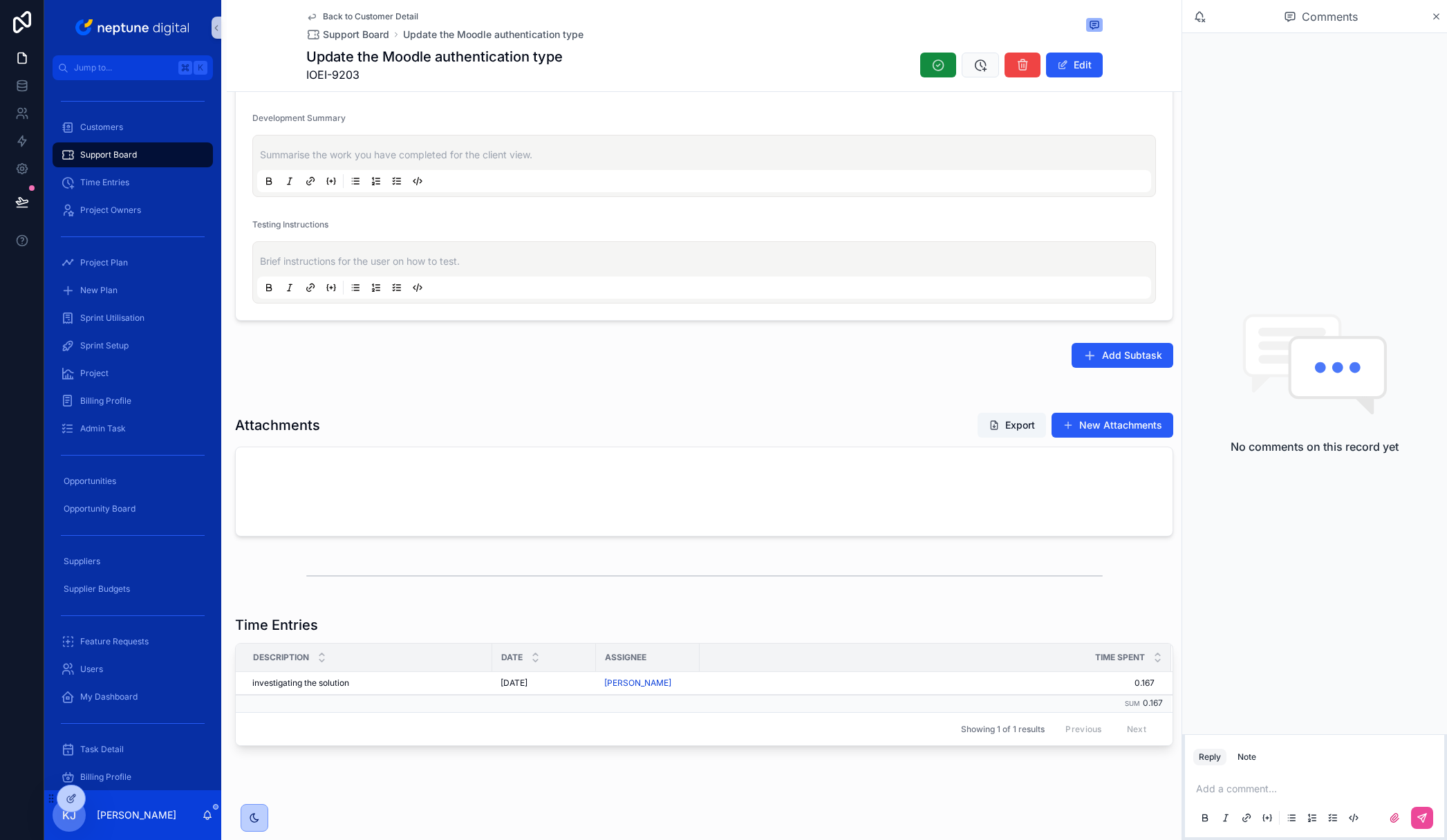
click at [362, 16] on span "Back to Customer Detail" at bounding box center [370, 17] width 95 height 11
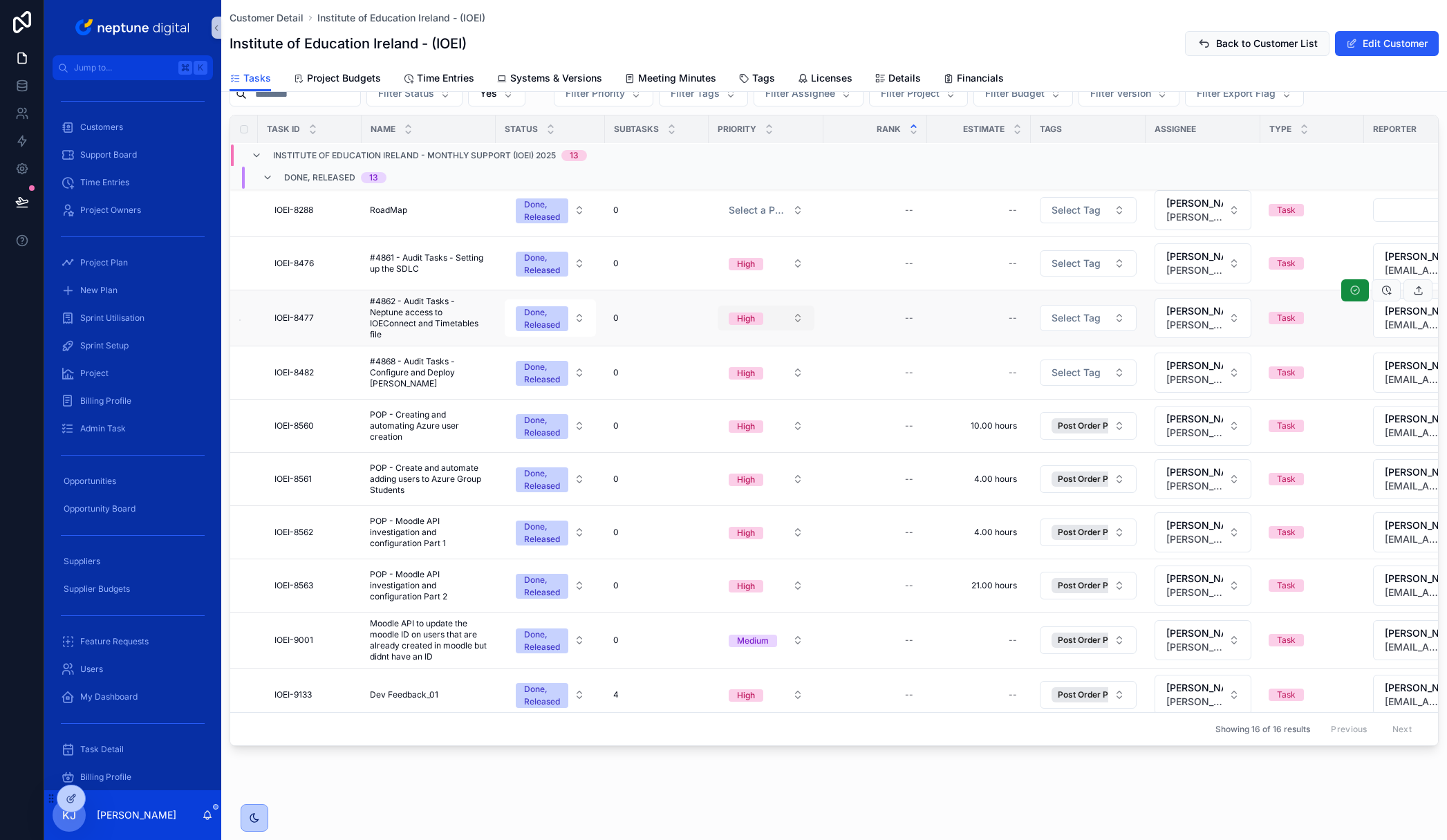
scroll to position [308, 0]
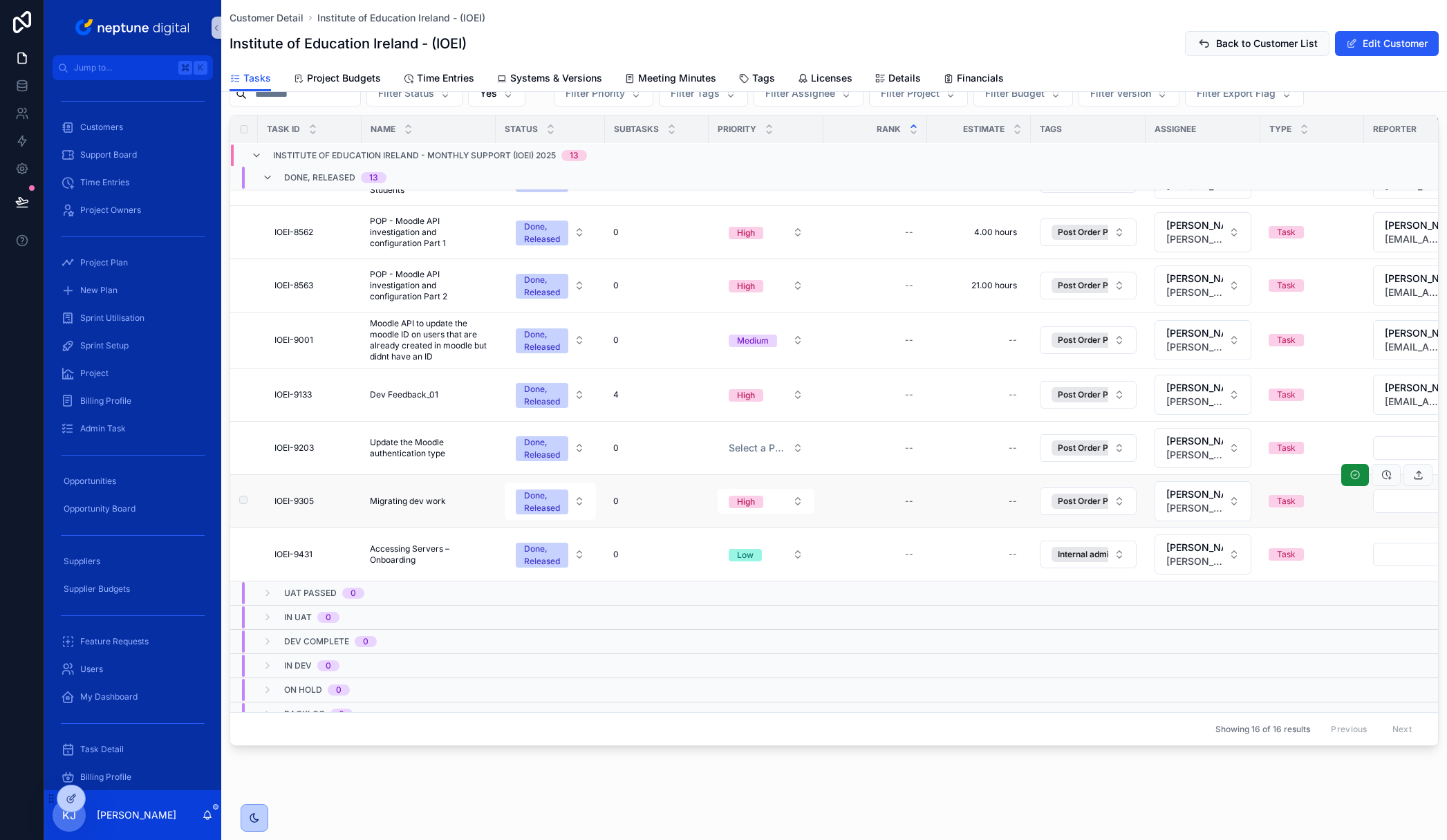
click at [422, 500] on span "Migrating dev work" at bounding box center [408, 501] width 76 height 11
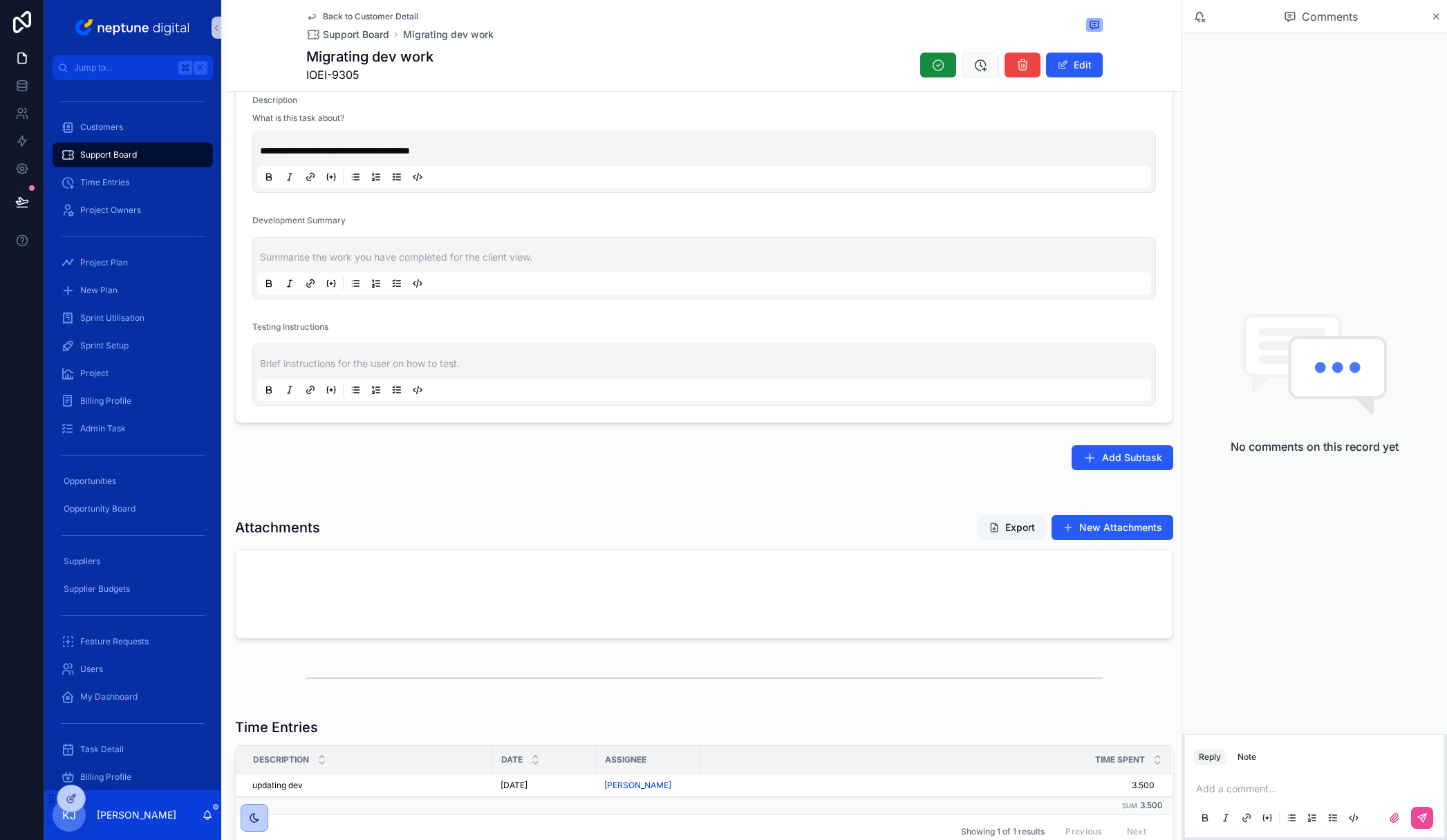
scroll to position [875, 0]
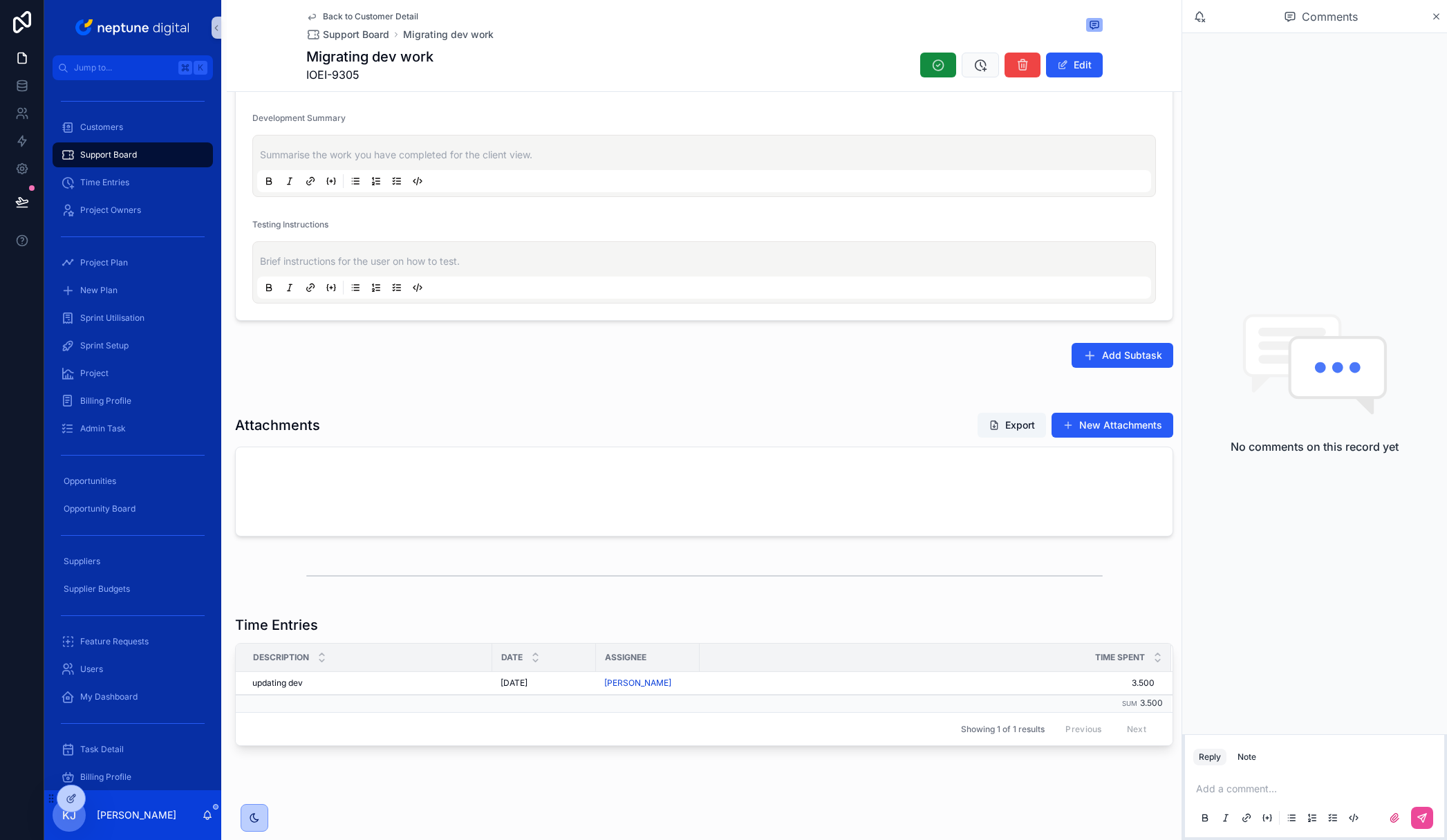
click at [382, 17] on span "Back to Customer Detail" at bounding box center [370, 17] width 95 height 11
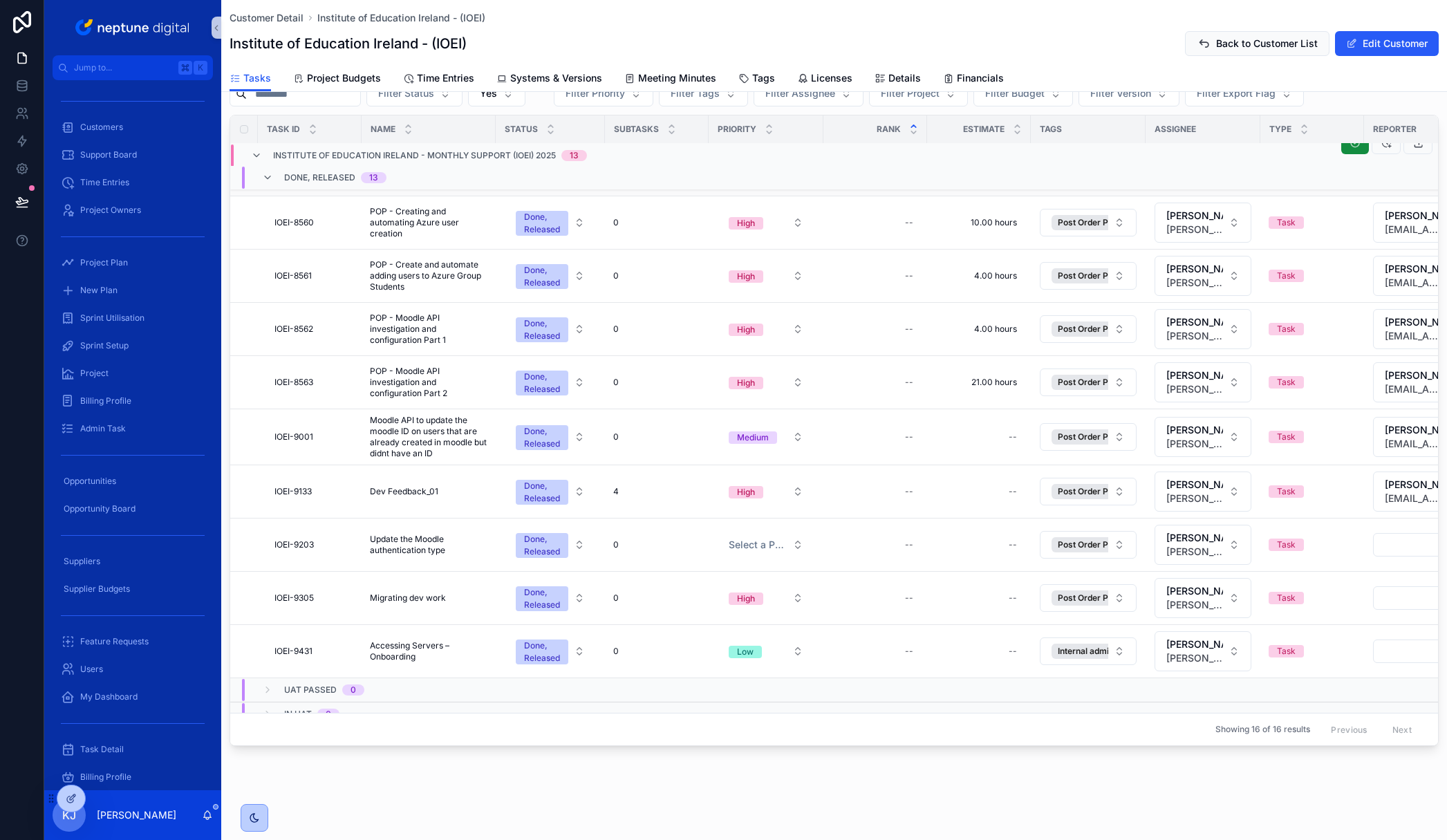
scroll to position [361, 0]
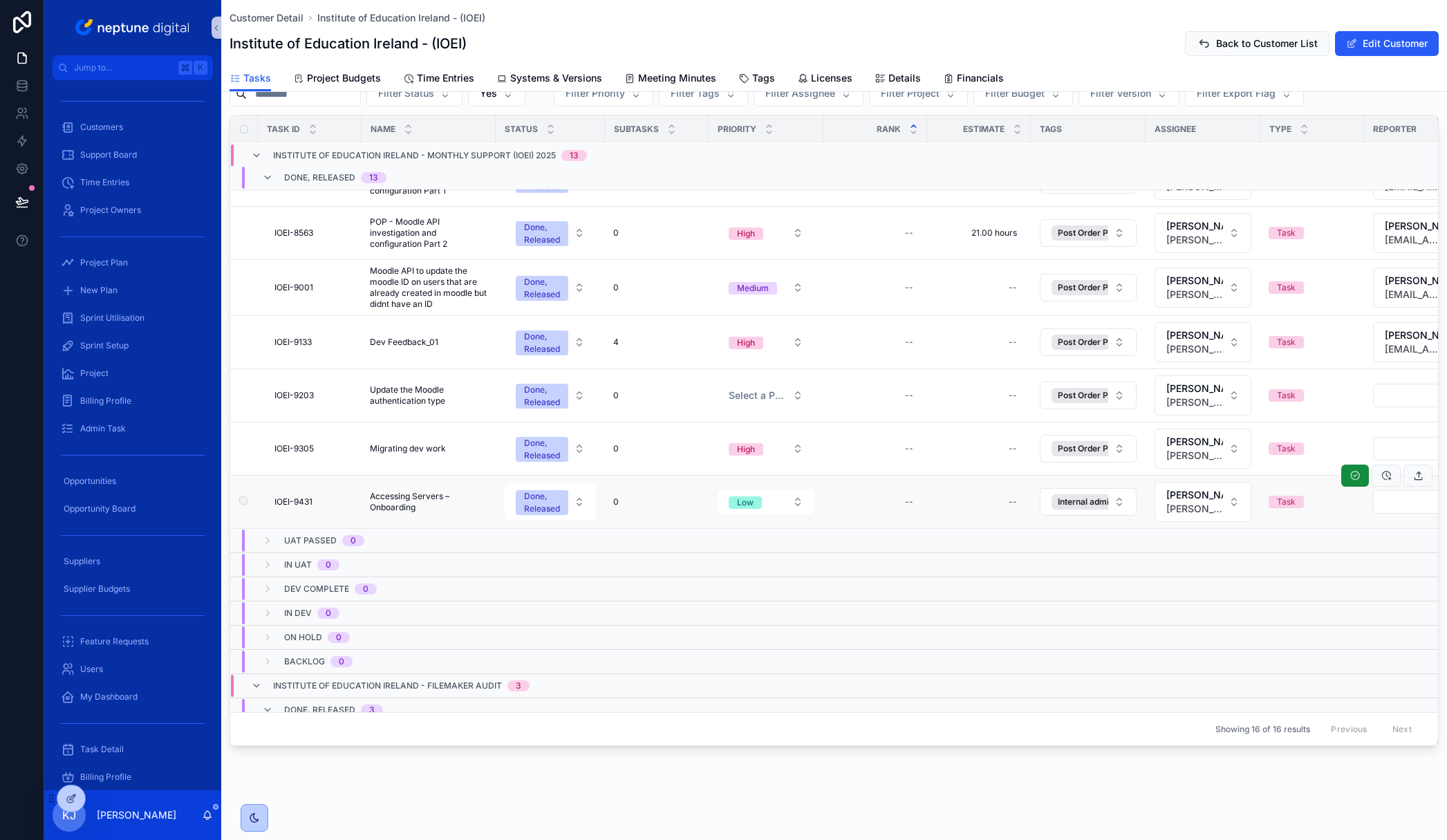
click at [399, 496] on span "Accessing Servers – Onboarding" at bounding box center [429, 501] width 118 height 22
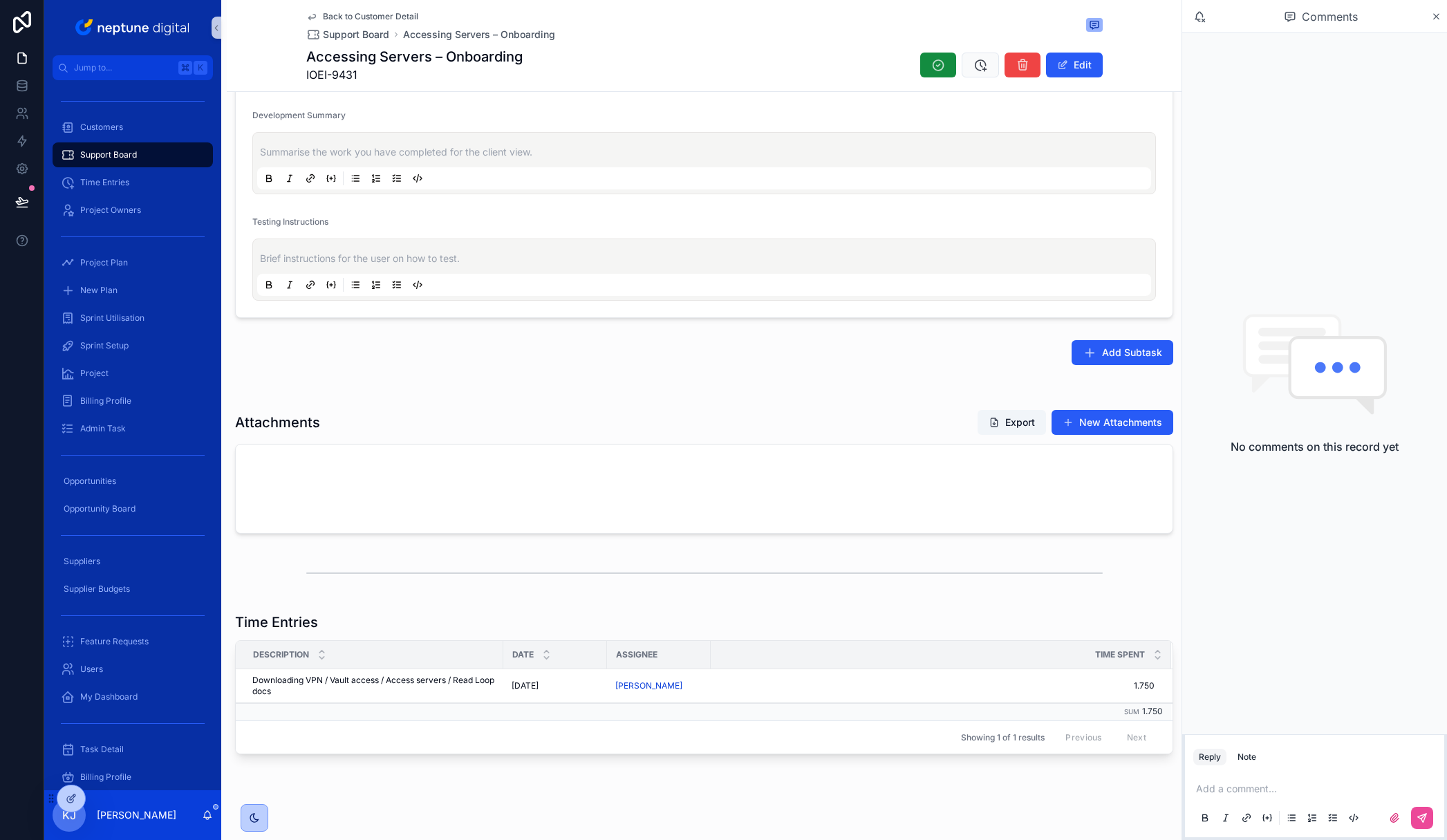
scroll to position [886, 0]
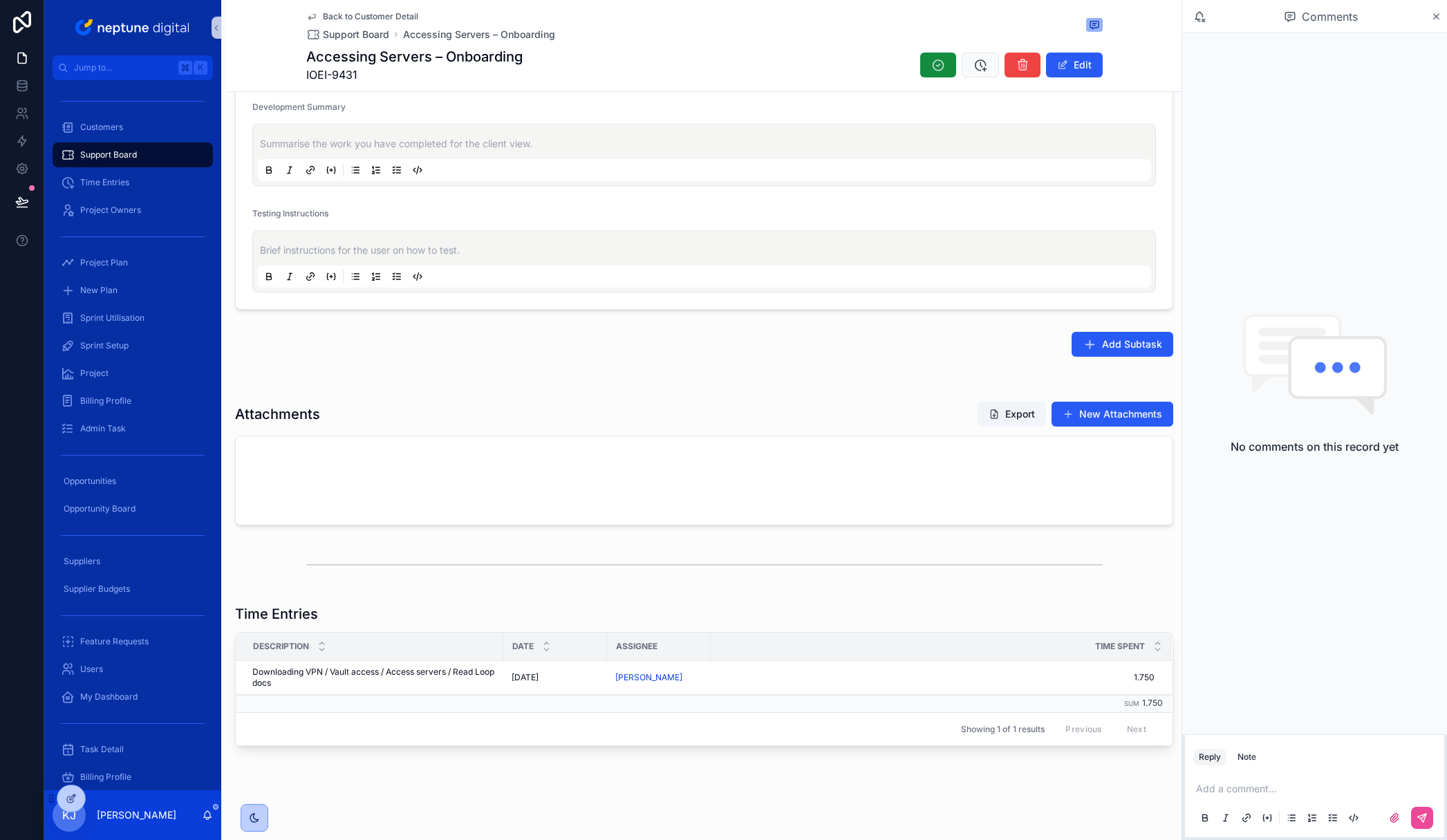
click at [370, 18] on span "Back to Customer Detail" at bounding box center [370, 17] width 95 height 11
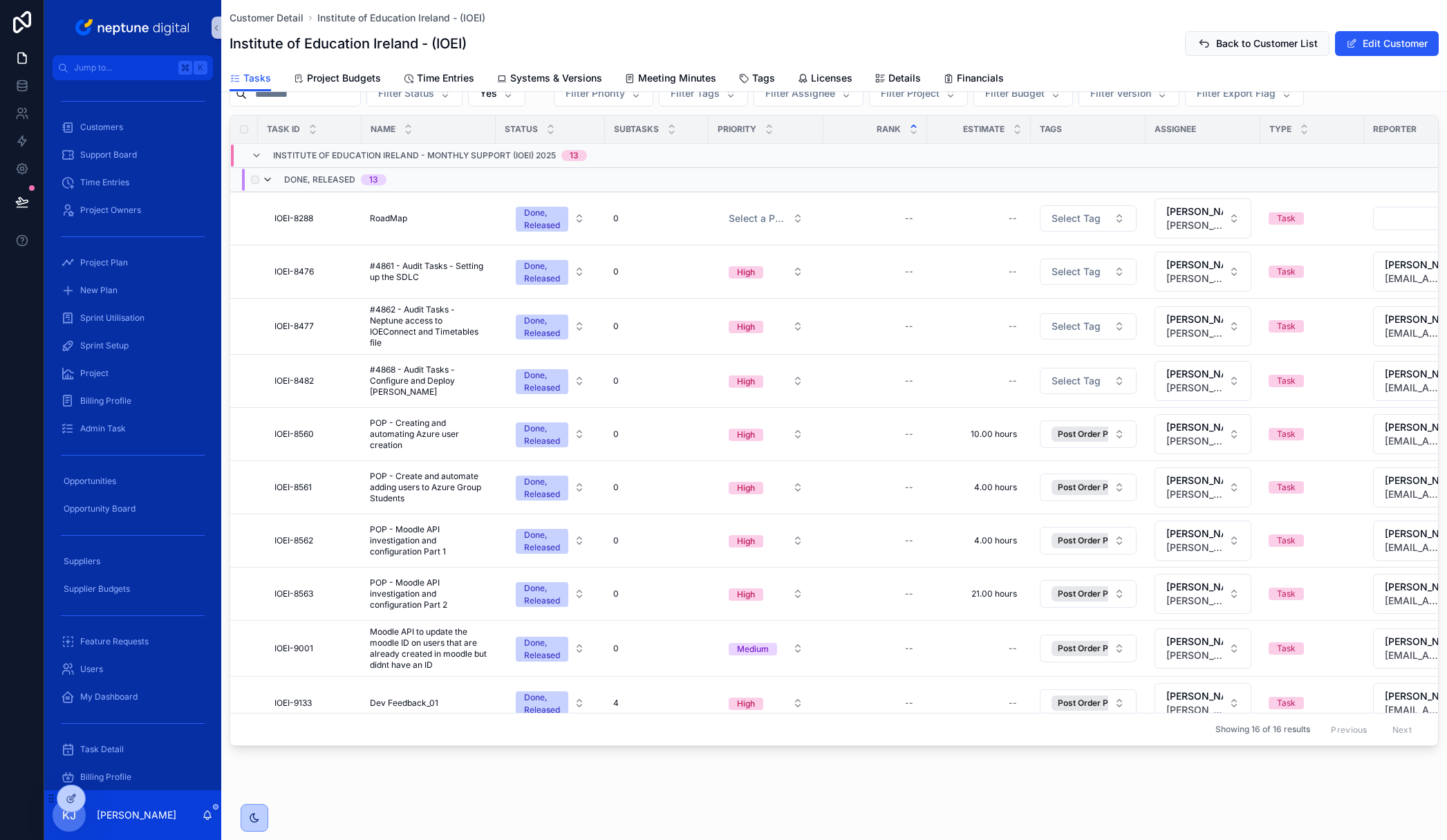
click at [269, 183] on icon "scrollable content" at bounding box center [268, 180] width 11 height 11
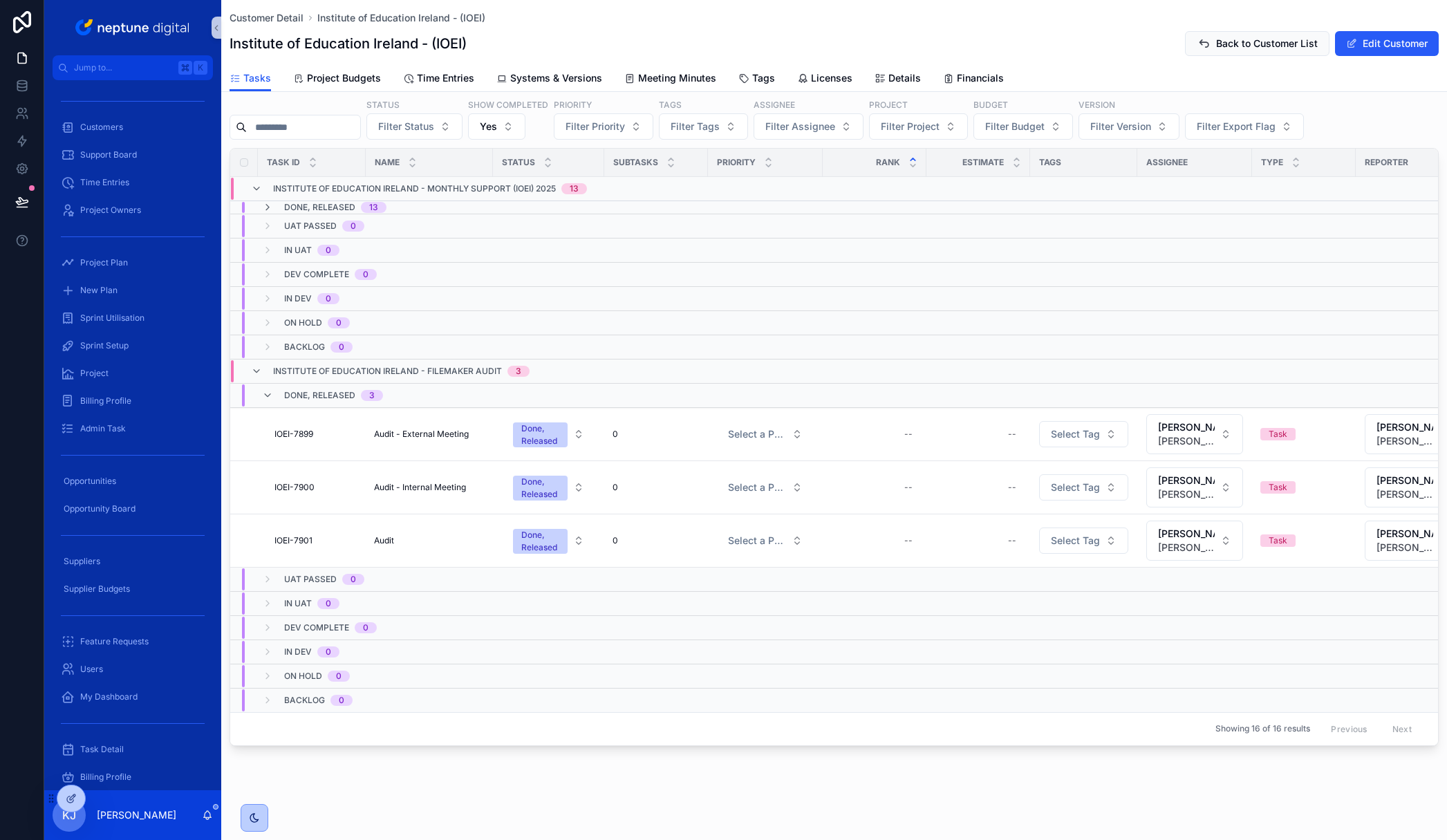
scroll to position [66, 0]
click at [267, 390] on icon "scrollable content" at bounding box center [268, 396] width 11 height 11
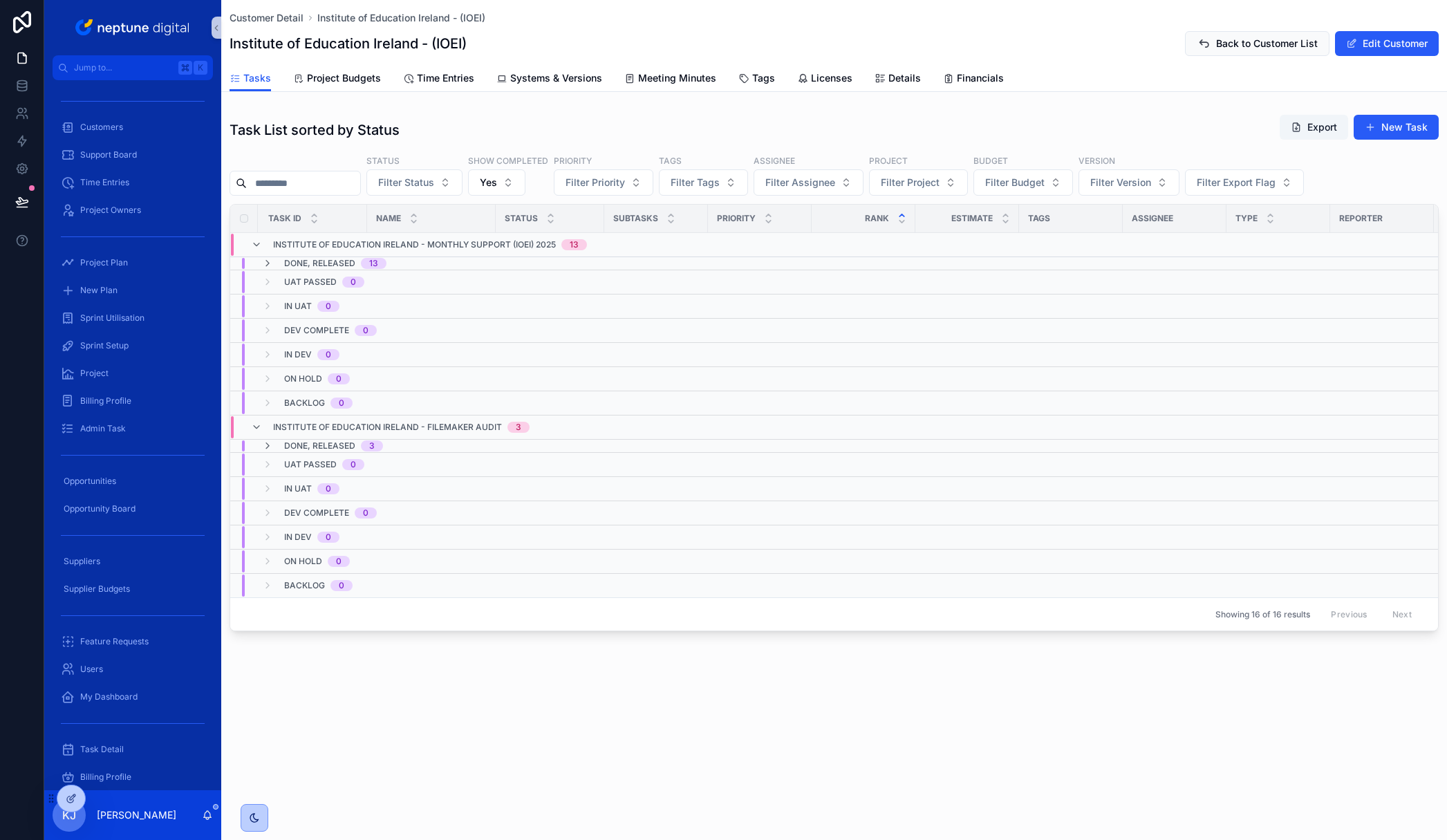
scroll to position [0, 0]
click at [939, 176] on span "Filter Project" at bounding box center [910, 182] width 58 height 14
click at [959, 261] on span "Institute of Education Ireland - FileMaker Audit" at bounding box center [924, 260] width 138 height 14
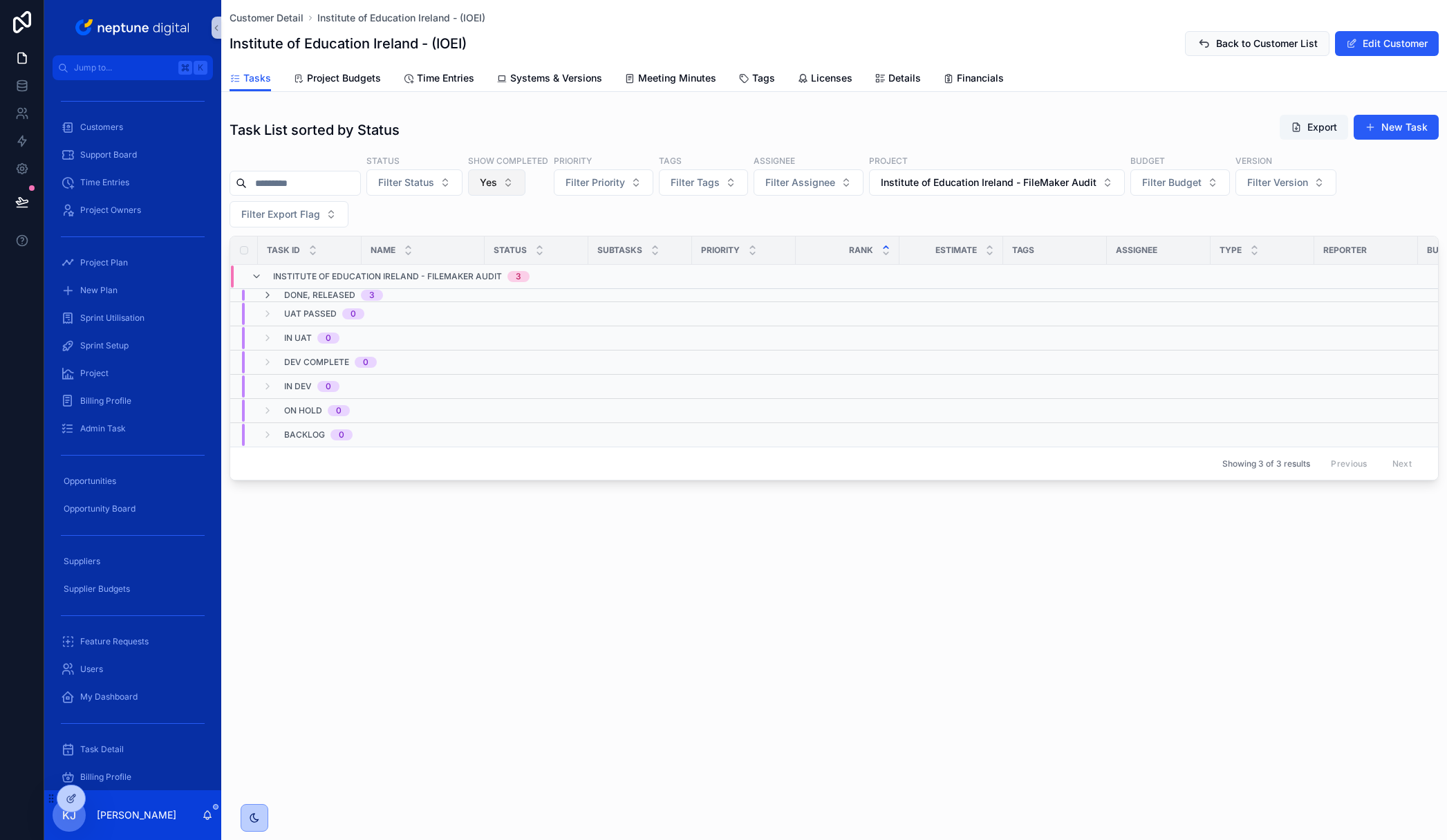
click at [518, 184] on button "Yes" at bounding box center [496, 183] width 57 height 26
click at [488, 244] on div "----" at bounding box center [513, 237] width 166 height 22
click at [1104, 186] on span "Institute of Education Ireland - FileMaker Audit" at bounding box center [1025, 182] width 216 height 14
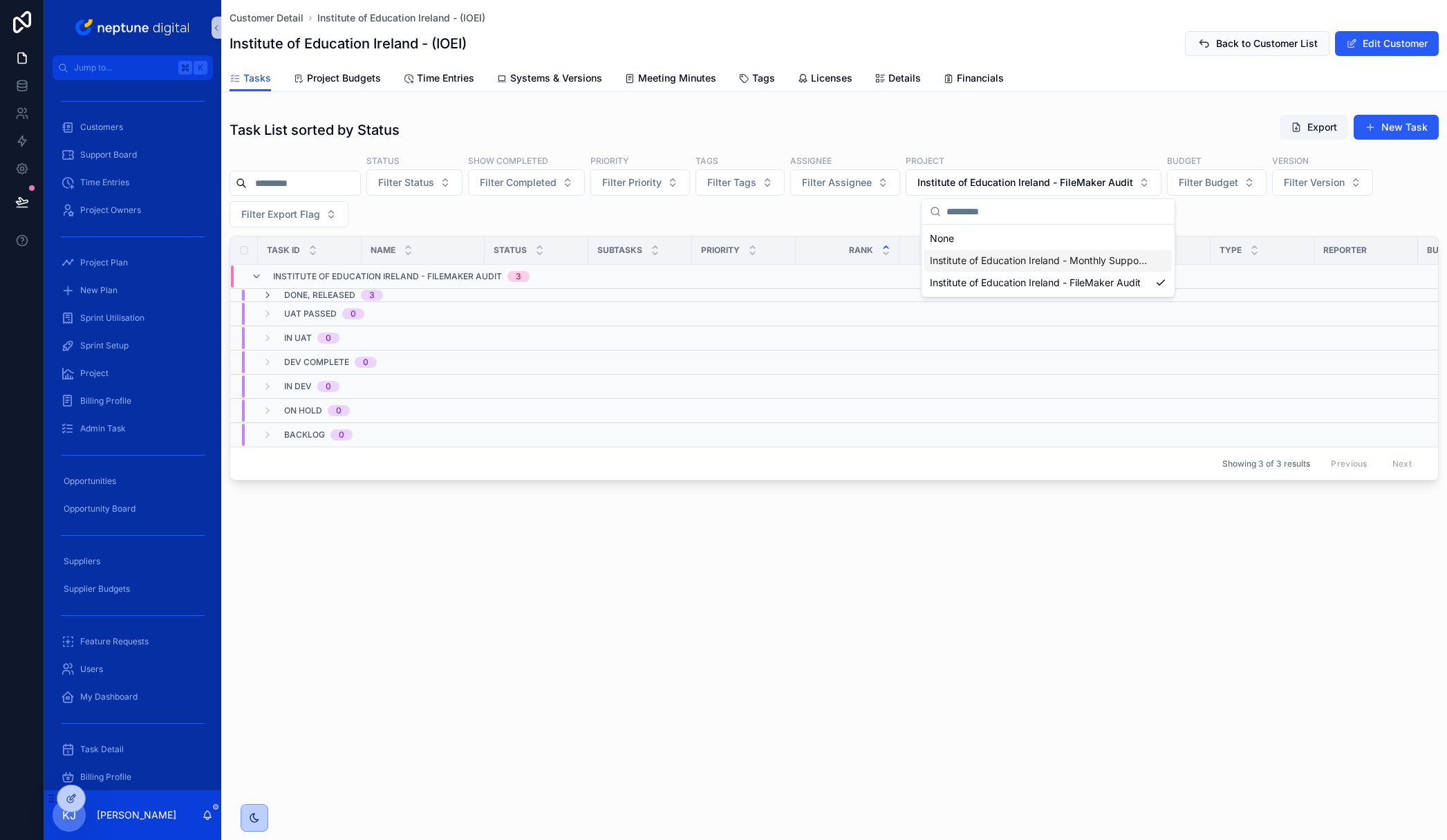
click at [1103, 256] on span "Institute of Education Ireland - Monthly Support (IOEI) 2025" at bounding box center [1039, 260] width 219 height 14
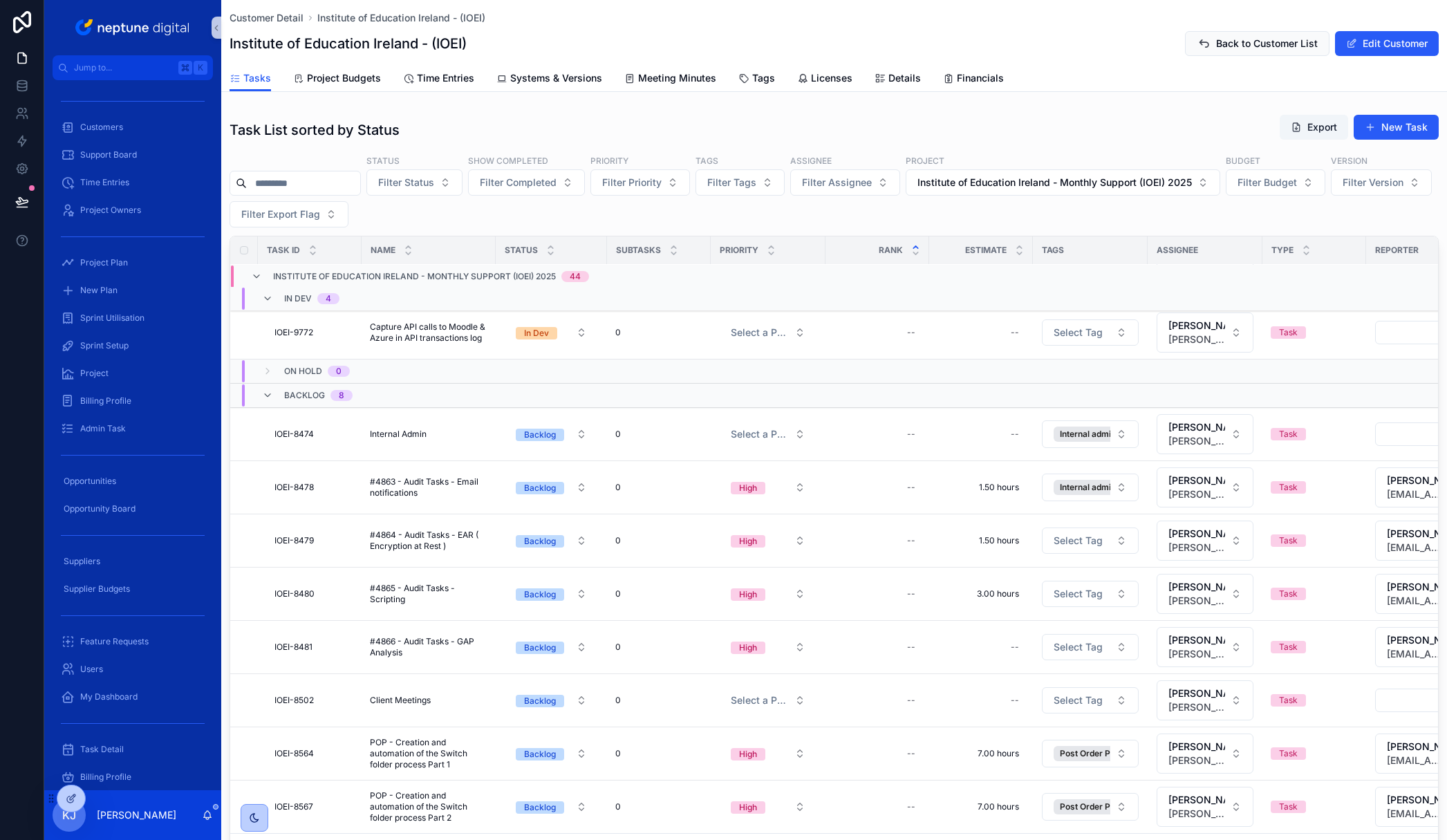
scroll to position [1309, 0]
